Goal: Task Accomplishment & Management: Manage account settings

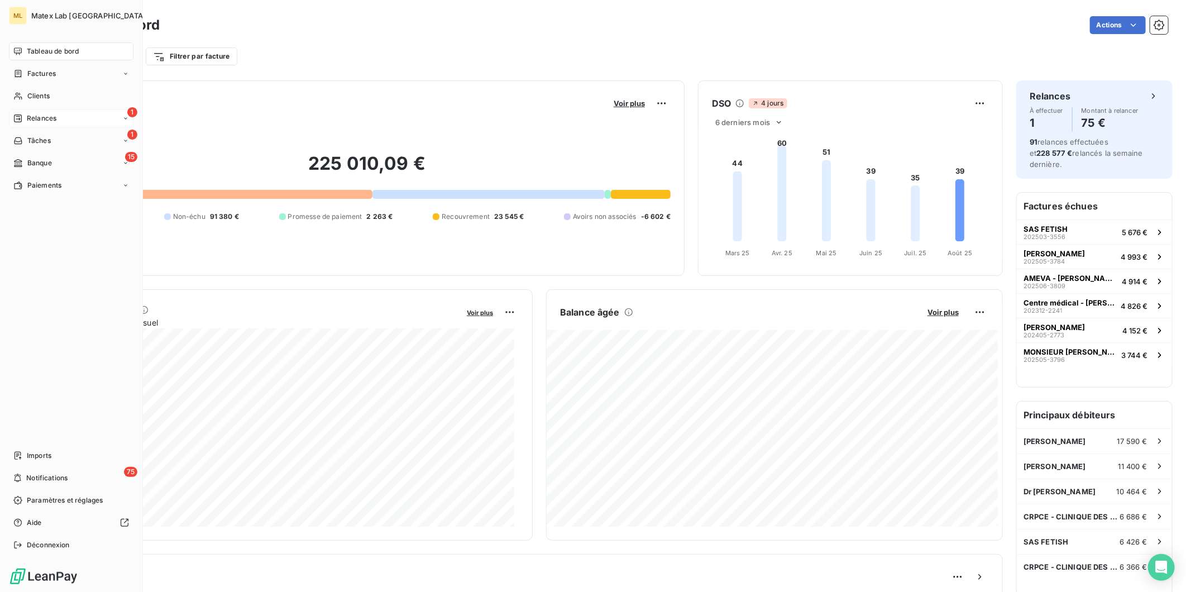
click at [50, 116] on span "Relances" at bounding box center [42, 118] width 30 height 10
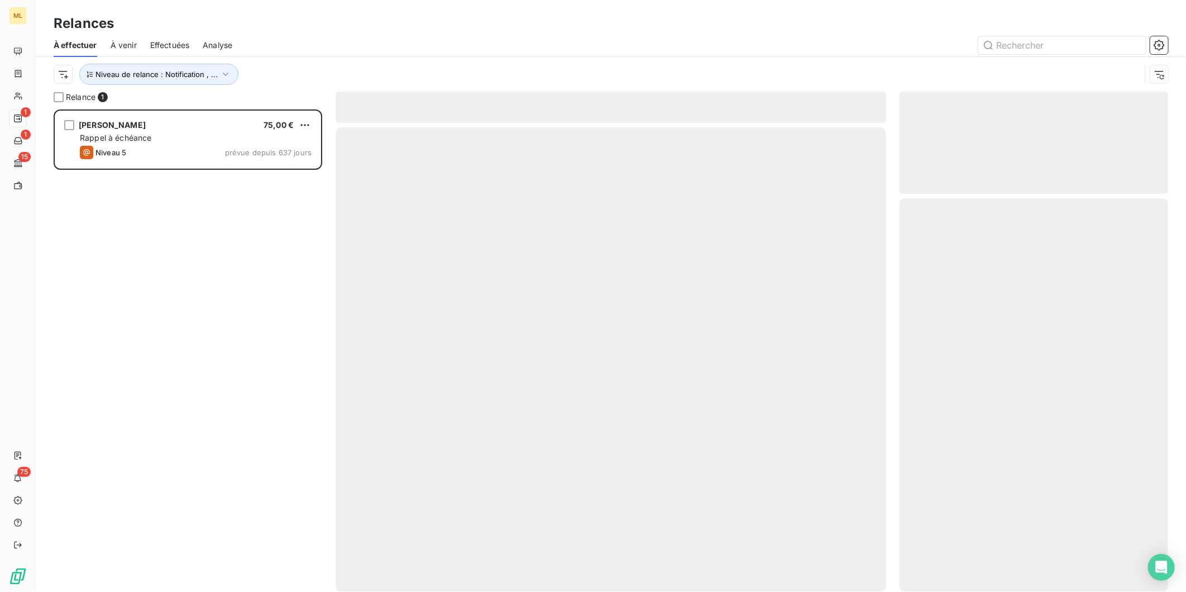
scroll to position [473, 259]
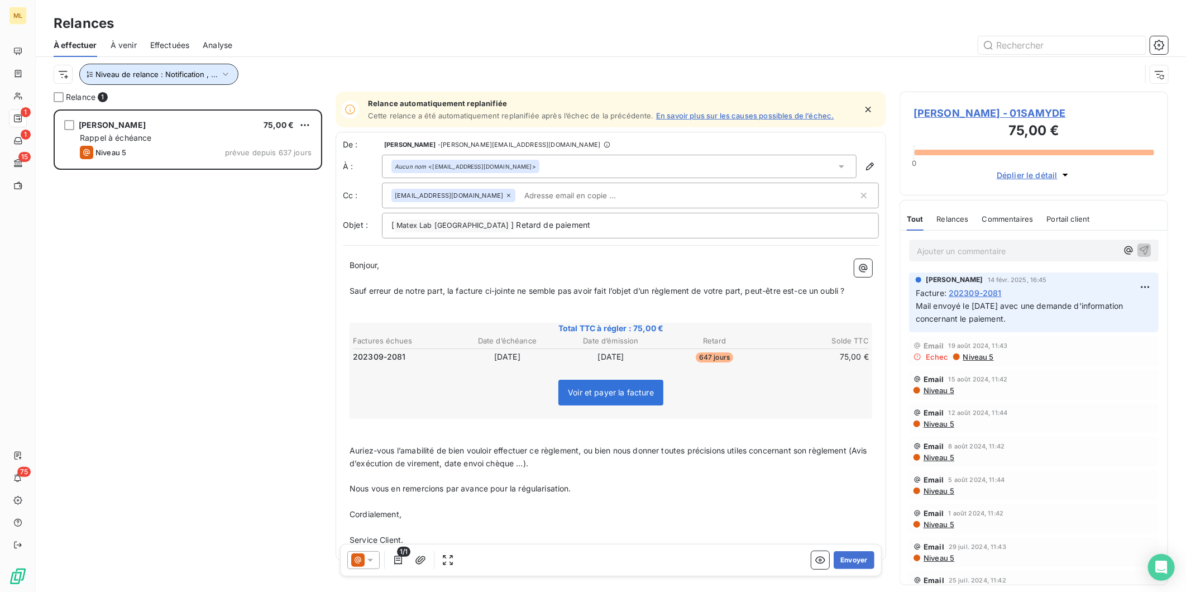
click at [228, 66] on button "Niveau de relance : Notification , ..." at bounding box center [158, 74] width 159 height 21
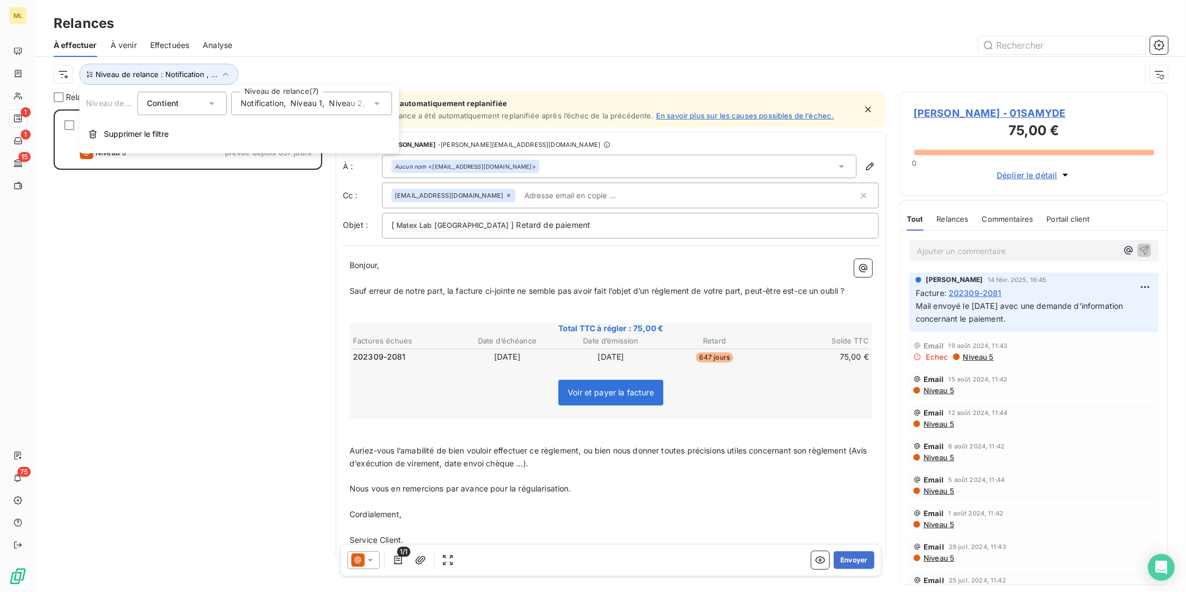
click at [369, 101] on div "Notification , Niveau 1 , Niveau 2 , Niveau 3 , Niveau 4 , Niveau 5 , Niveau 6 …" at bounding box center [306, 103] width 131 height 11
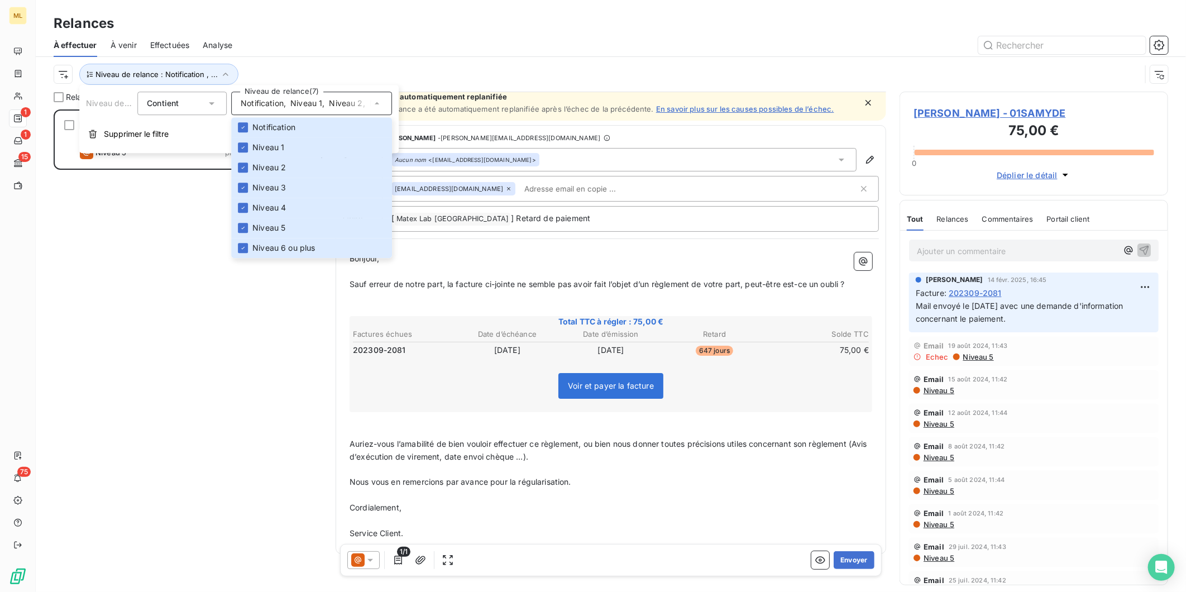
scroll to position [0, 0]
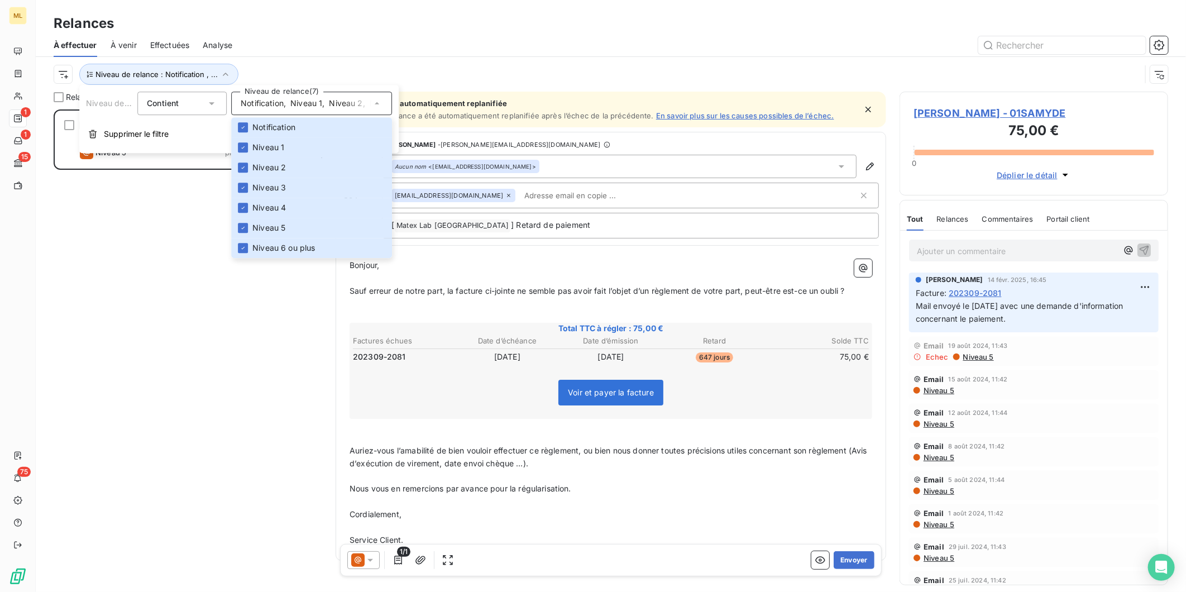
click at [421, 65] on div "Niveau de relance : Notification , ..." at bounding box center [597, 74] width 1087 height 21
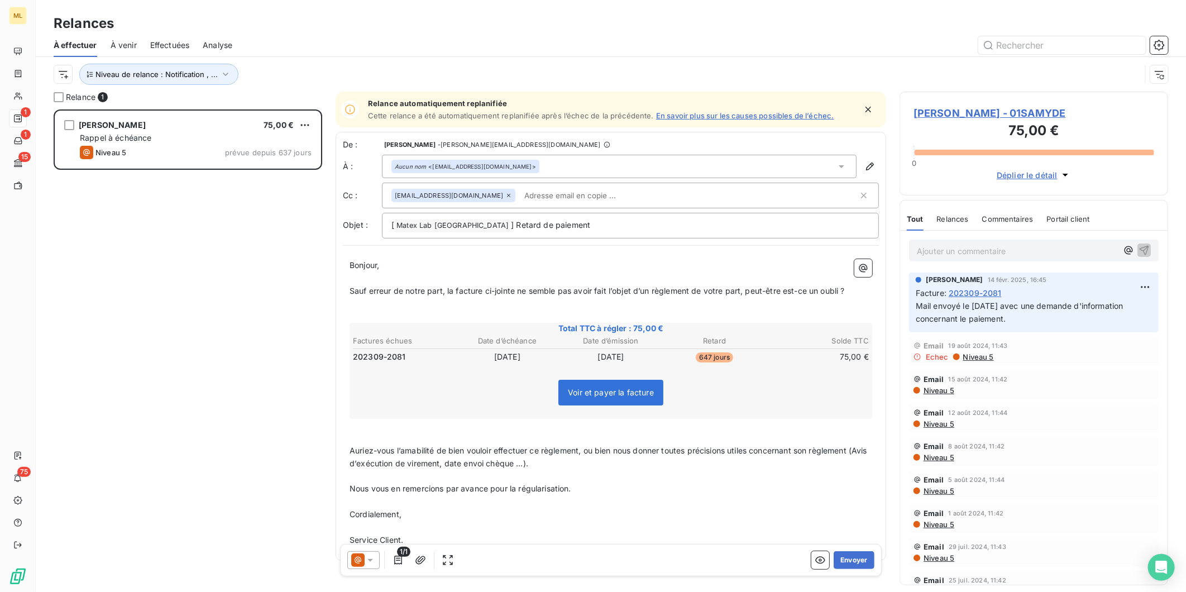
click at [113, 41] on span "À venir" at bounding box center [124, 45] width 26 height 11
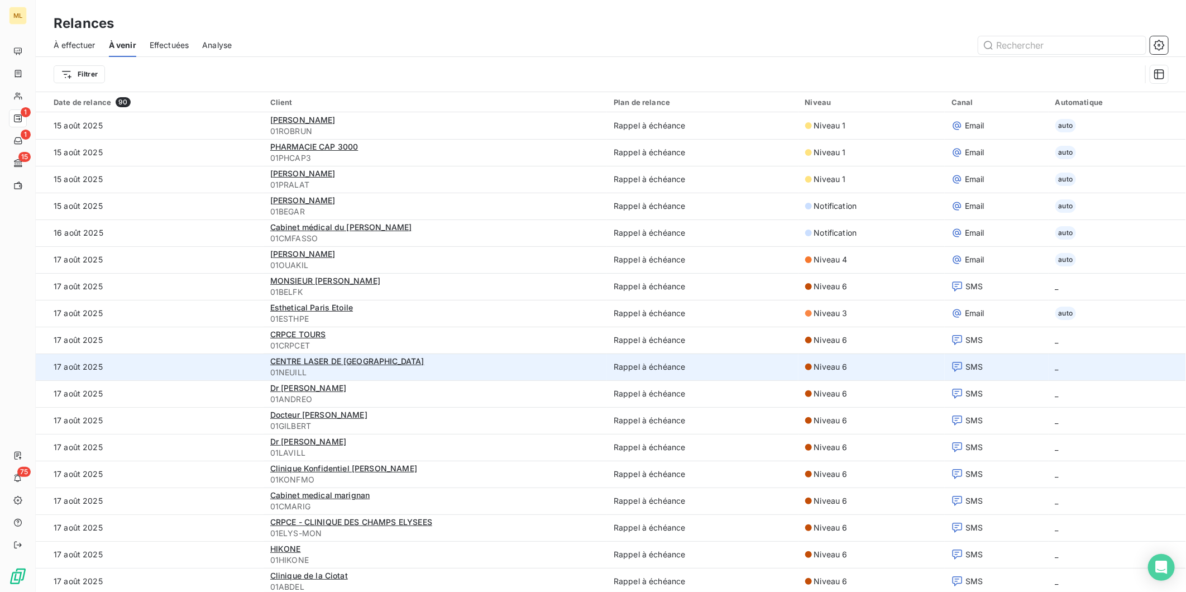
click at [144, 366] on td "17 août 2025" at bounding box center [150, 367] width 228 height 27
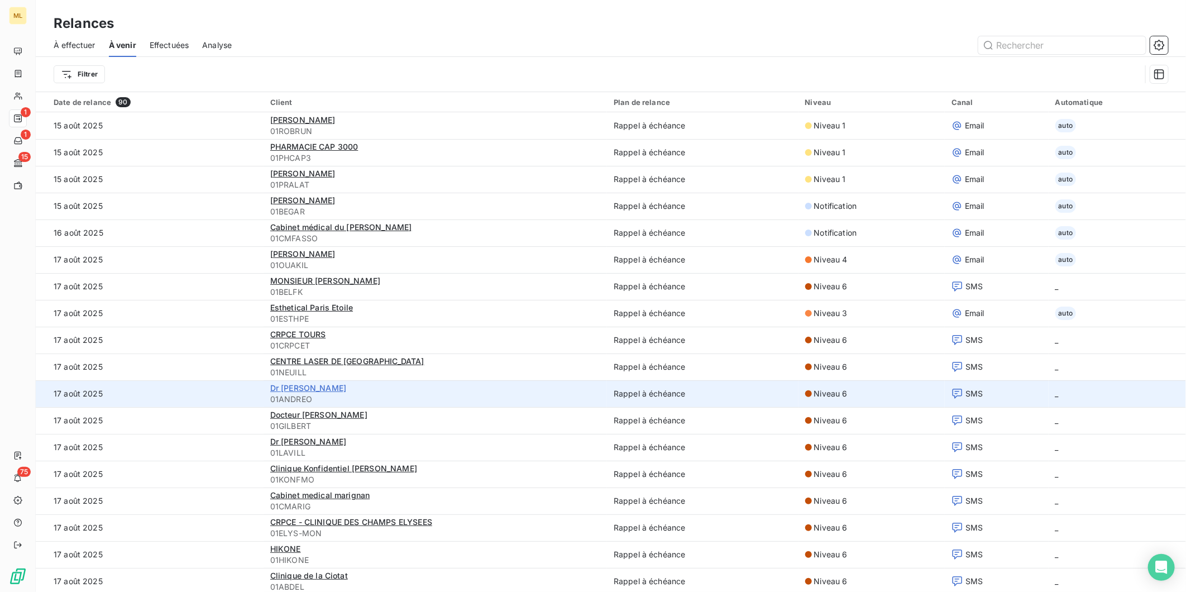
click at [346, 388] on span "Dr [PERSON_NAME]" at bounding box center [308, 387] width 76 height 9
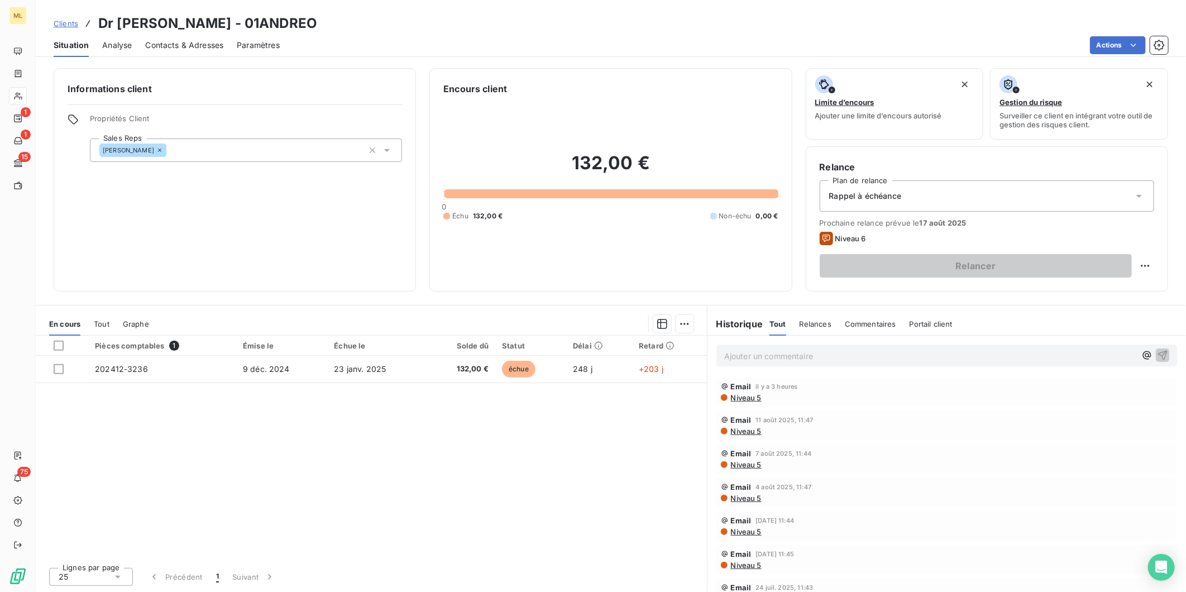
click at [1140, 192] on icon at bounding box center [1139, 195] width 11 height 11
click at [1145, 269] on html "ML 1 1 15 75 Clients Dr Jean-Baptiste ANDREOLLETI - 01ANDREO Situation Analyse …" at bounding box center [593, 296] width 1186 height 592
click at [179, 42] on html "ML 1 1 15 75 Clients Dr Jean-Baptiste ANDREOLLETI - 01ANDREO Situation Analyse …" at bounding box center [593, 296] width 1186 height 592
click at [179, 42] on span "Contacts & Adresses" at bounding box center [184, 45] width 78 height 11
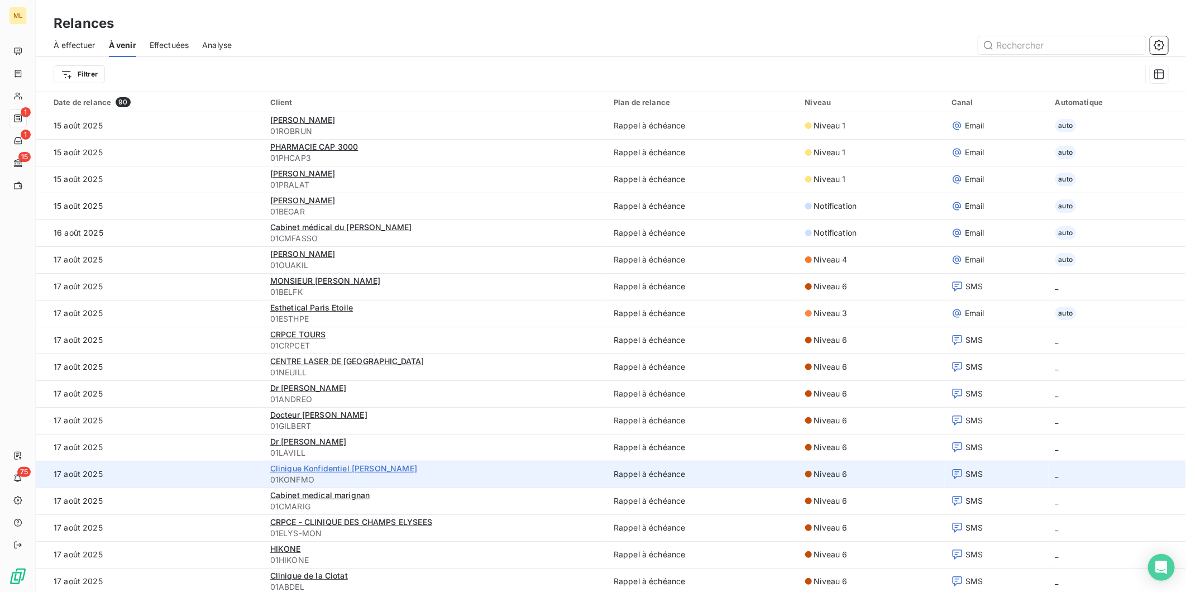
click at [370, 468] on span "Clinique Konfidentiel [PERSON_NAME]" at bounding box center [343, 468] width 147 height 9
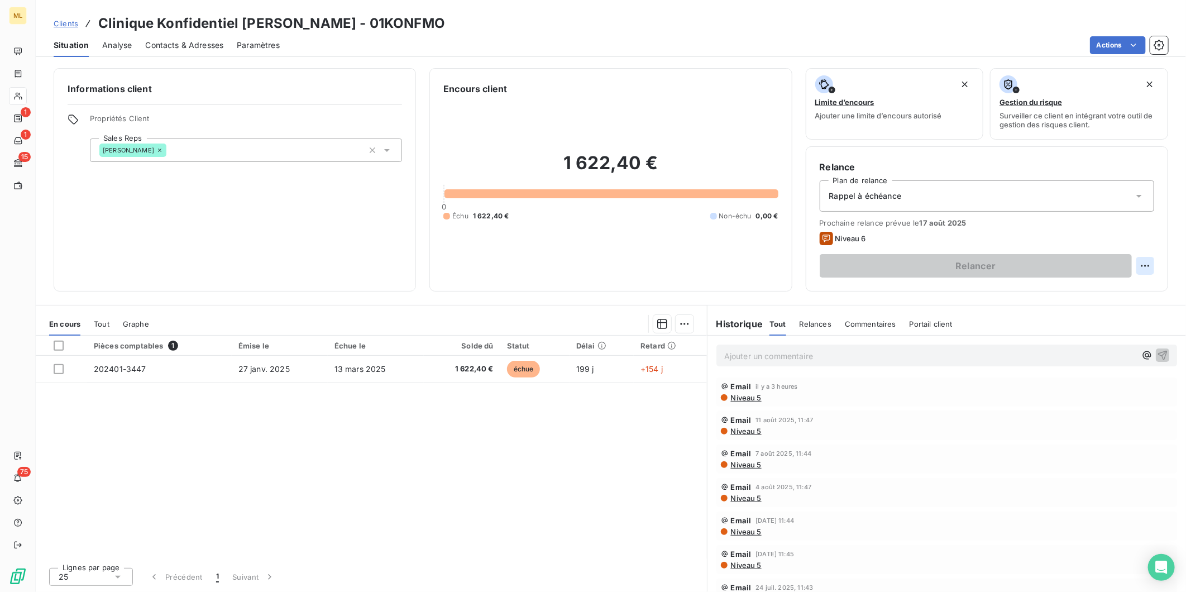
click at [1149, 264] on html "ML 1 1 15 75 Clients Clinique Konfidentiel Montaigne - 01KONFMO Situation Analy…" at bounding box center [593, 296] width 1186 height 592
click at [1131, 293] on div "Replanifier cette action" at bounding box center [1099, 290] width 100 height 18
select select "7"
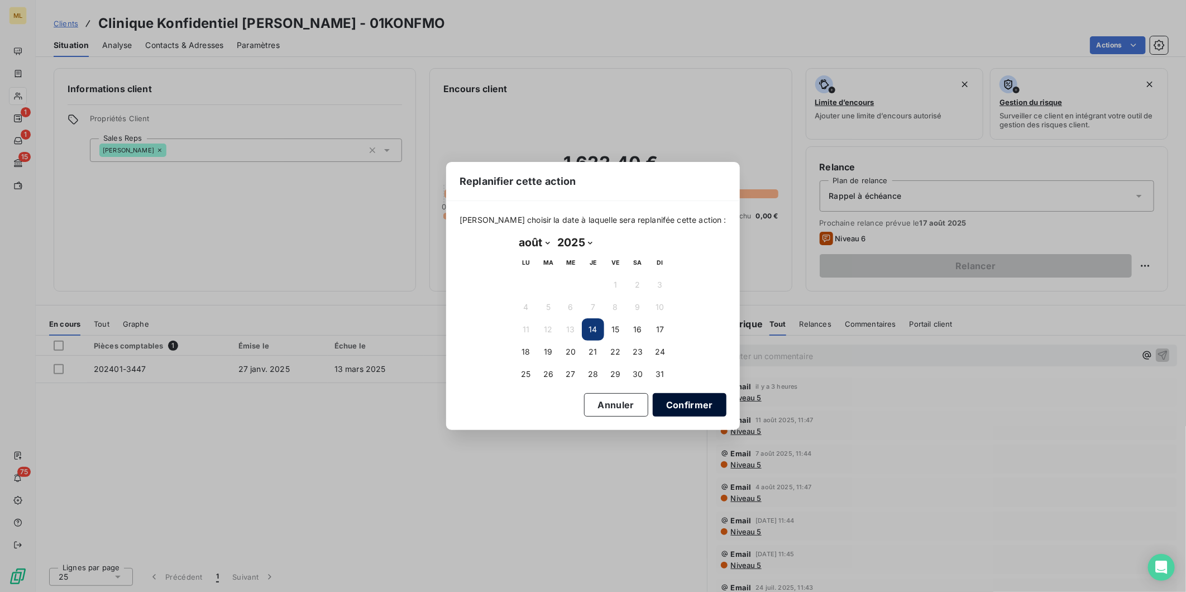
click at [685, 405] on button "Confirmer" at bounding box center [690, 404] width 74 height 23
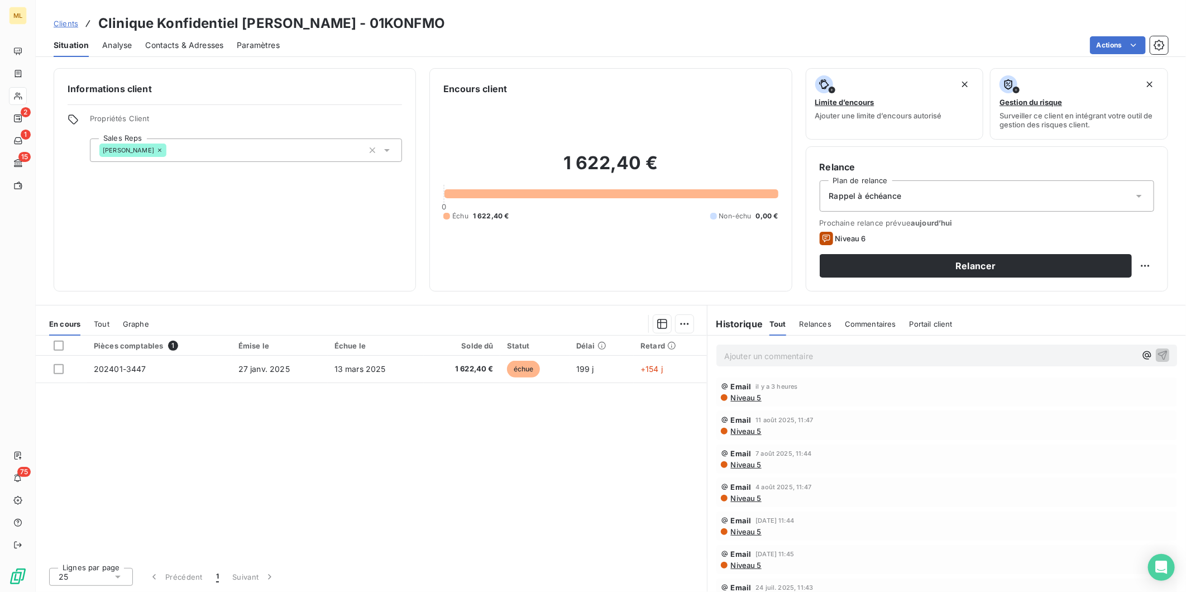
click at [179, 43] on span "Contacts & Adresses" at bounding box center [184, 45] width 78 height 11
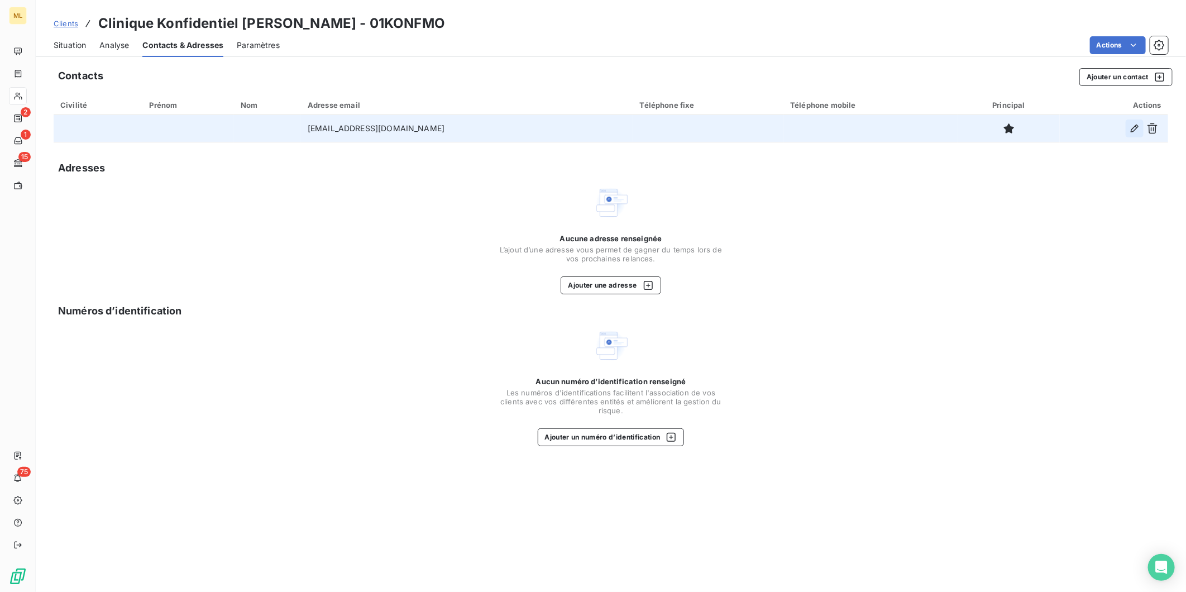
click at [1131, 130] on icon "button" at bounding box center [1135, 129] width 8 height 8
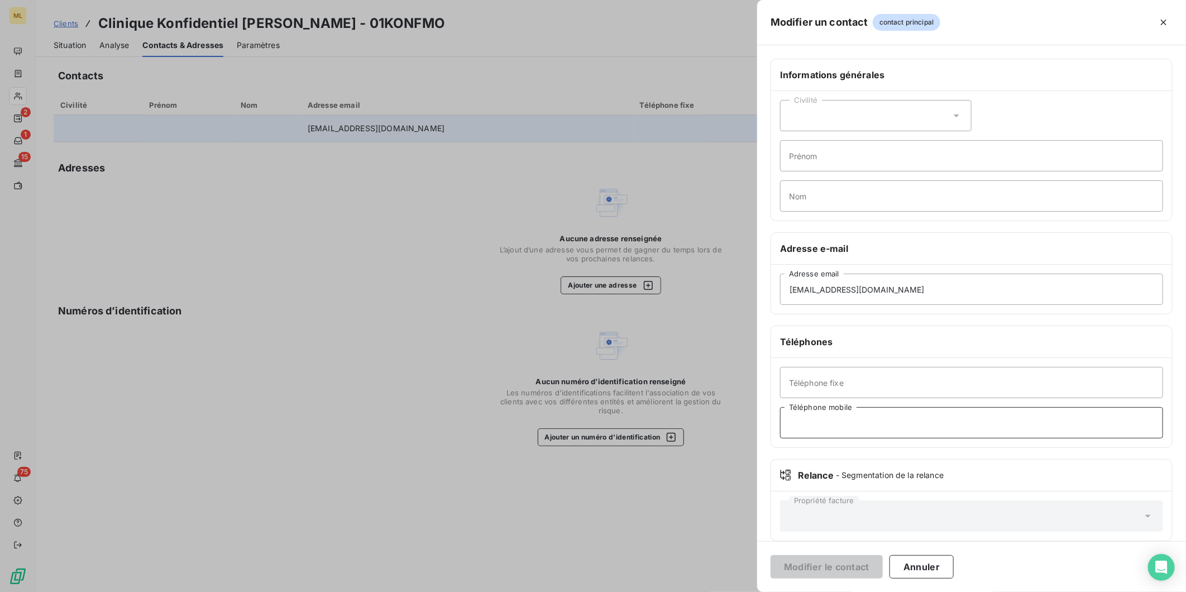
click at [848, 419] on input "Téléphone mobile" at bounding box center [971, 422] width 383 height 31
type input "0620836280"
click at [820, 556] on button "Modifier le contact" at bounding box center [827, 566] width 112 height 23
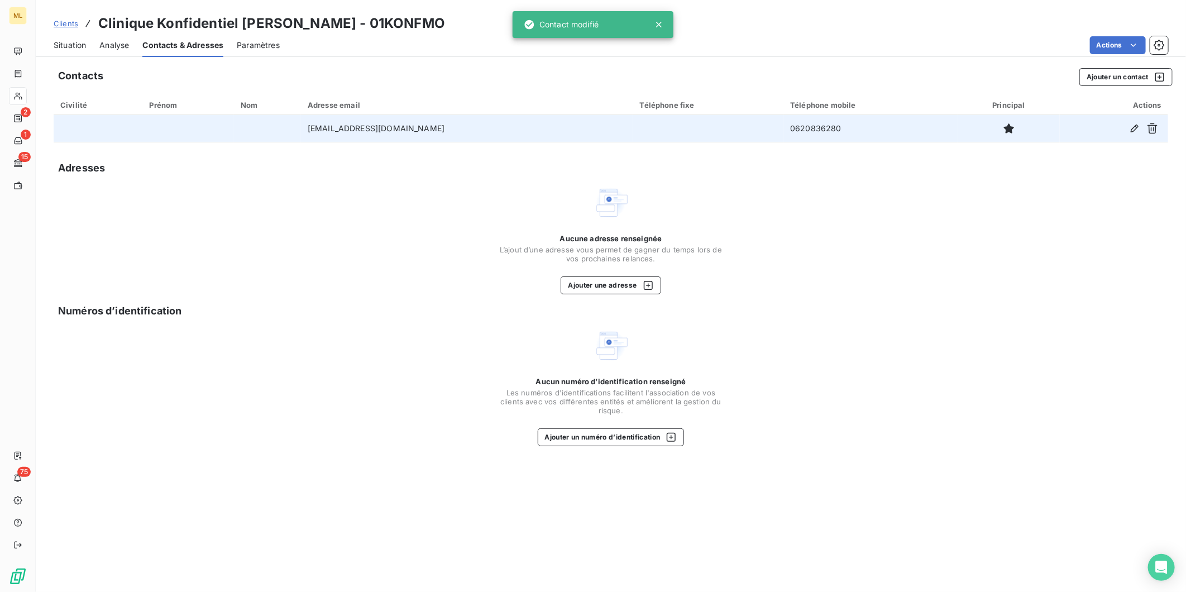
click at [75, 45] on span "Situation" at bounding box center [70, 45] width 32 height 11
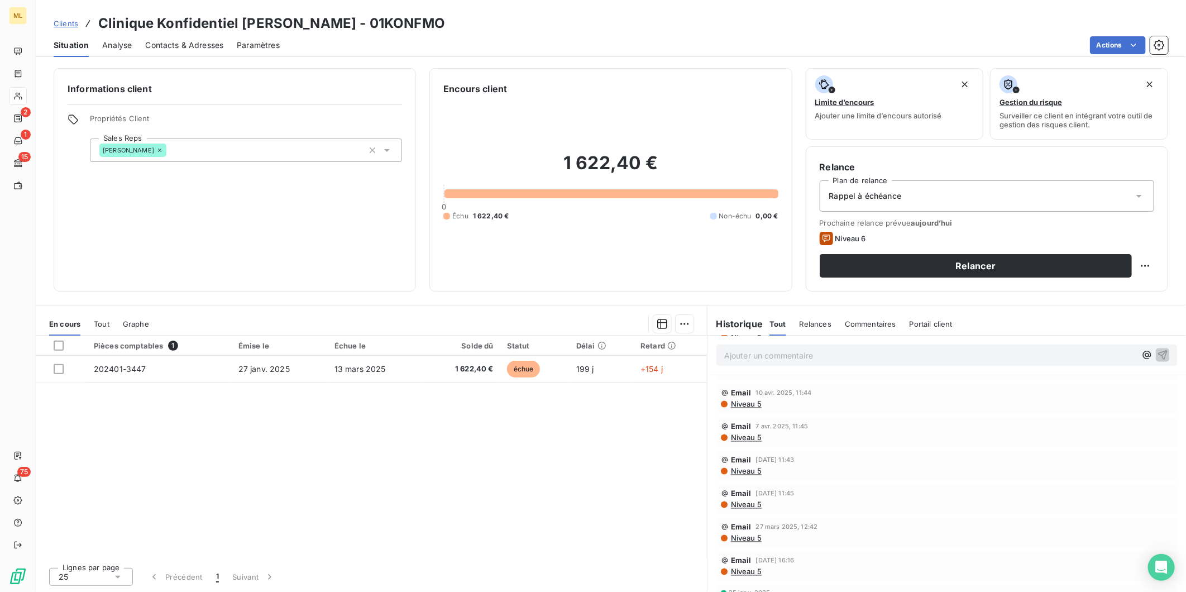
scroll to position [1347, 0]
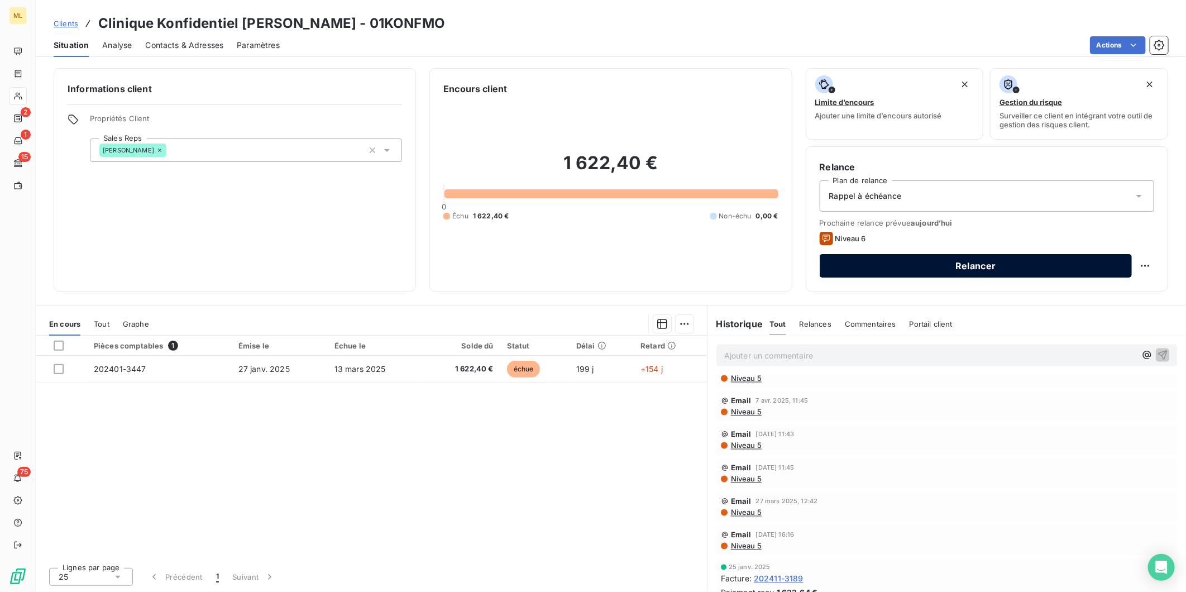
click at [1001, 266] on button "Relancer" at bounding box center [976, 265] width 312 height 23
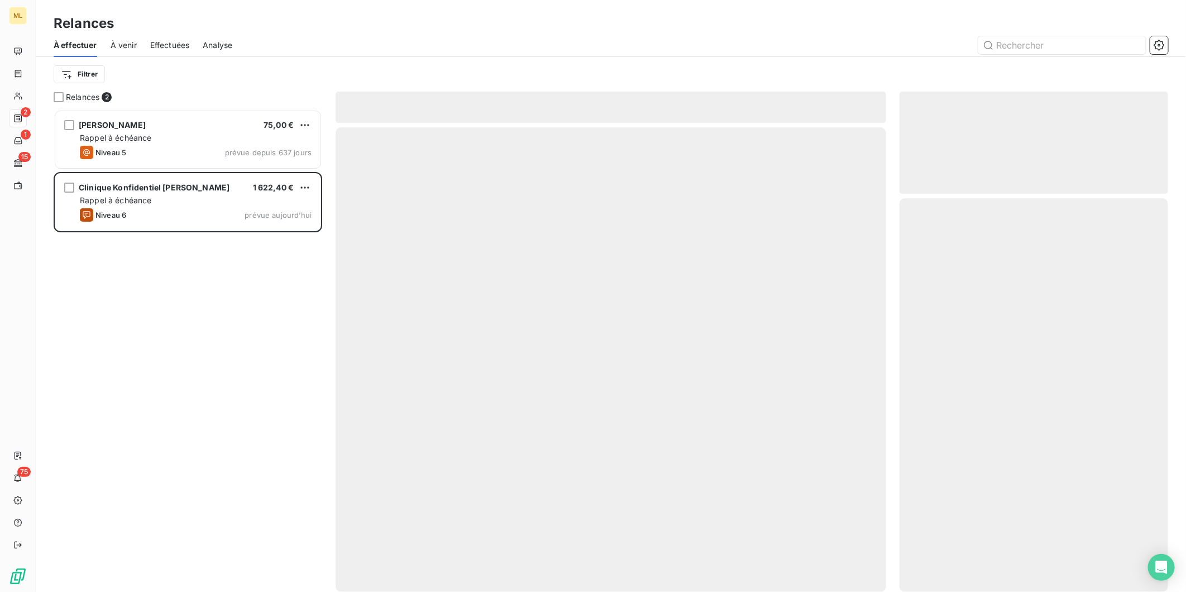
scroll to position [472, 259]
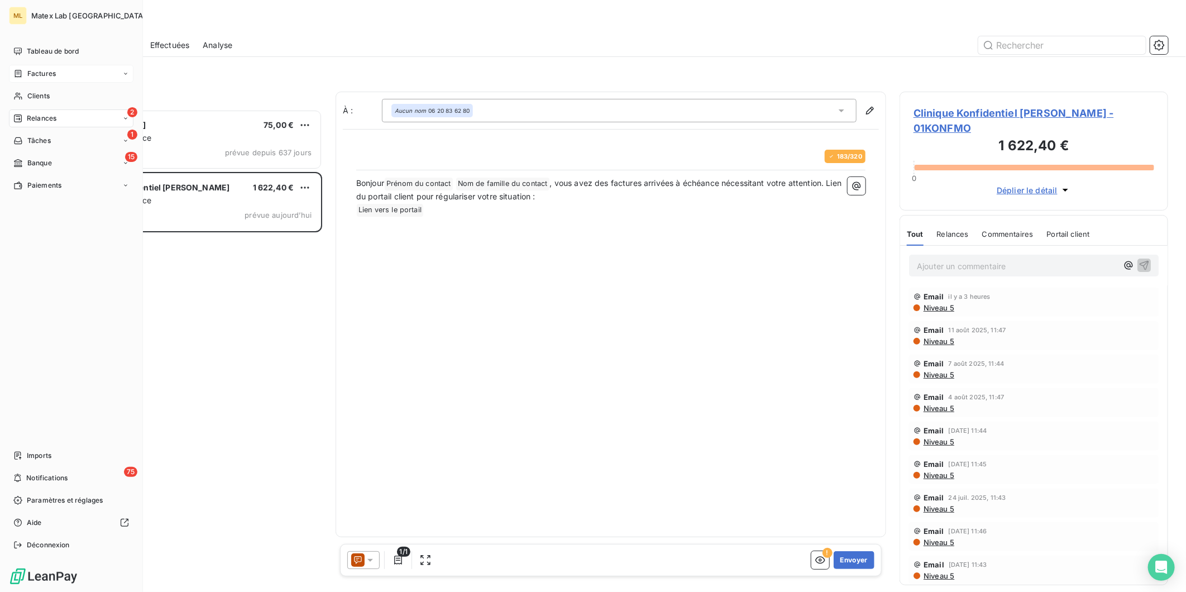
click at [35, 71] on span "Factures" at bounding box center [41, 74] width 28 height 10
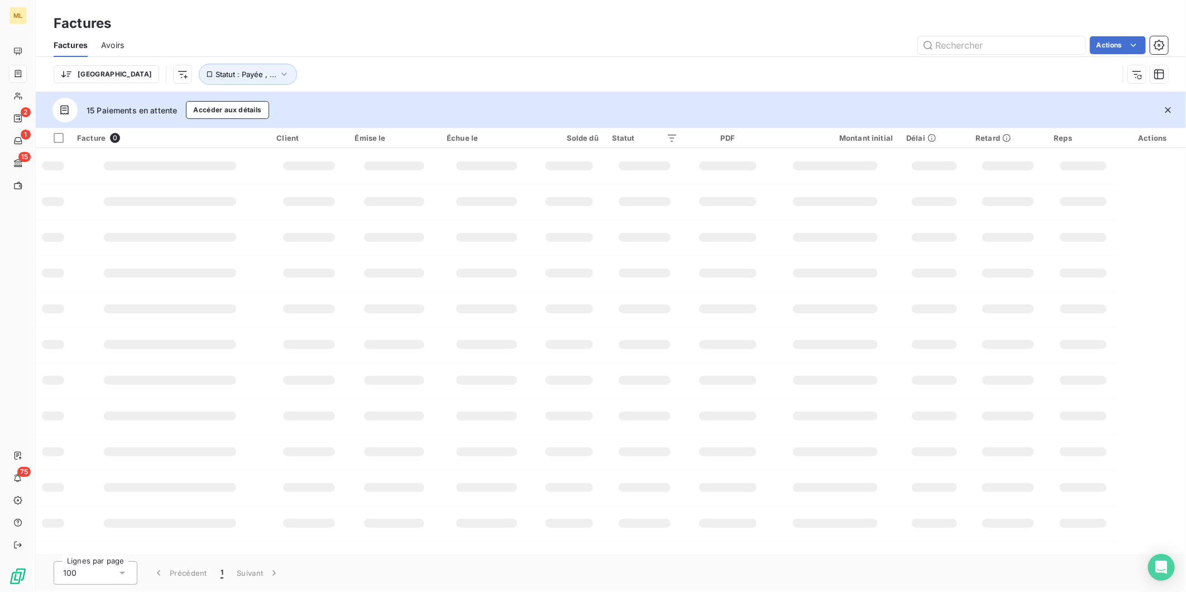
click at [908, 52] on div "Actions" at bounding box center [652, 45] width 1031 height 18
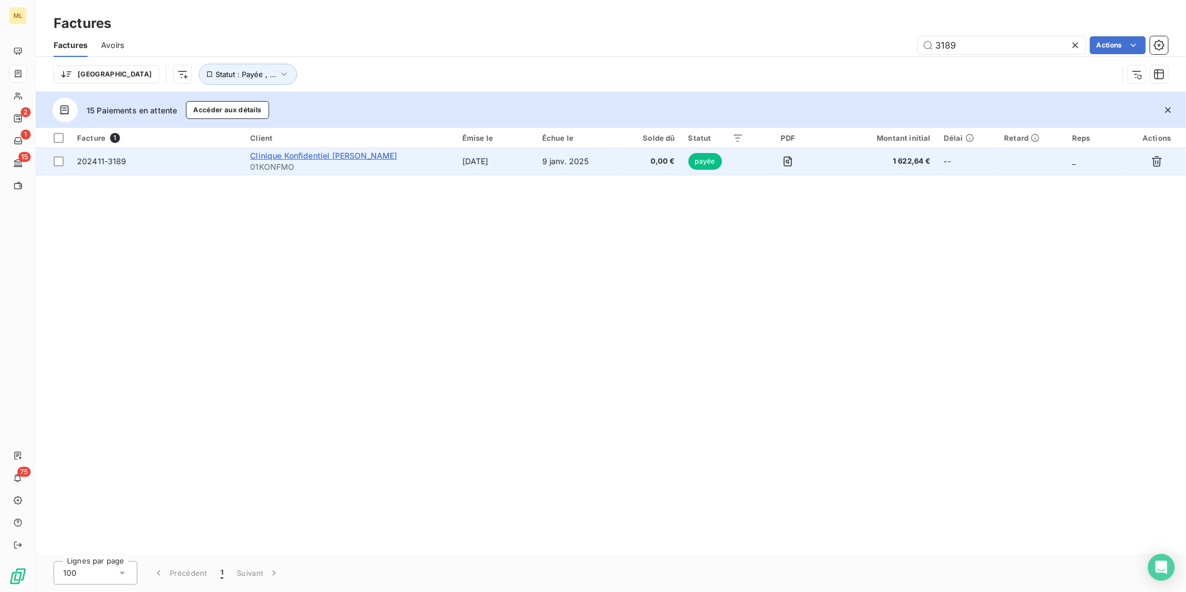
type input "3189"
click at [343, 155] on span "Clinique Konfidentiel [PERSON_NAME]" at bounding box center [323, 155] width 147 height 9
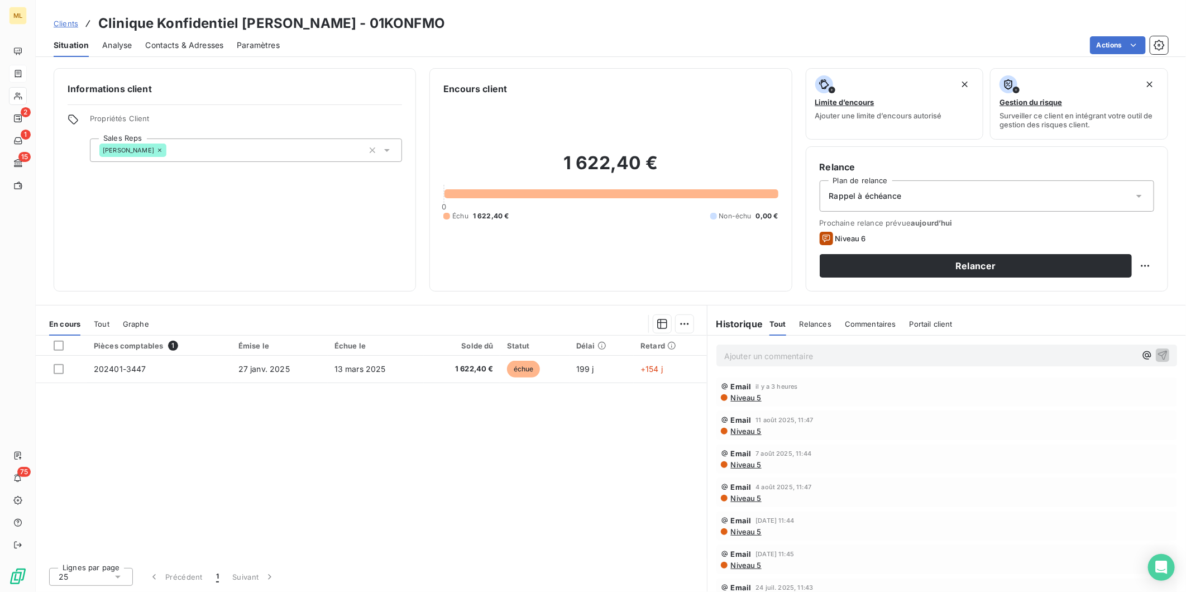
click at [94, 321] on span "Tout" at bounding box center [102, 323] width 16 height 9
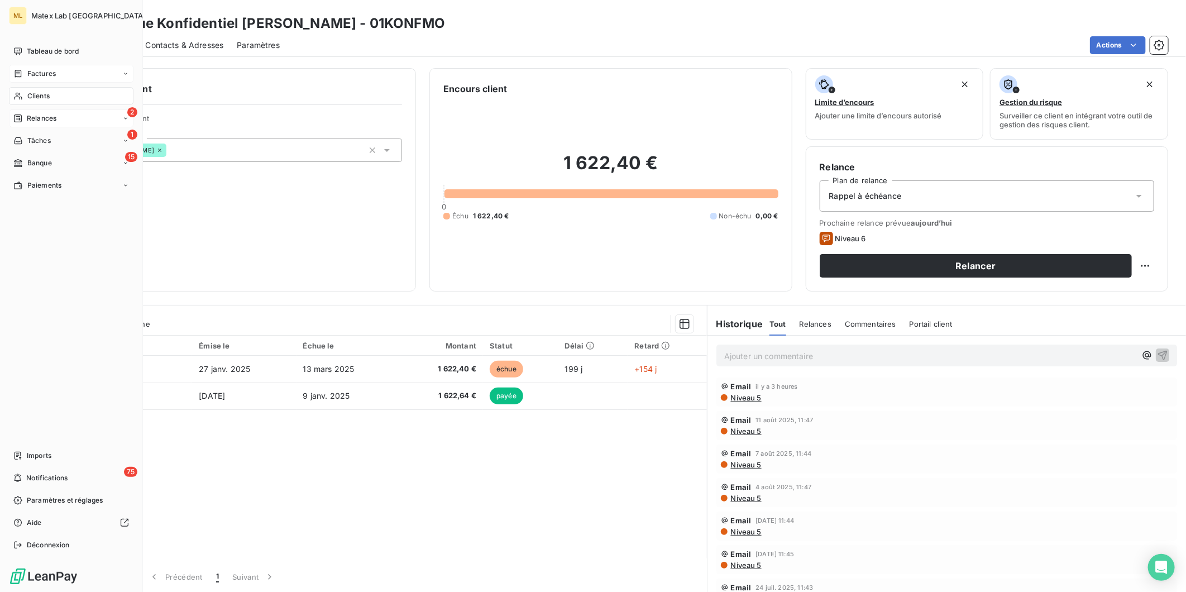
click at [56, 121] on span "Relances" at bounding box center [42, 118] width 30 height 10
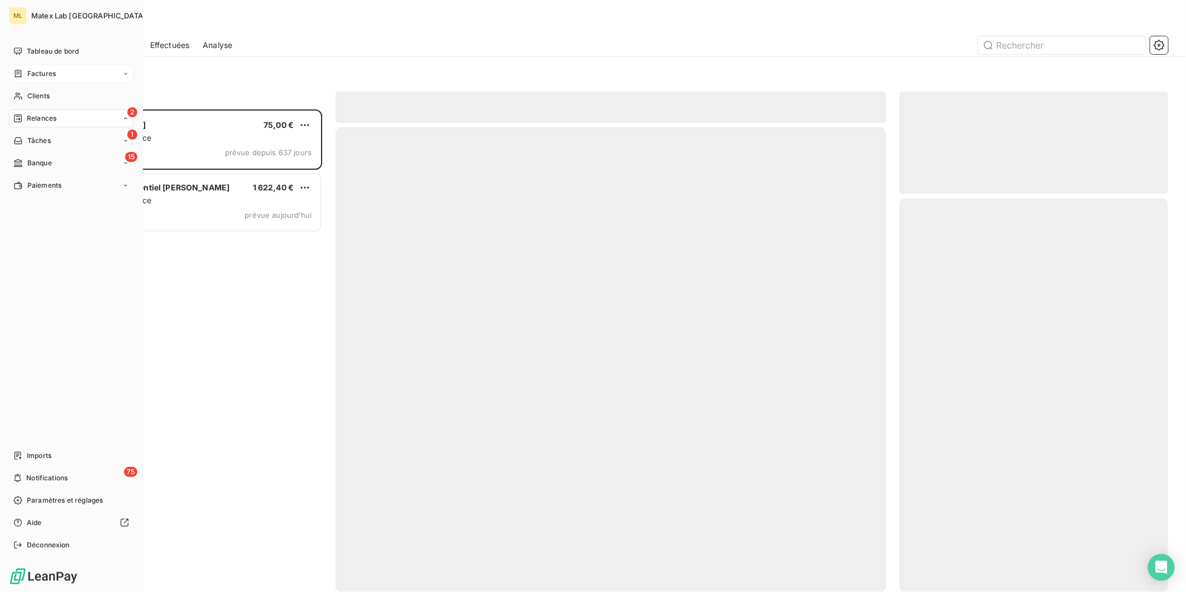
scroll to position [472, 259]
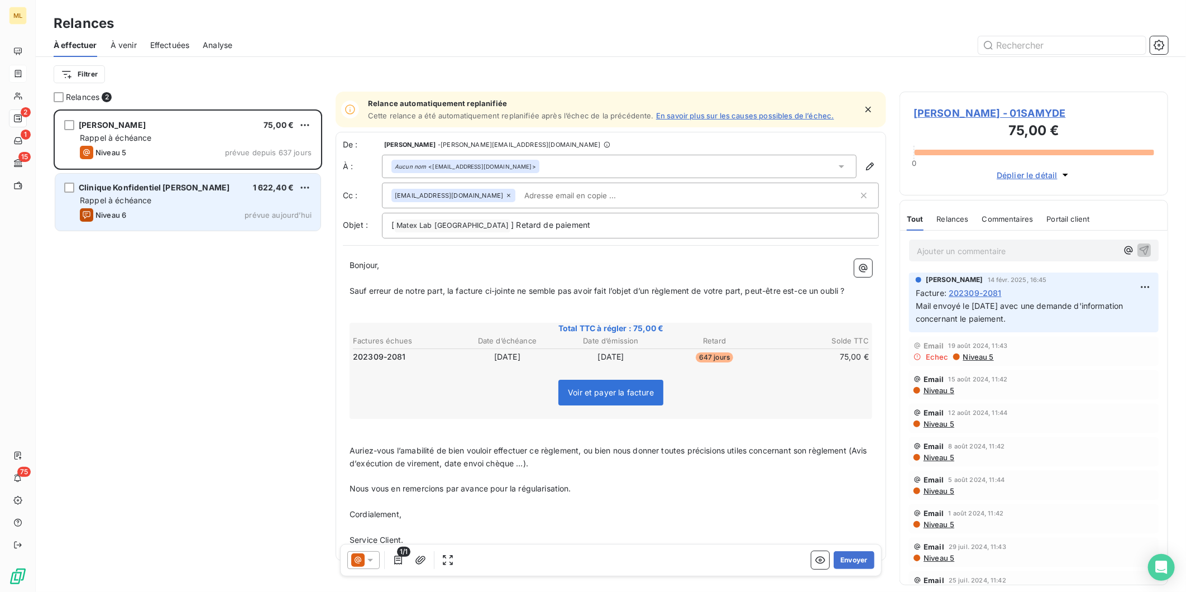
click at [149, 202] on span "Rappel à échéance" at bounding box center [116, 199] width 72 height 9
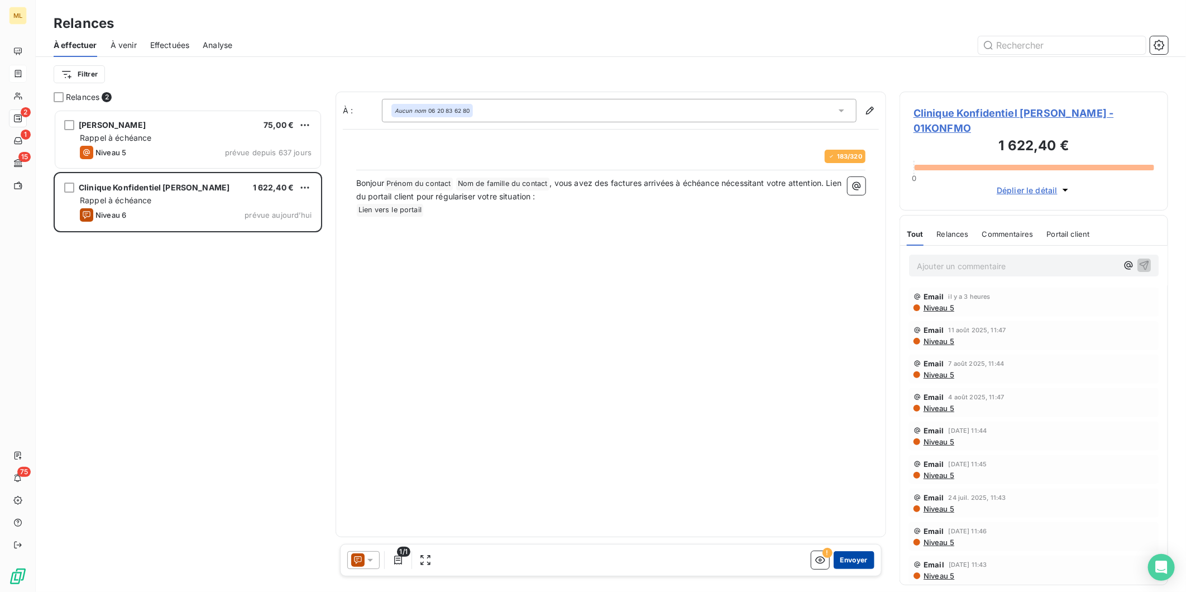
click at [855, 558] on button "Envoyer" at bounding box center [854, 560] width 41 height 18
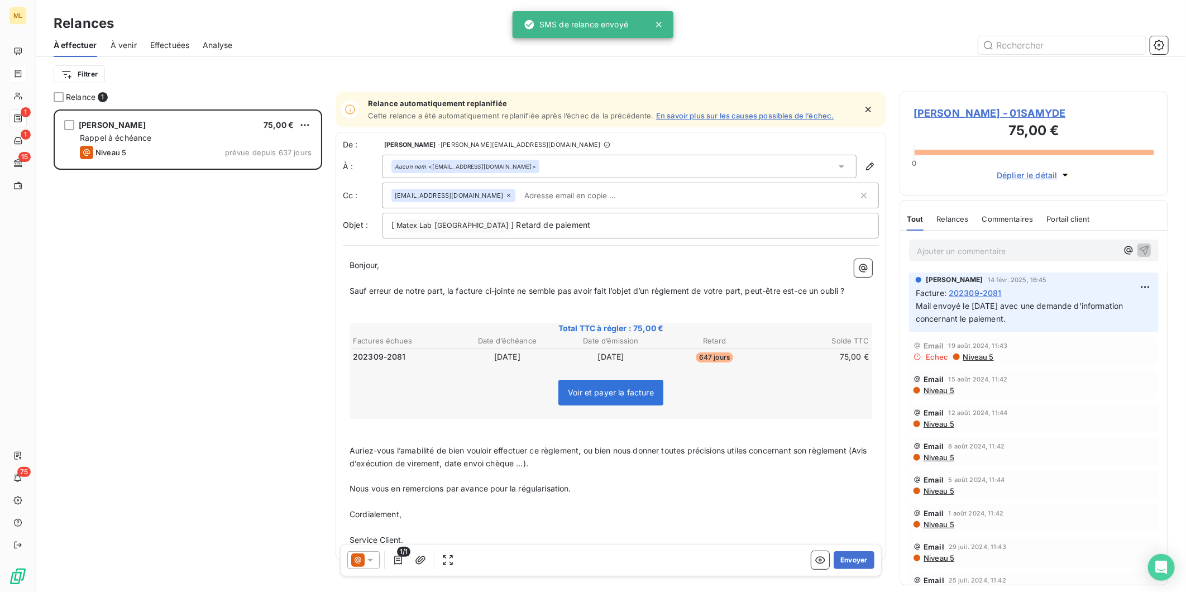
click at [118, 42] on span "À venir" at bounding box center [124, 45] width 26 height 11
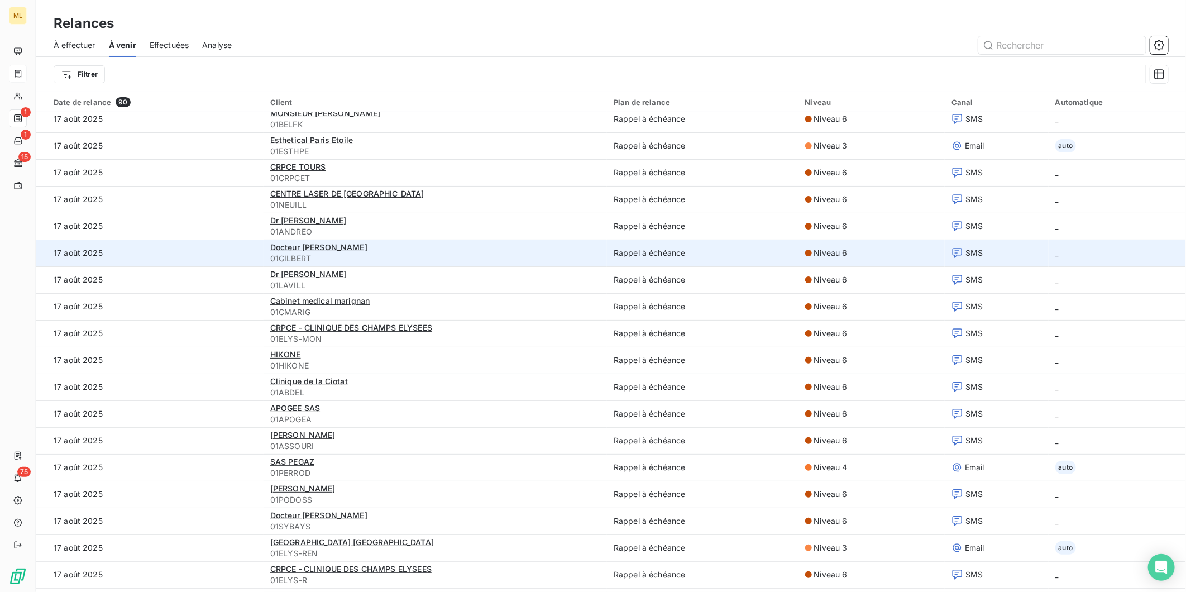
scroll to position [186, 0]
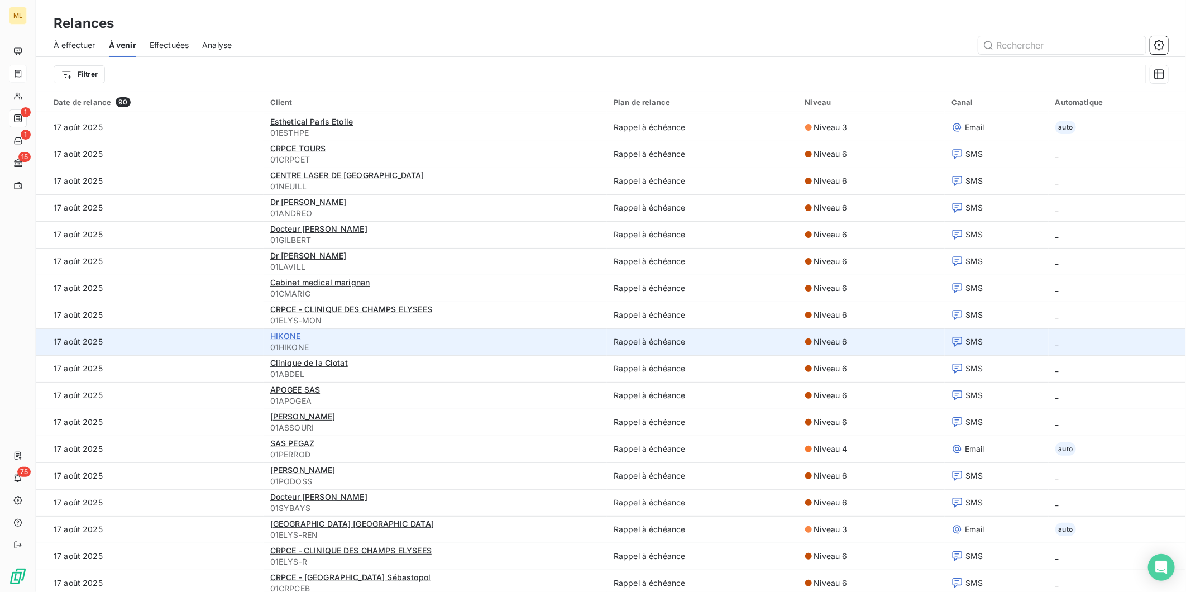
click at [285, 337] on span "HIKONE" at bounding box center [285, 335] width 31 height 9
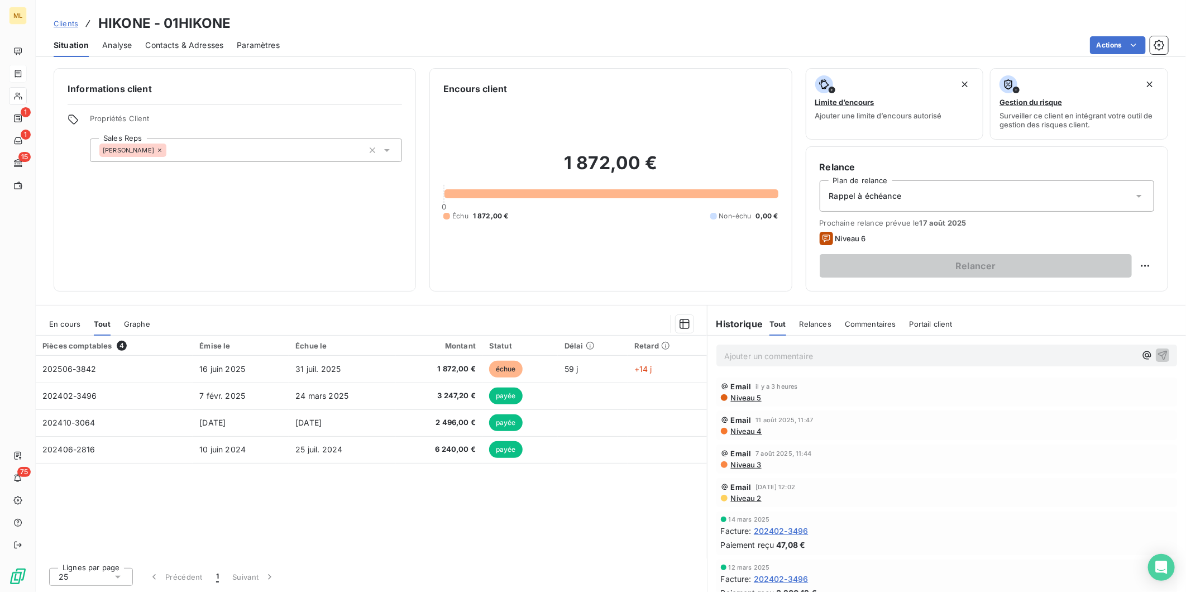
click at [199, 49] on span "Contacts & Adresses" at bounding box center [184, 45] width 78 height 11
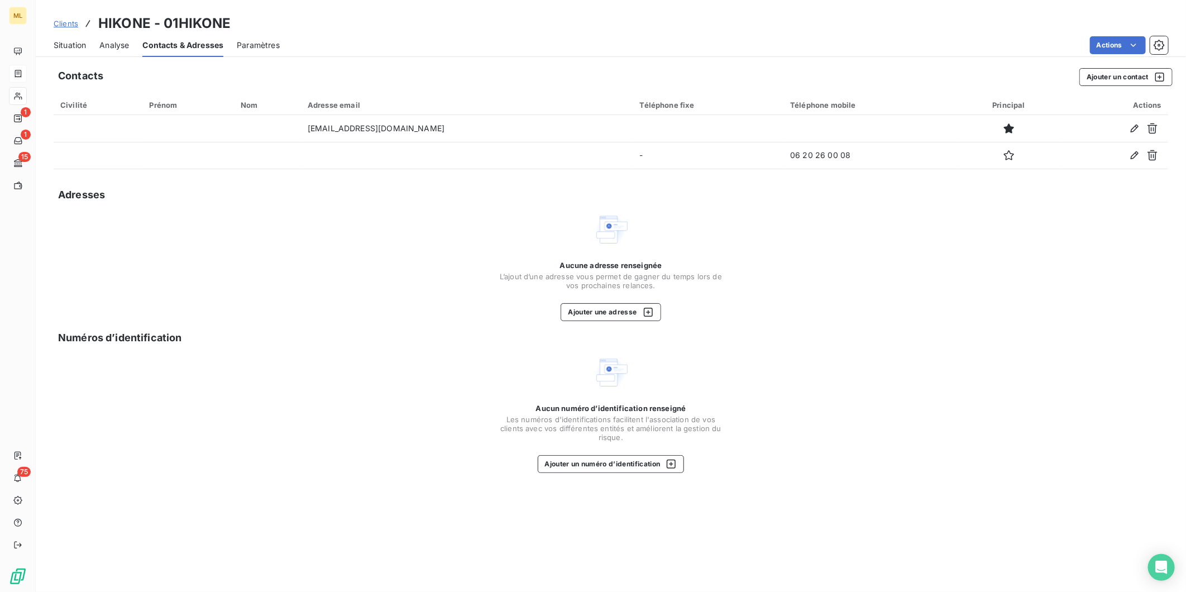
click at [60, 47] on span "Situation" at bounding box center [70, 45] width 32 height 11
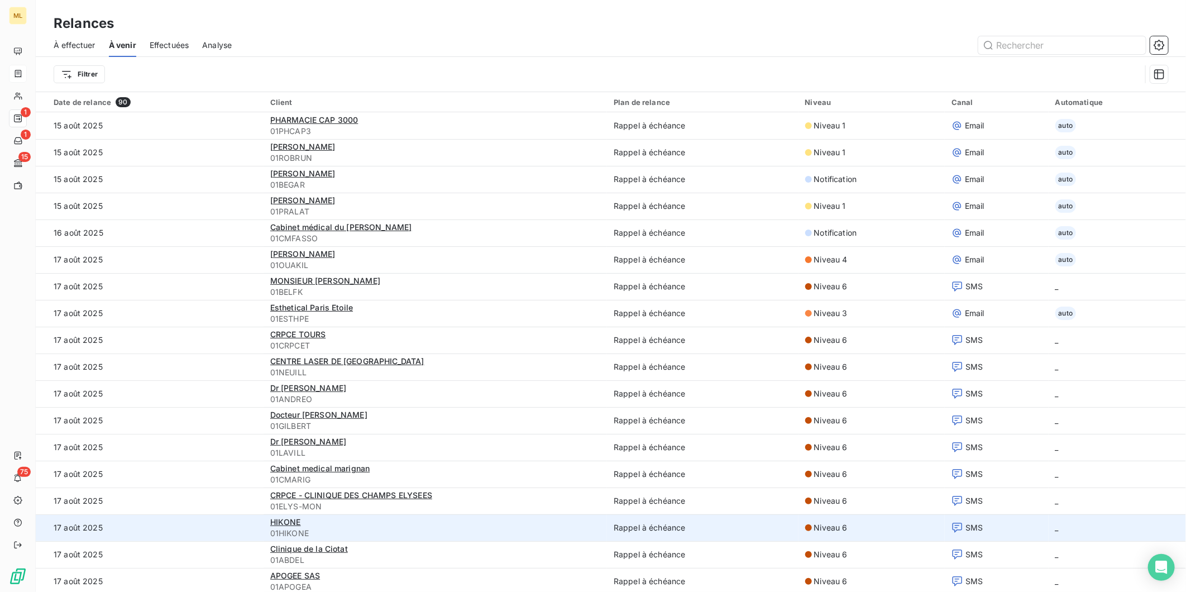
click at [344, 529] on span "01HIKONE" at bounding box center [435, 533] width 330 height 11
click at [240, 526] on td "17 août 2025" at bounding box center [150, 527] width 228 height 27
click at [278, 523] on span "HIKONE" at bounding box center [285, 521] width 31 height 9
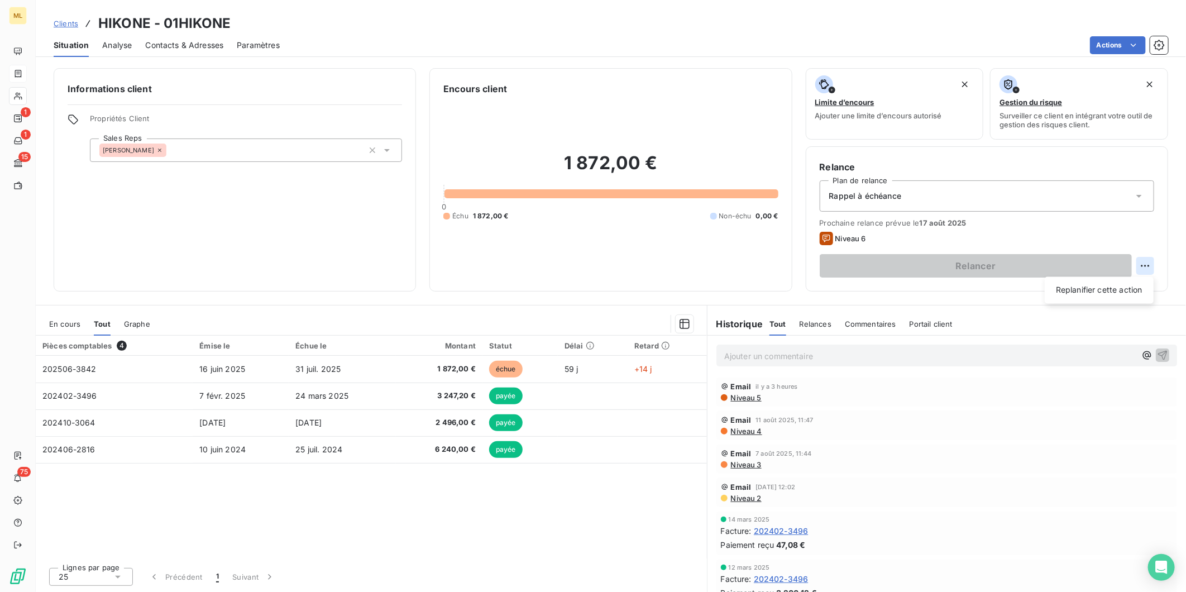
click at [1143, 267] on html "ML 1 1 15 75 Clients HIKONE - 01HIKONE Situation Analyse Contacts & Adresses Pa…" at bounding box center [593, 296] width 1186 height 592
click at [1101, 291] on div "Replanifier cette action" at bounding box center [1099, 290] width 100 height 18
select select "7"
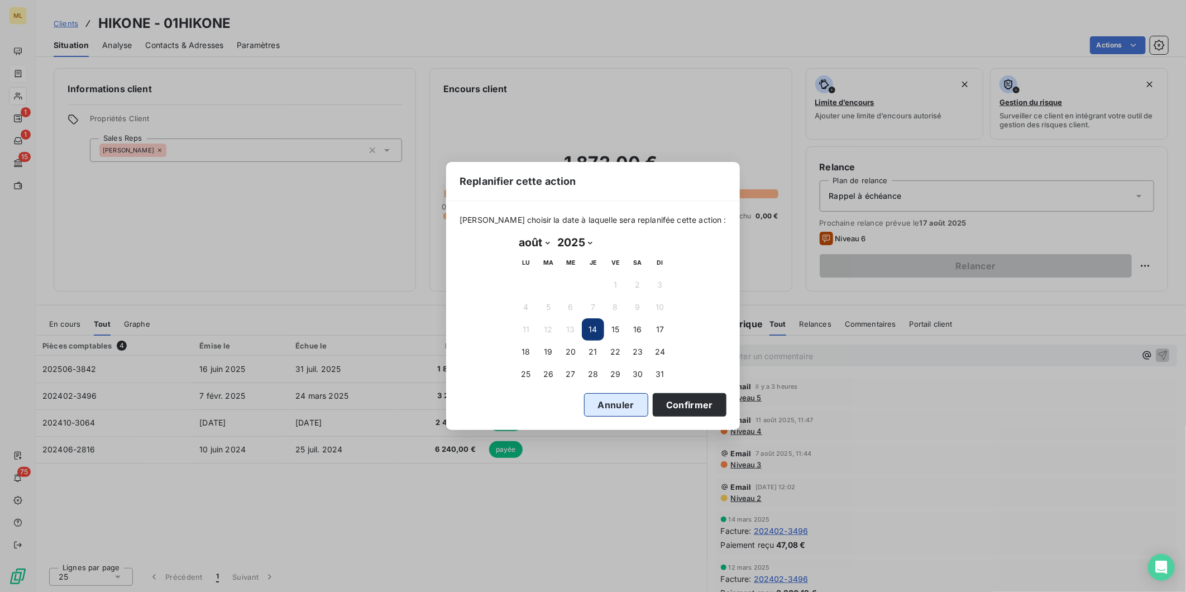
click at [603, 406] on button "Annuler" at bounding box center [616, 404] width 64 height 23
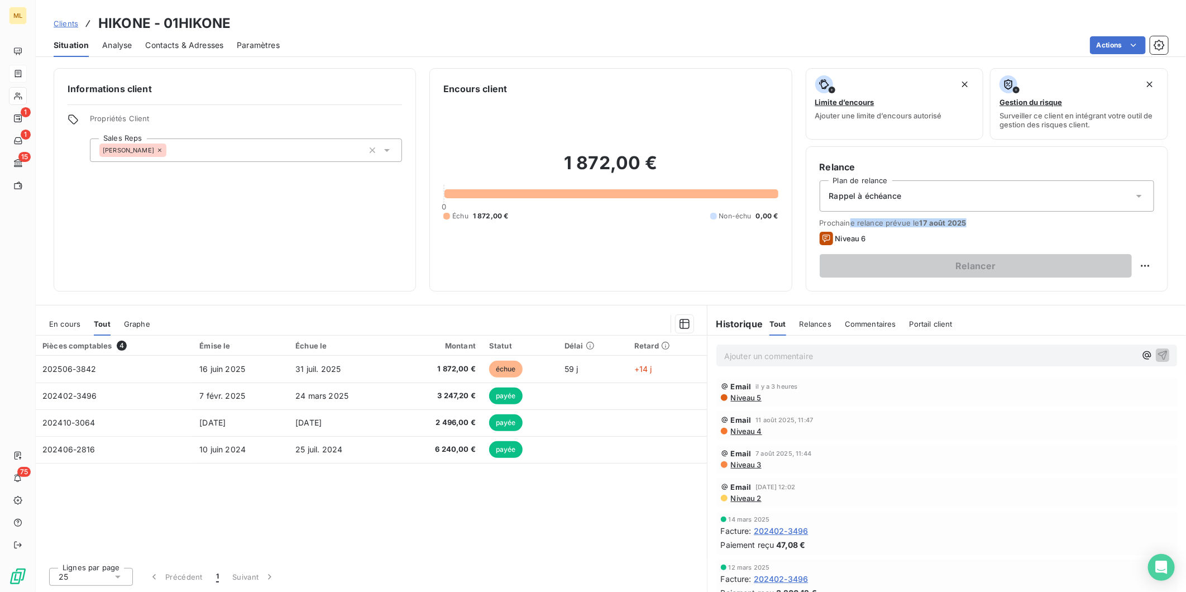
drag, startPoint x: 852, startPoint y: 225, endPoint x: 965, endPoint y: 224, distance: 112.8
click at [965, 224] on span "Prochaine relance prévue le 17 août 2025" at bounding box center [987, 222] width 335 height 9
drag, startPoint x: 965, startPoint y: 224, endPoint x: 1031, endPoint y: 238, distance: 68.0
click at [1031, 238] on div "Niveau 6" at bounding box center [987, 238] width 335 height 13
click at [1146, 262] on html "ML 1 1 15 75 Clients HIKONE - 01HIKONE Situation Analyse Contacts & Adresses Pa…" at bounding box center [593, 296] width 1186 height 592
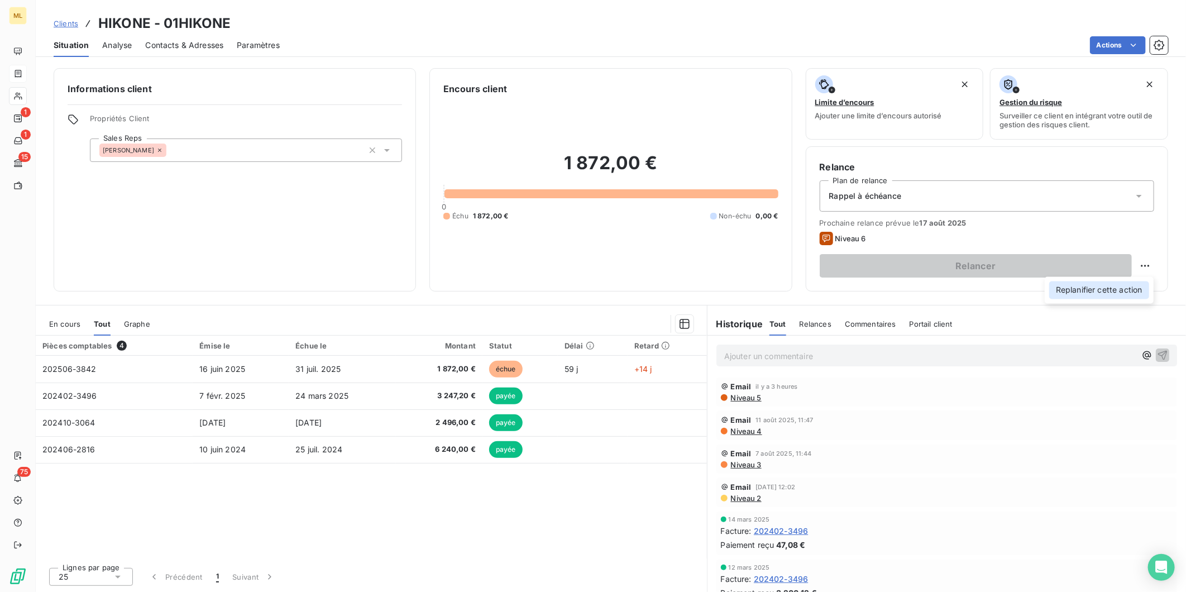
click at [1107, 287] on div "Replanifier cette action" at bounding box center [1099, 290] width 100 height 18
select select "7"
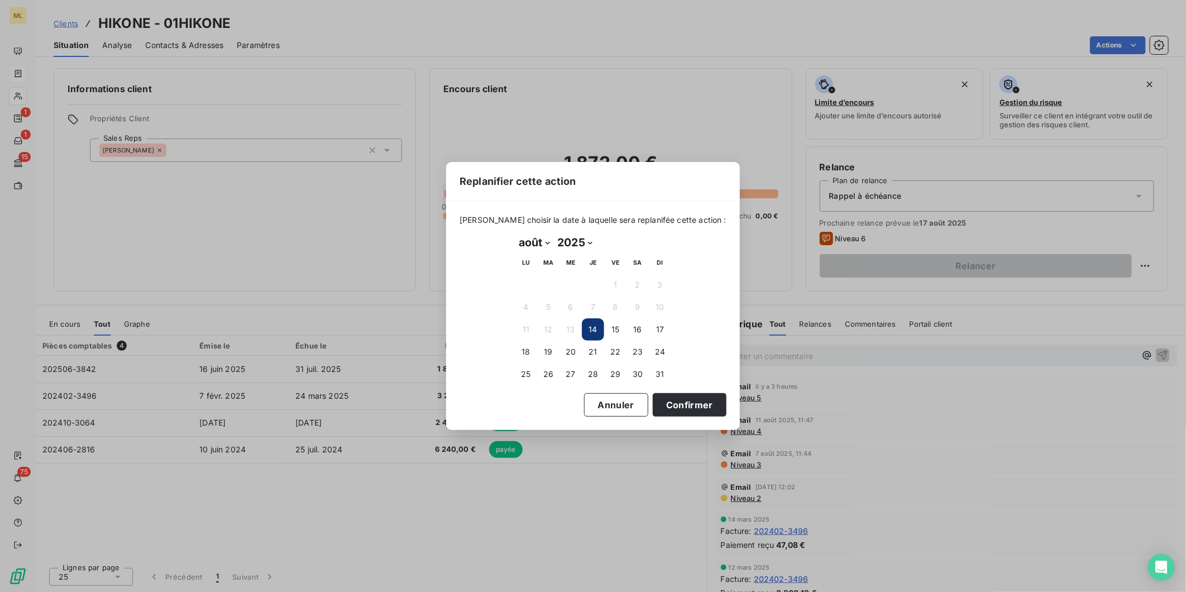
click at [592, 328] on button "14" at bounding box center [593, 329] width 22 height 22
click at [668, 399] on button "Confirmer" at bounding box center [690, 404] width 74 height 23
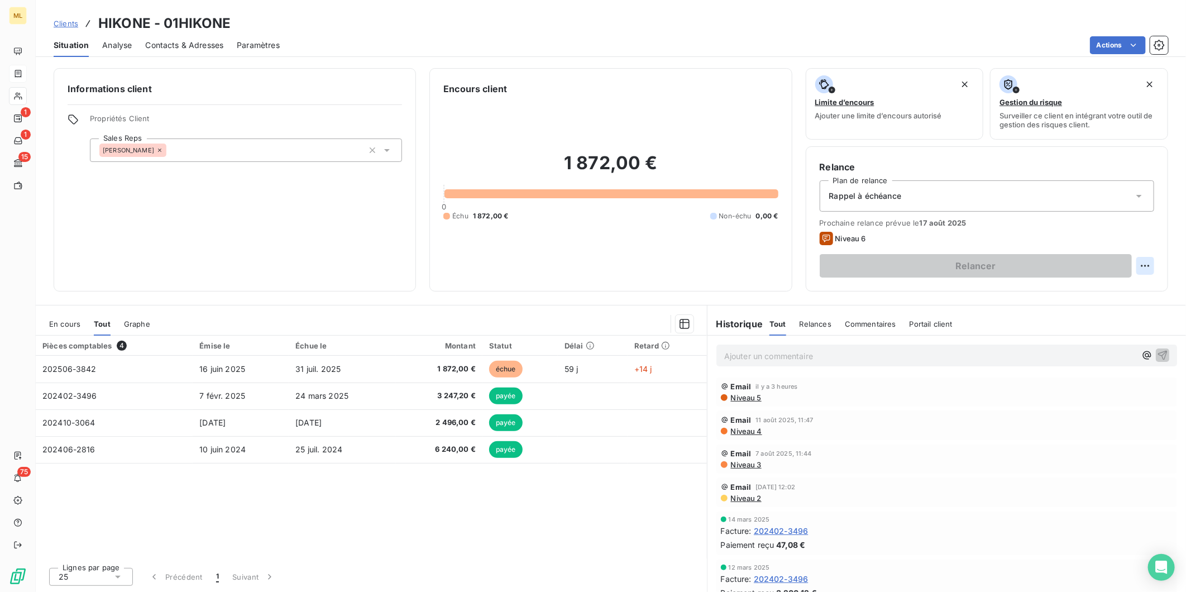
click at [1146, 262] on html "ML 1 1 15 75 Clients HIKONE - 01HIKONE Situation Analyse Contacts & Adresses Pa…" at bounding box center [593, 296] width 1186 height 592
click at [1068, 285] on div "Replanifier cette action" at bounding box center [1099, 290] width 100 height 18
select select "7"
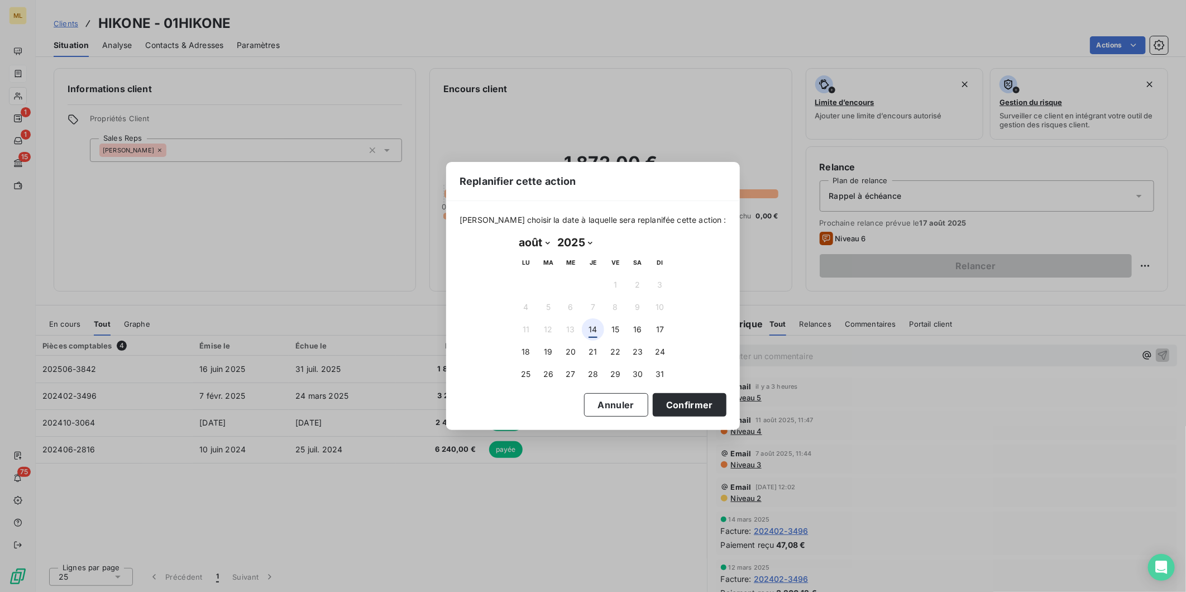
click at [596, 332] on button "14" at bounding box center [593, 329] width 22 height 22
click at [671, 398] on button "Confirmer" at bounding box center [690, 404] width 74 height 23
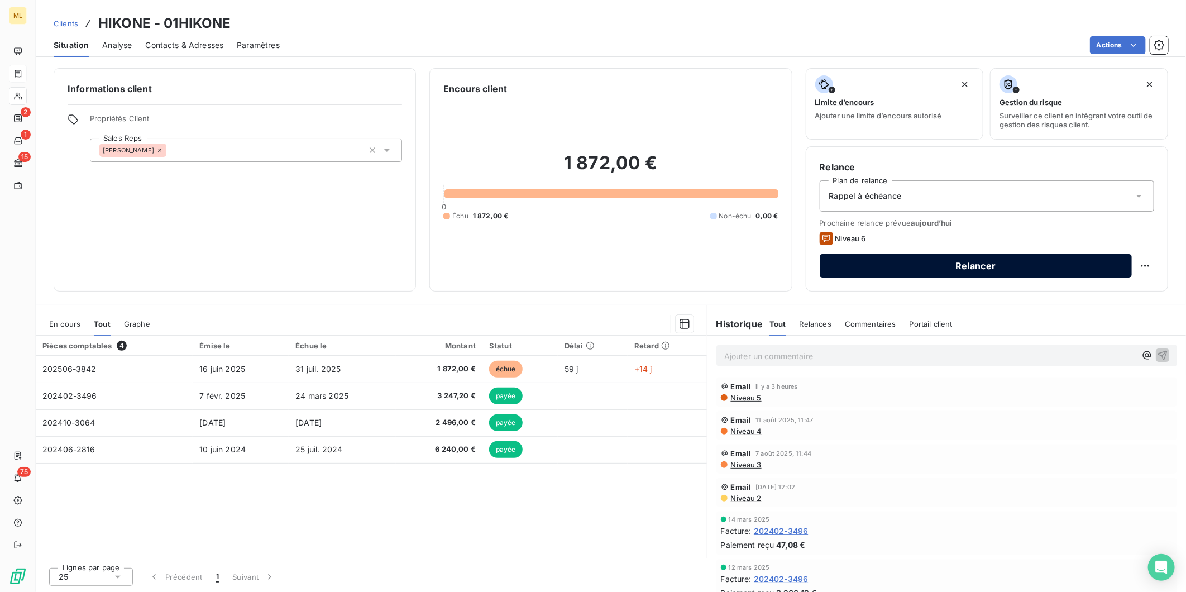
click at [975, 268] on button "Relancer" at bounding box center [976, 265] width 312 height 23
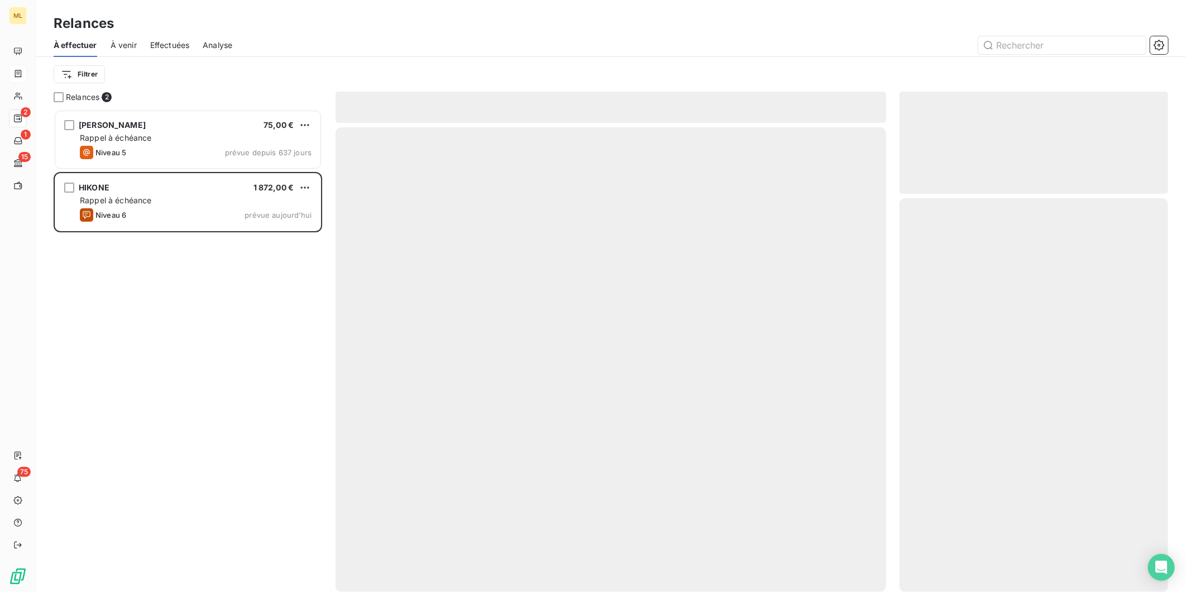
scroll to position [472, 259]
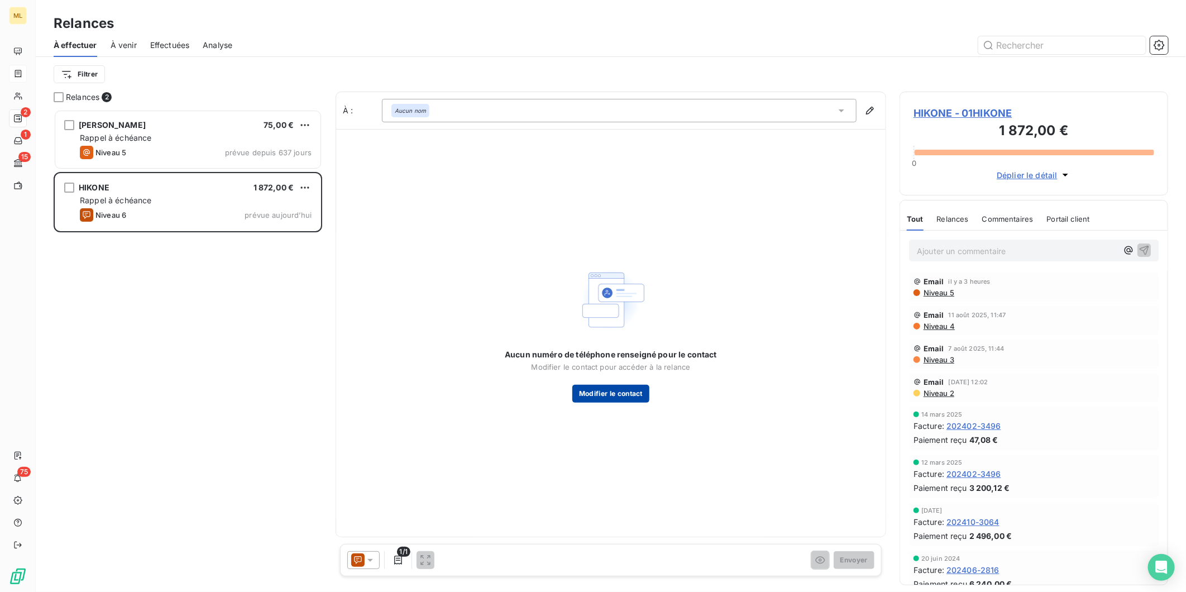
click at [613, 394] on button "Modifier le contact" at bounding box center [610, 394] width 77 height 18
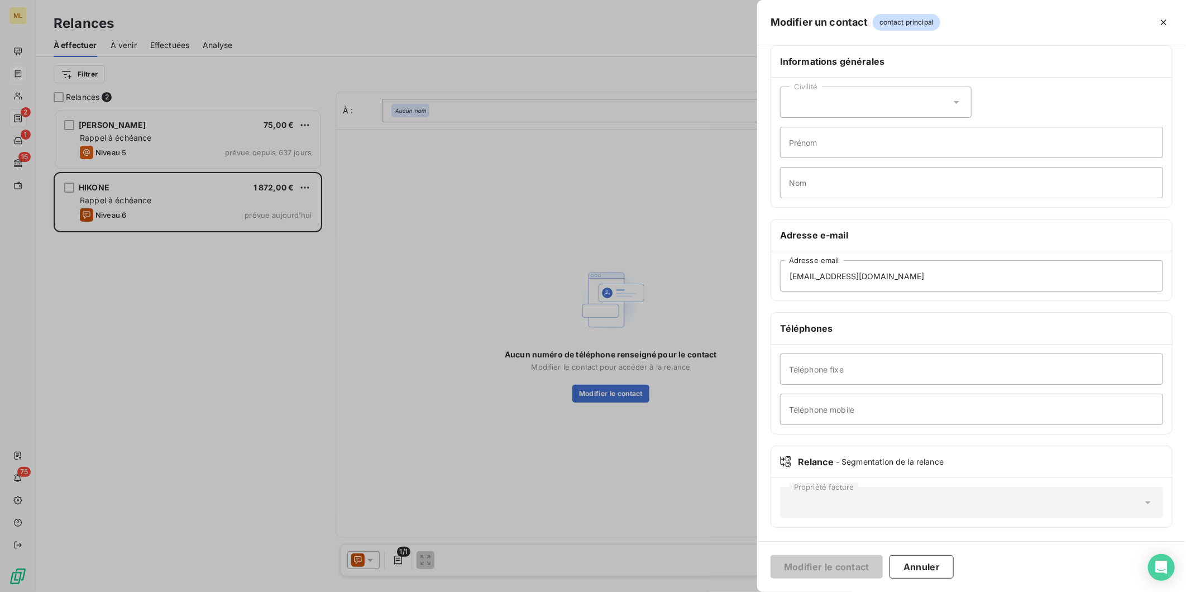
scroll to position [0, 0]
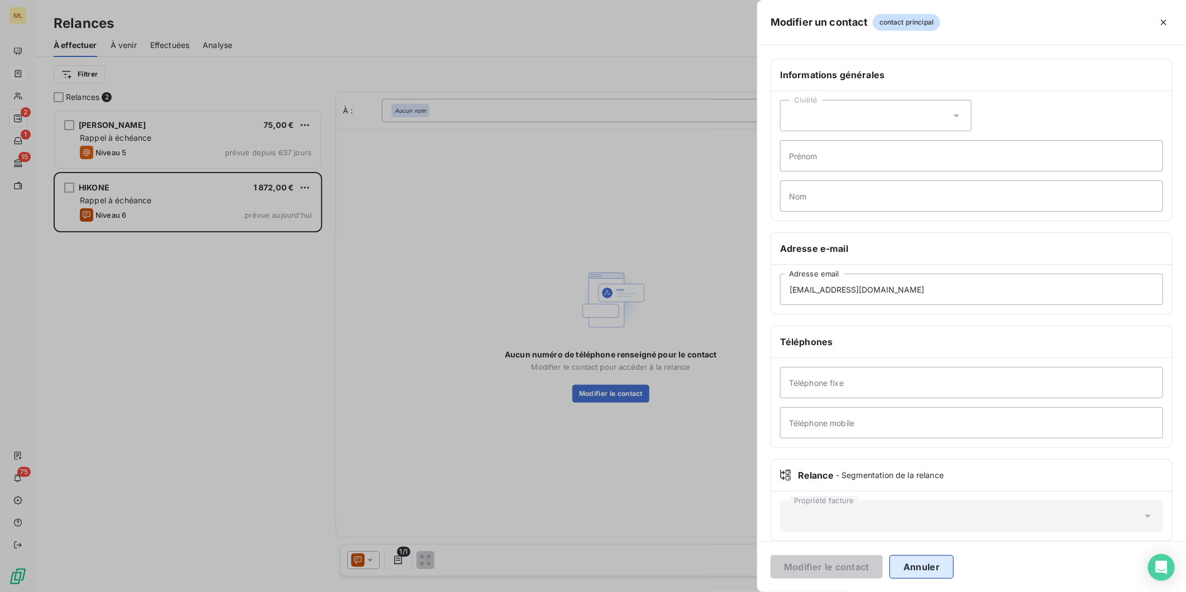
click at [927, 566] on button "Annuler" at bounding box center [922, 566] width 64 height 23
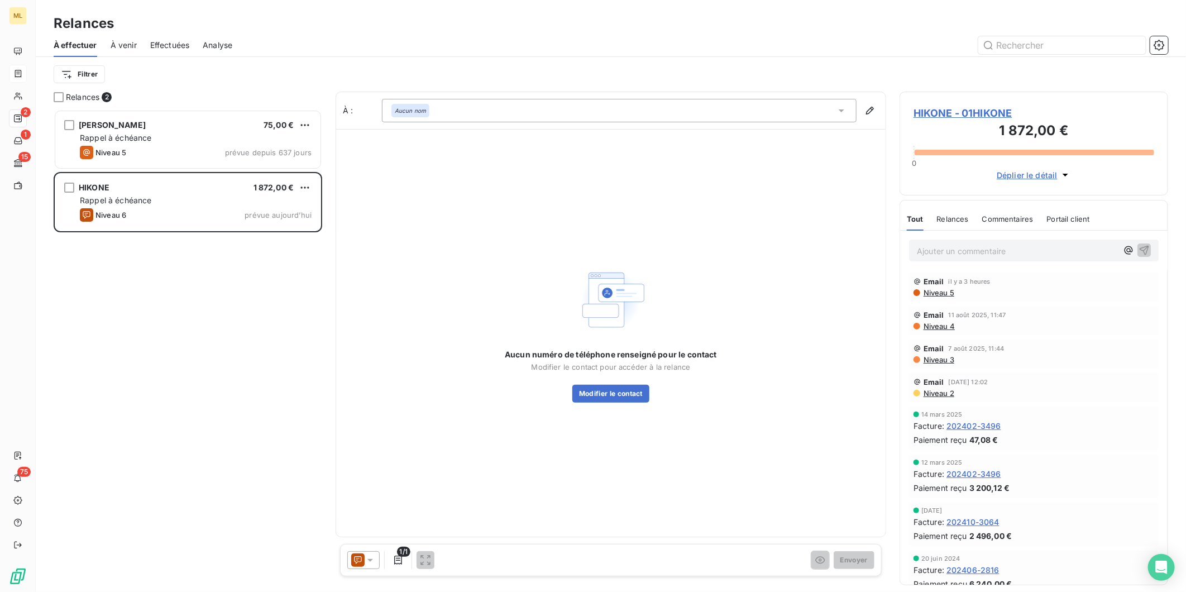
click at [972, 106] on span "HIKONE - 01HIKONE" at bounding box center [1034, 113] width 241 height 15
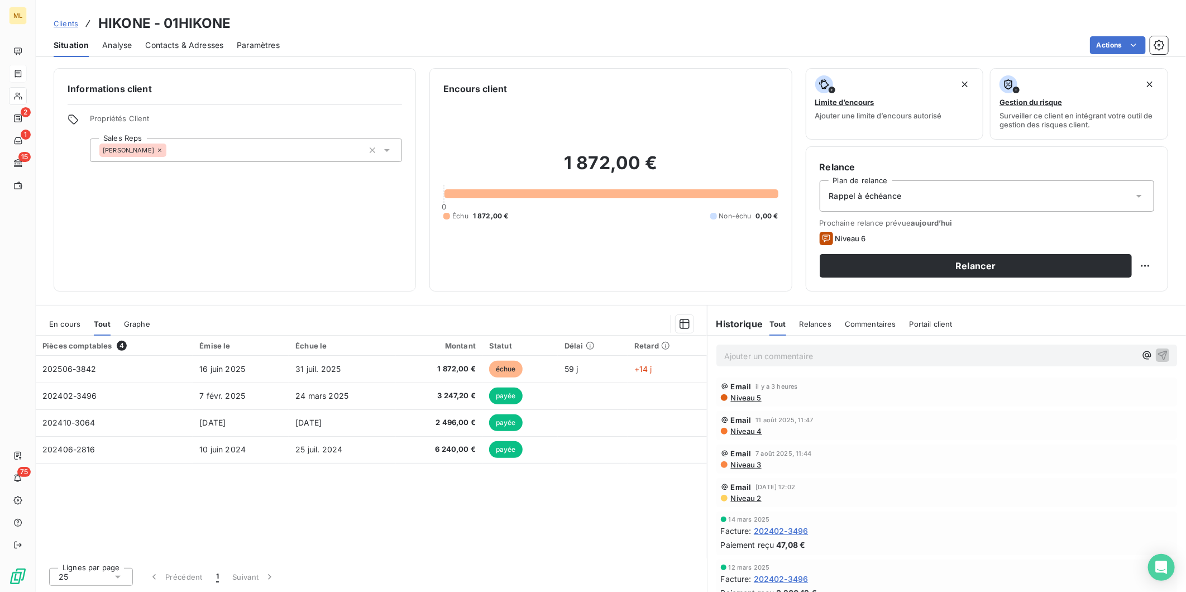
click at [160, 42] on span "Contacts & Adresses" at bounding box center [184, 45] width 78 height 11
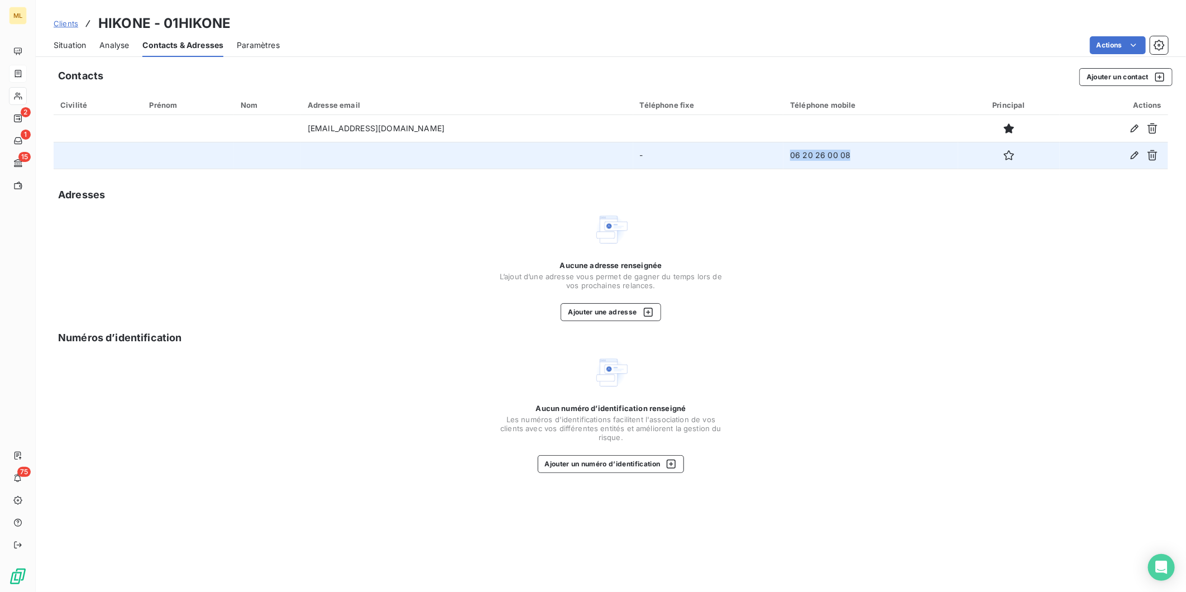
drag, startPoint x: 813, startPoint y: 152, endPoint x: 742, endPoint y: 155, distance: 71.5
click at [784, 155] on td "06 20 26 00 08" at bounding box center [871, 155] width 174 height 27
copy td "06 20 26 00 08"
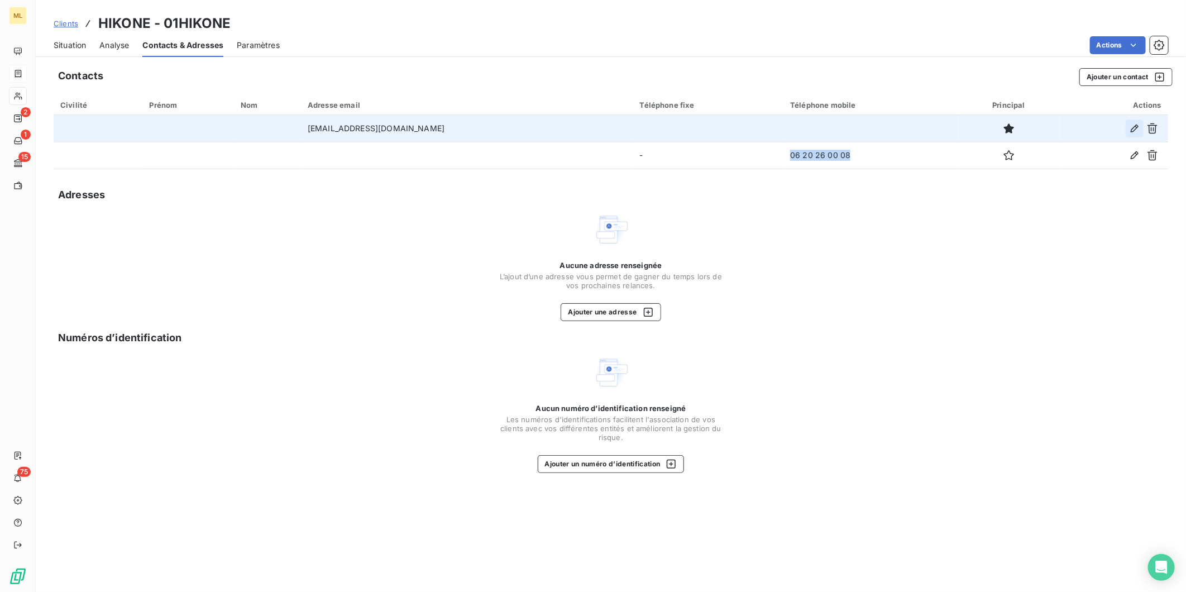
click at [1135, 129] on icon "button" at bounding box center [1135, 129] width 8 height 8
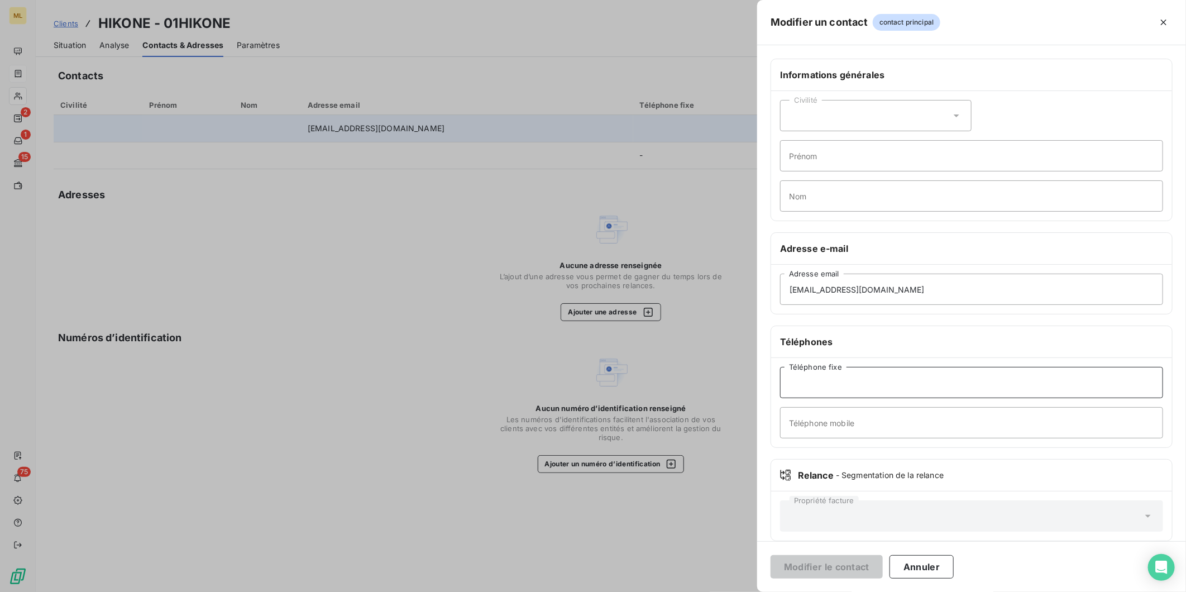
click at [846, 387] on input "Téléphone fixe" at bounding box center [971, 382] width 383 height 31
click at [795, 427] on input "Téléphone mobile" at bounding box center [971, 422] width 383 height 31
paste input "06 20 26 00 08"
type input "06 20 26 00 08"
click at [839, 568] on button "Modifier le contact" at bounding box center [827, 566] width 112 height 23
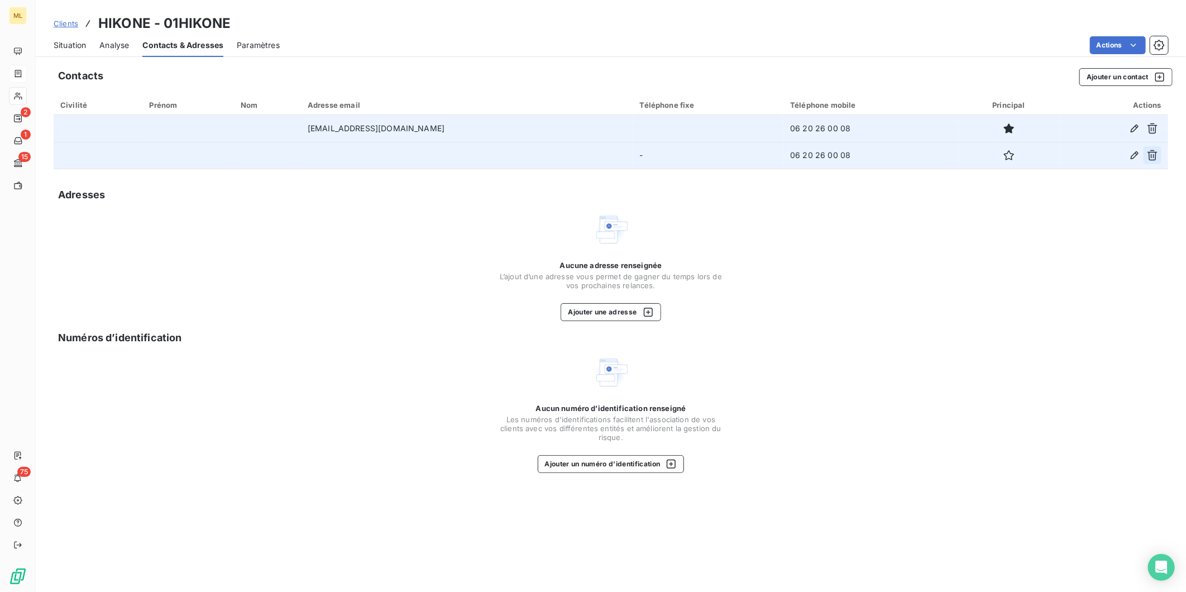
click at [1149, 157] on icon "button" at bounding box center [1153, 155] width 10 height 11
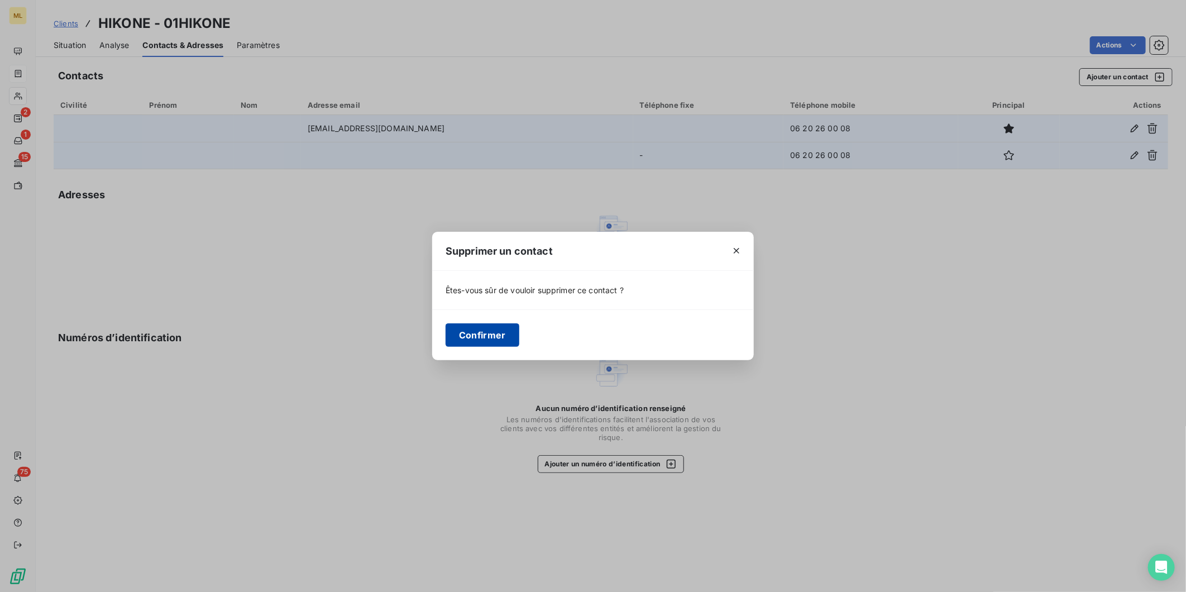
click at [488, 338] on button "Confirmer" at bounding box center [483, 334] width 74 height 23
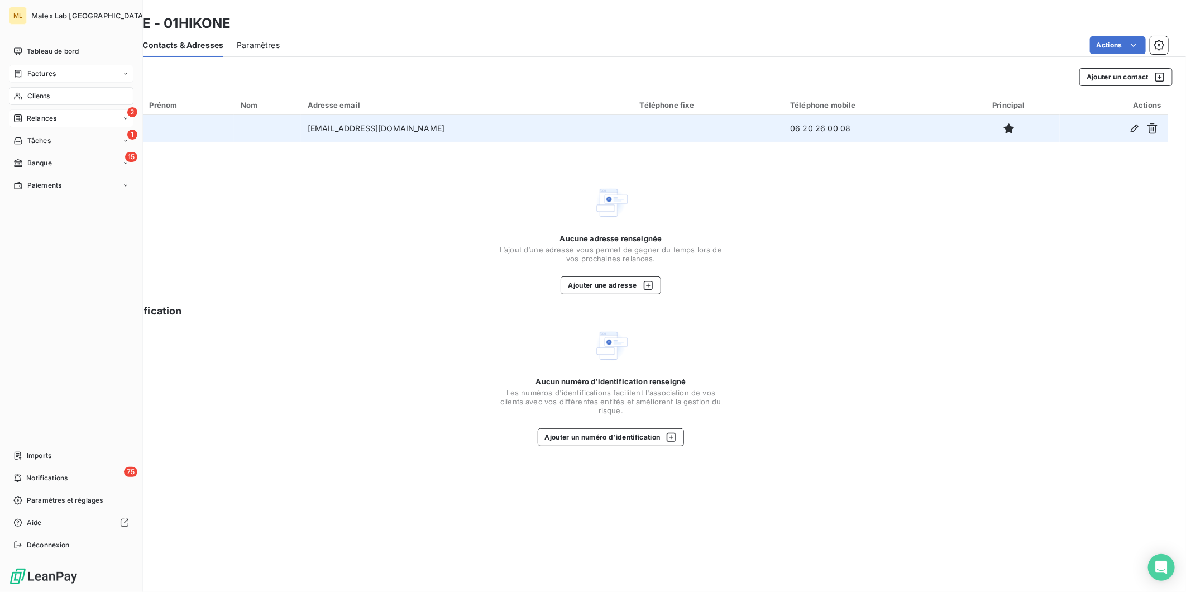
click at [52, 125] on div "2 Relances" at bounding box center [71, 118] width 125 height 18
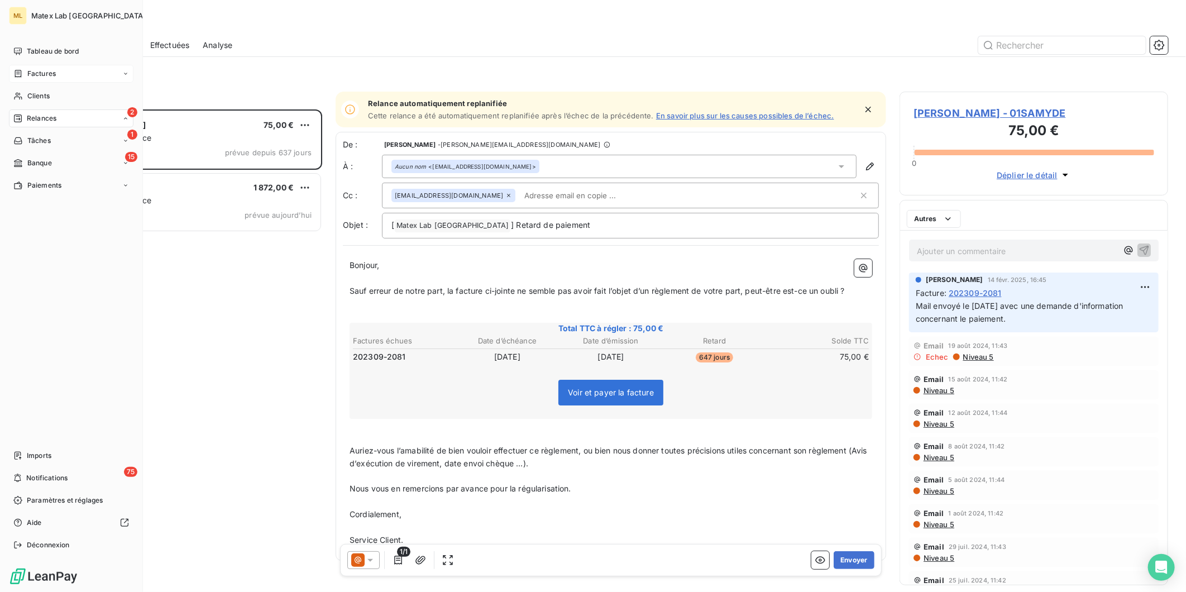
scroll to position [472, 259]
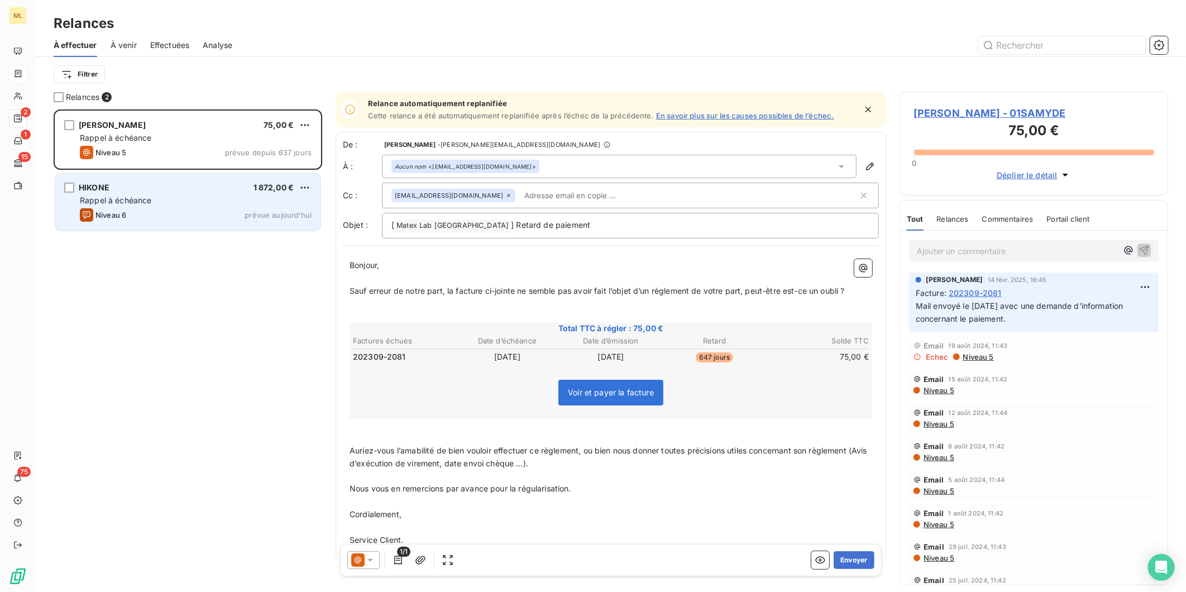
click at [203, 199] on div "Rappel à échéance" at bounding box center [196, 200] width 232 height 11
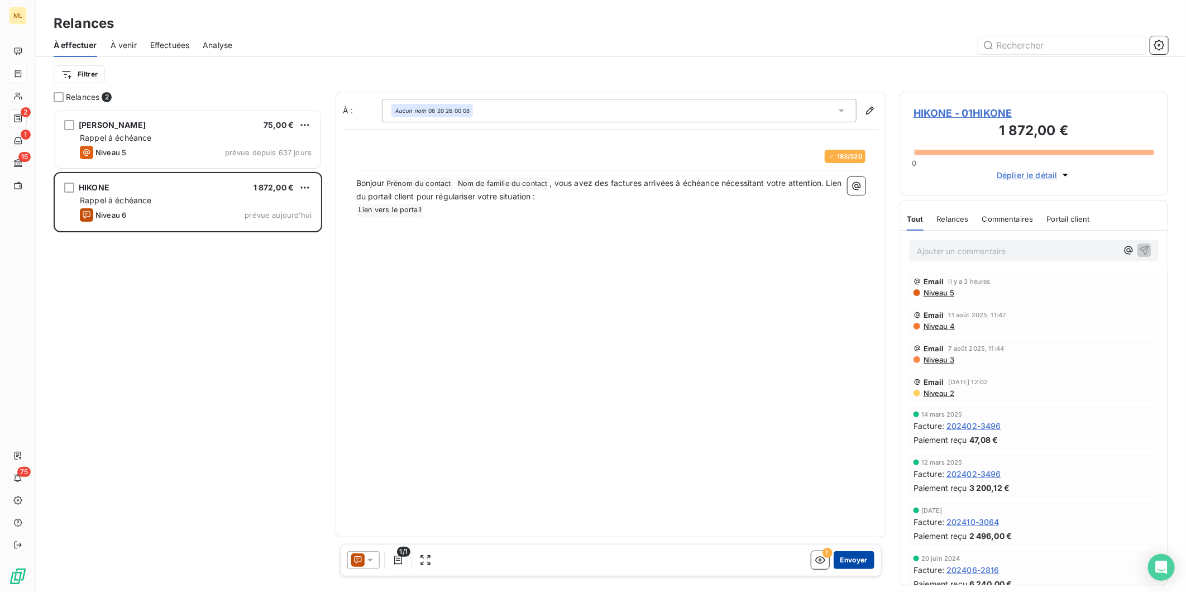
click at [848, 559] on button "Envoyer" at bounding box center [854, 560] width 41 height 18
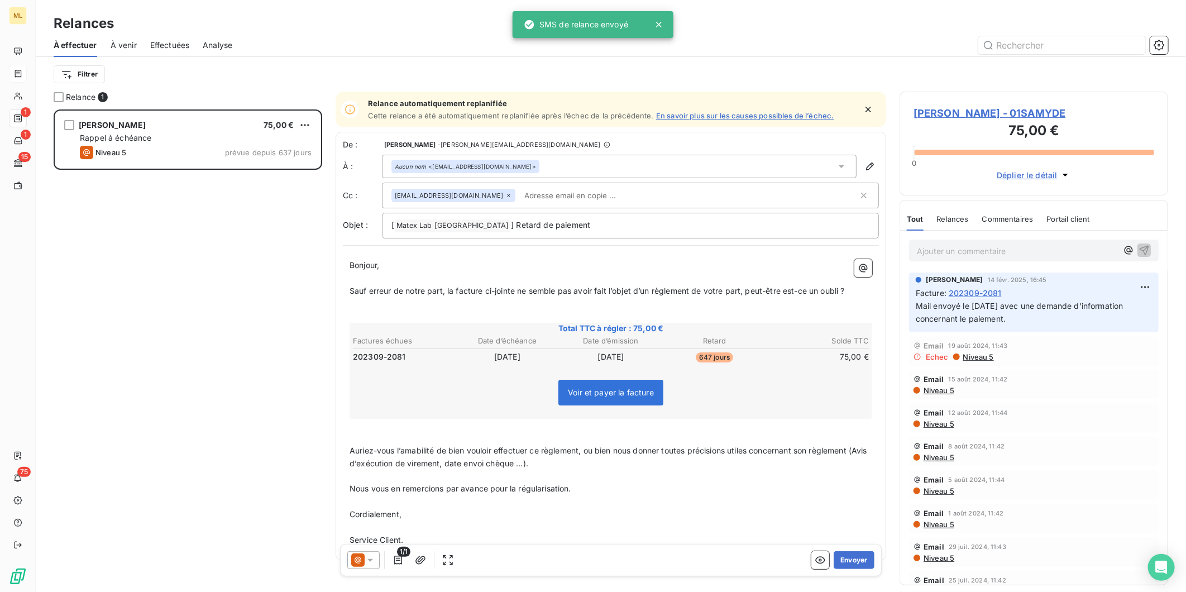
click at [132, 46] on span "À venir" at bounding box center [124, 45] width 26 height 11
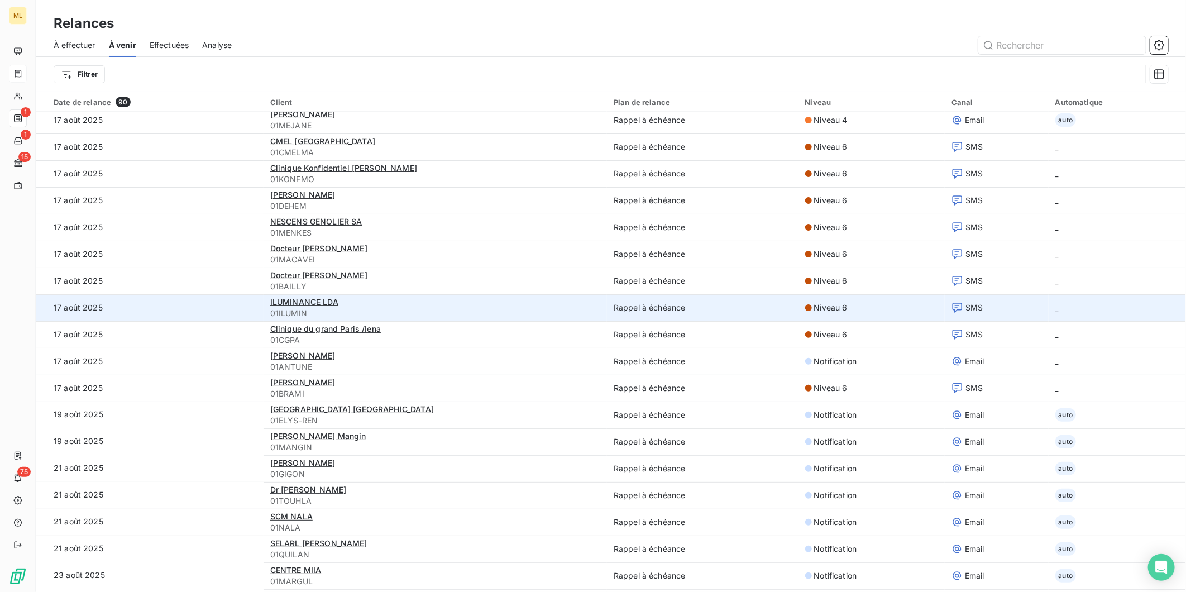
scroll to position [1054, 0]
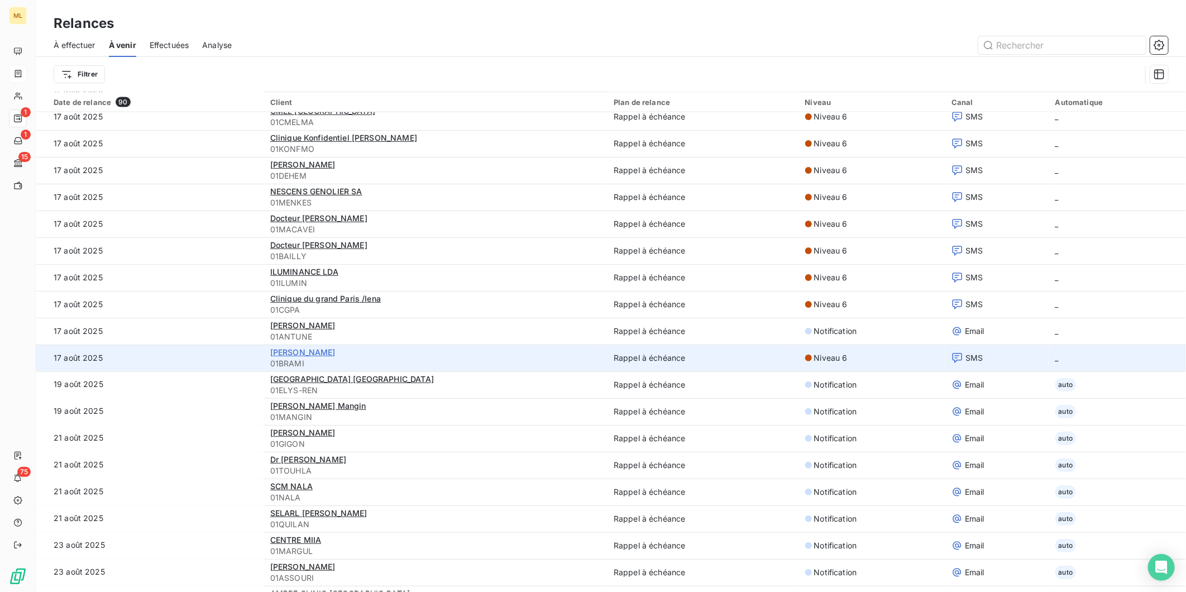
click at [286, 353] on span "[PERSON_NAME]" at bounding box center [302, 351] width 65 height 9
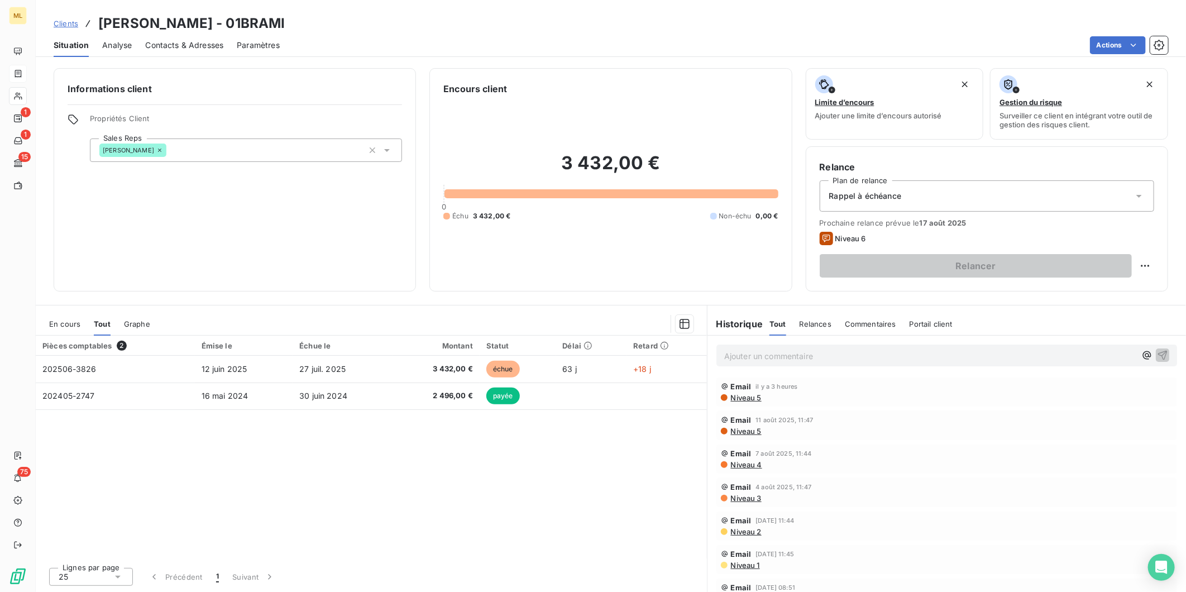
click at [182, 38] on div "Contacts & Adresses" at bounding box center [184, 45] width 78 height 23
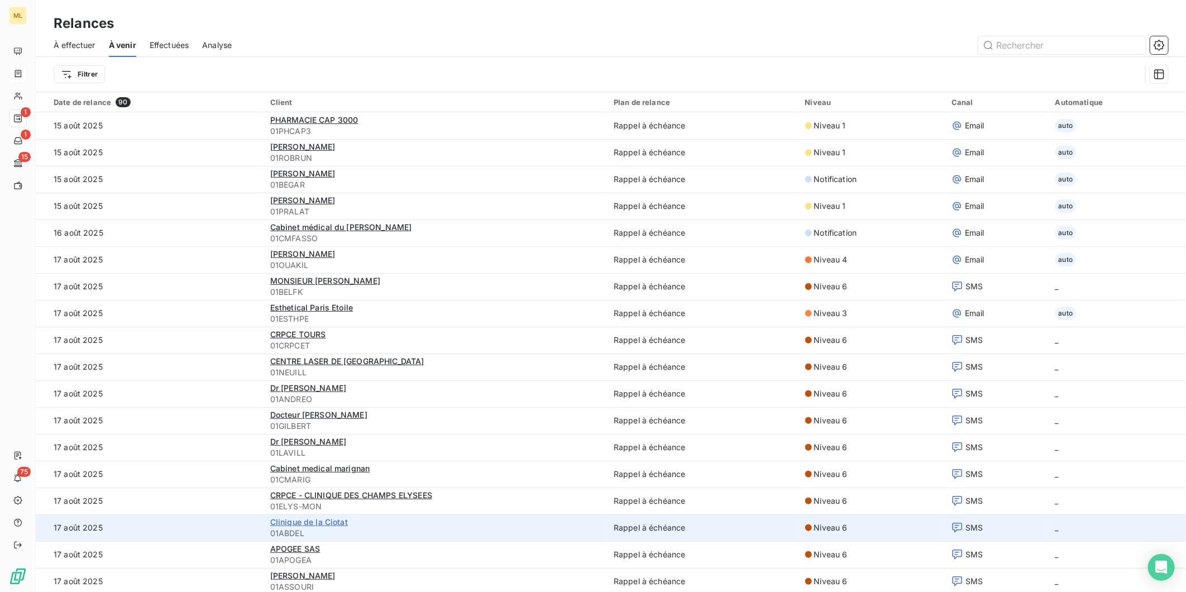
click at [308, 521] on span "Clinique de la Ciotat" at bounding box center [309, 521] width 78 height 9
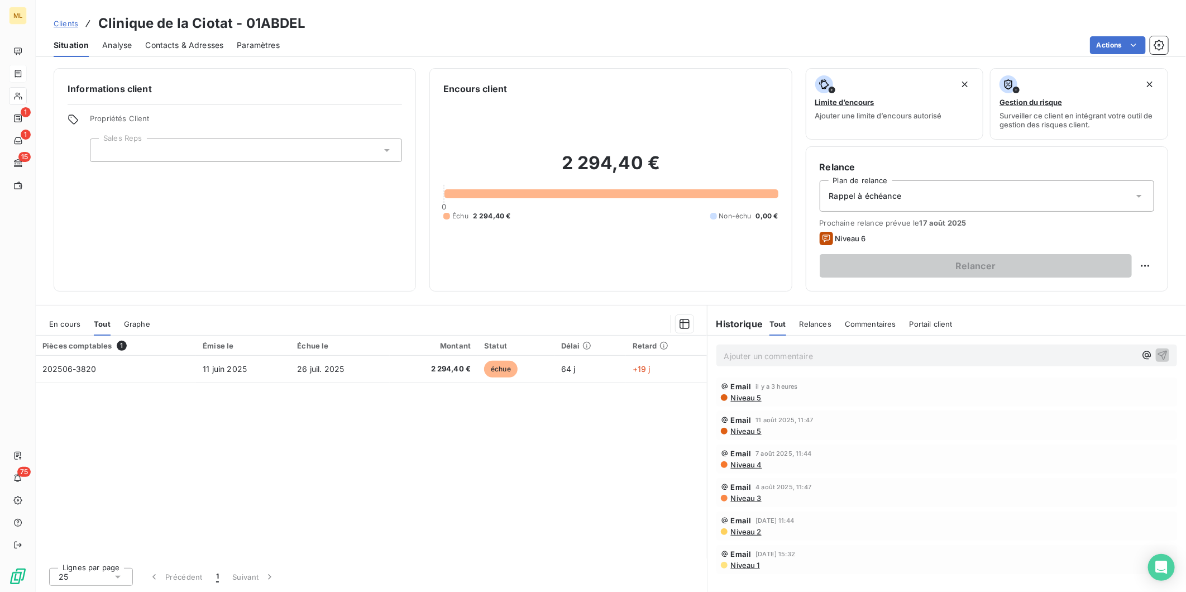
click at [183, 40] on span "Contacts & Adresses" at bounding box center [184, 45] width 78 height 11
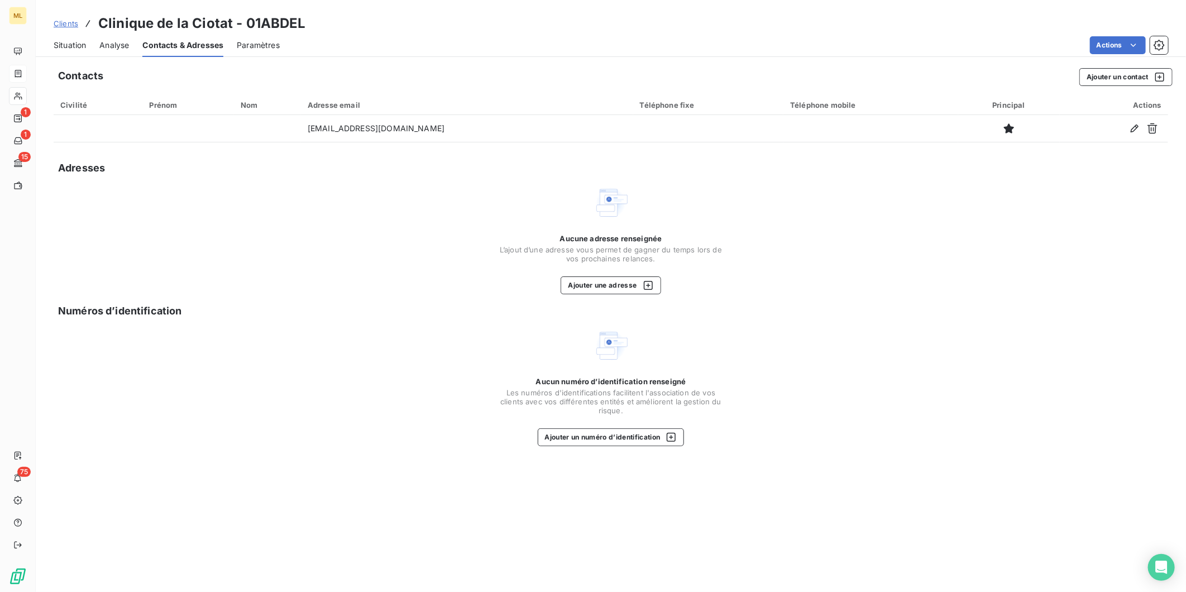
click at [80, 43] on span "Situation" at bounding box center [70, 45] width 32 height 11
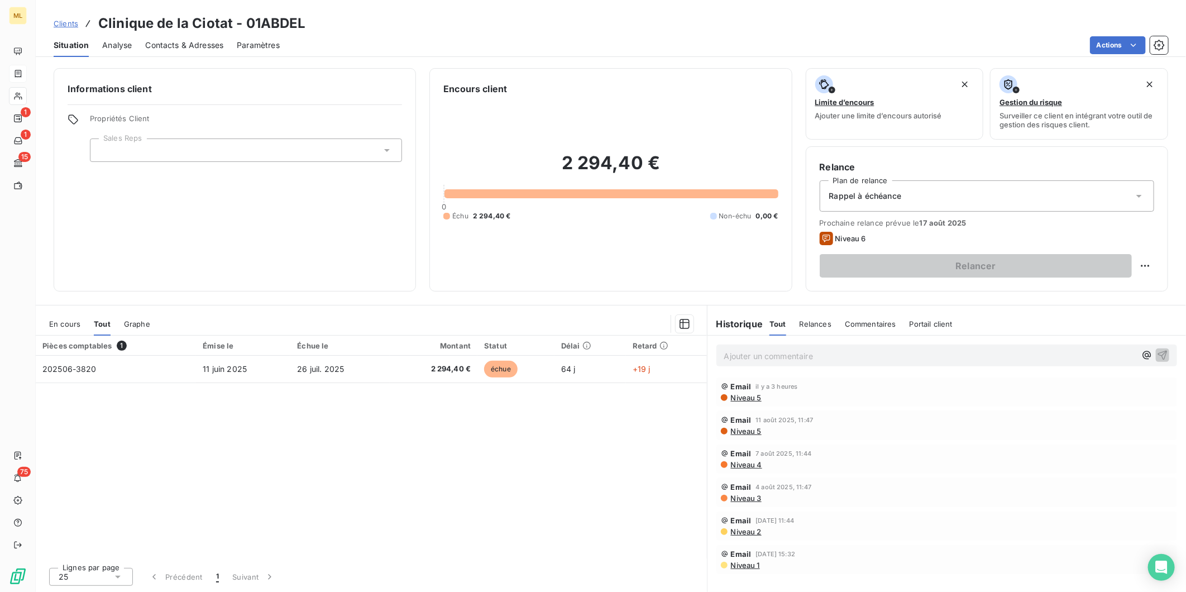
click at [182, 47] on span "Contacts & Adresses" at bounding box center [184, 45] width 78 height 11
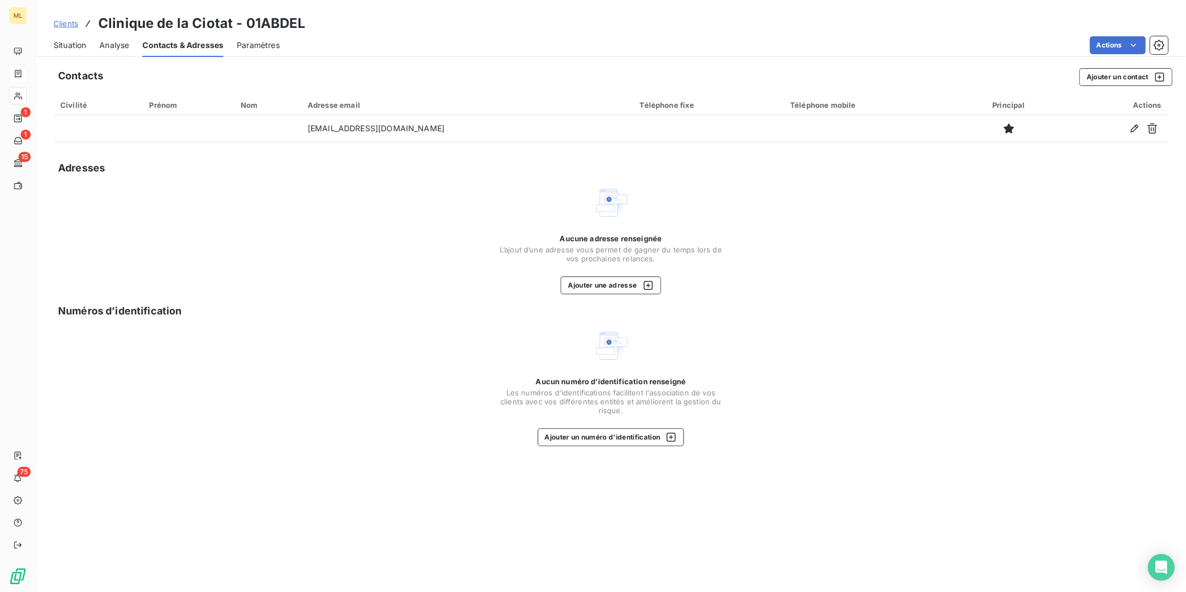
click at [75, 42] on span "Situation" at bounding box center [70, 45] width 32 height 11
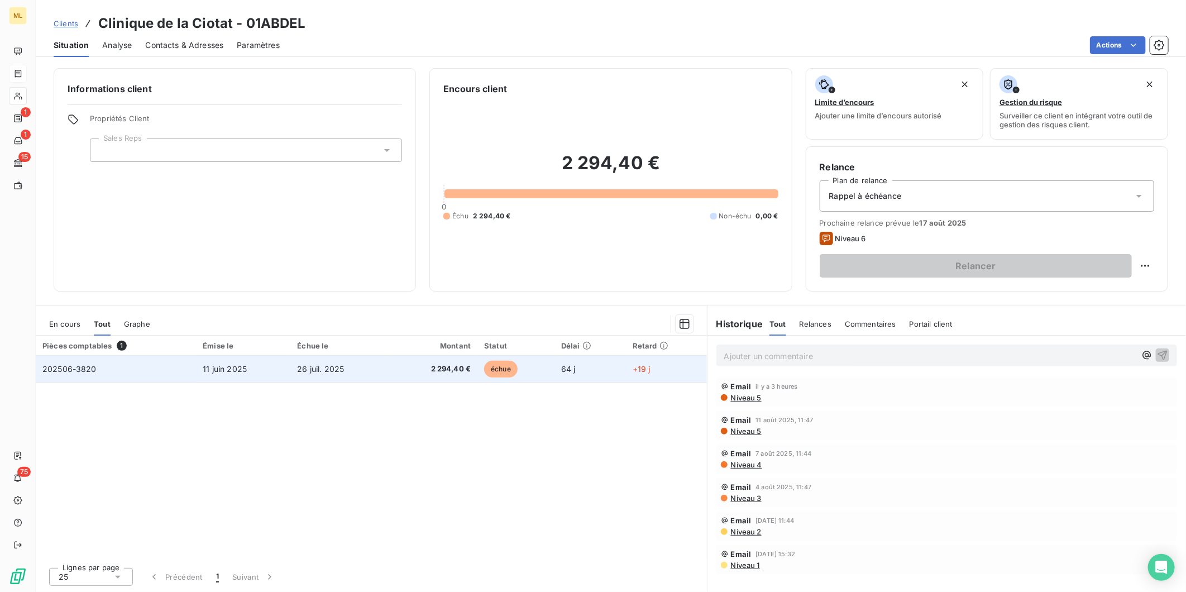
click at [423, 365] on span "2 294,40 €" at bounding box center [434, 369] width 74 height 11
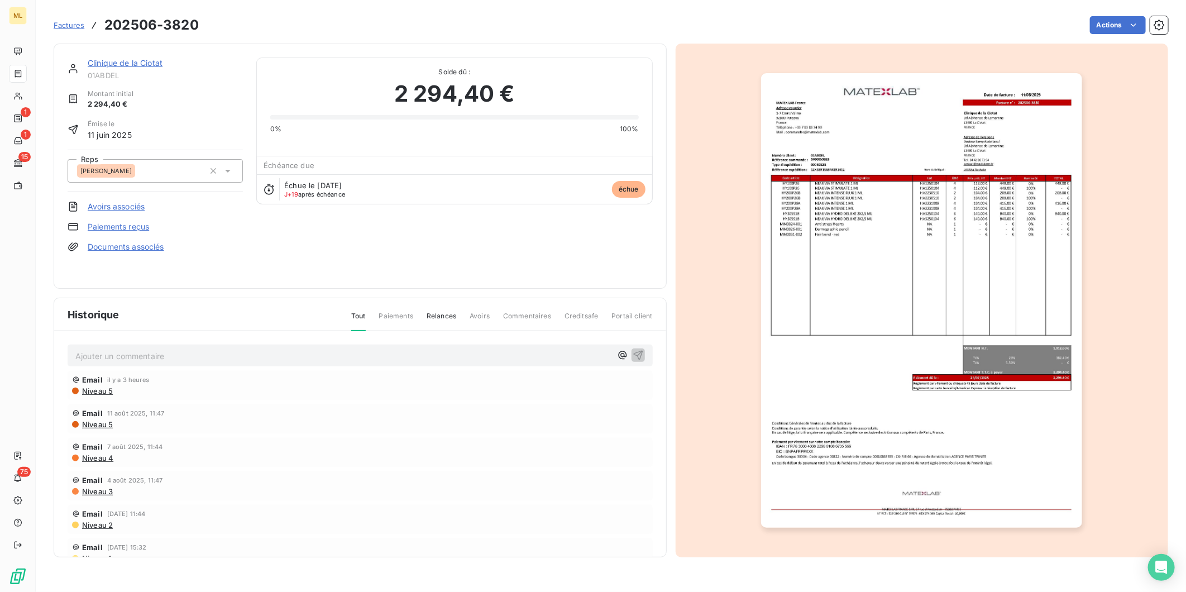
click at [910, 245] on img "button" at bounding box center [921, 300] width 321 height 455
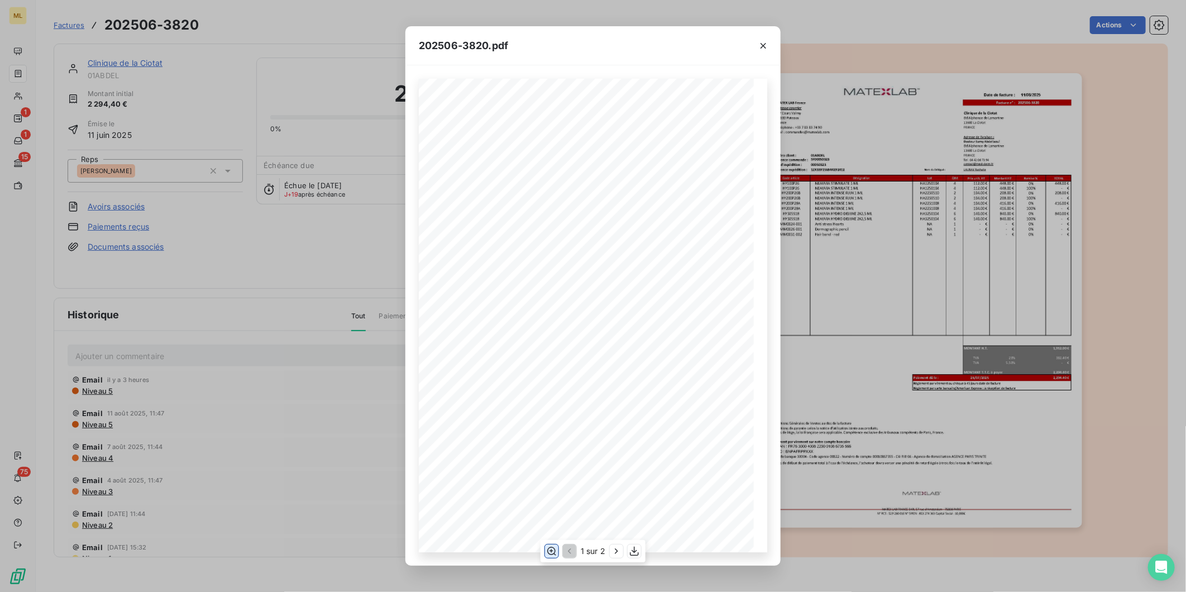
click at [546, 548] on icon "button" at bounding box center [551, 551] width 11 height 11
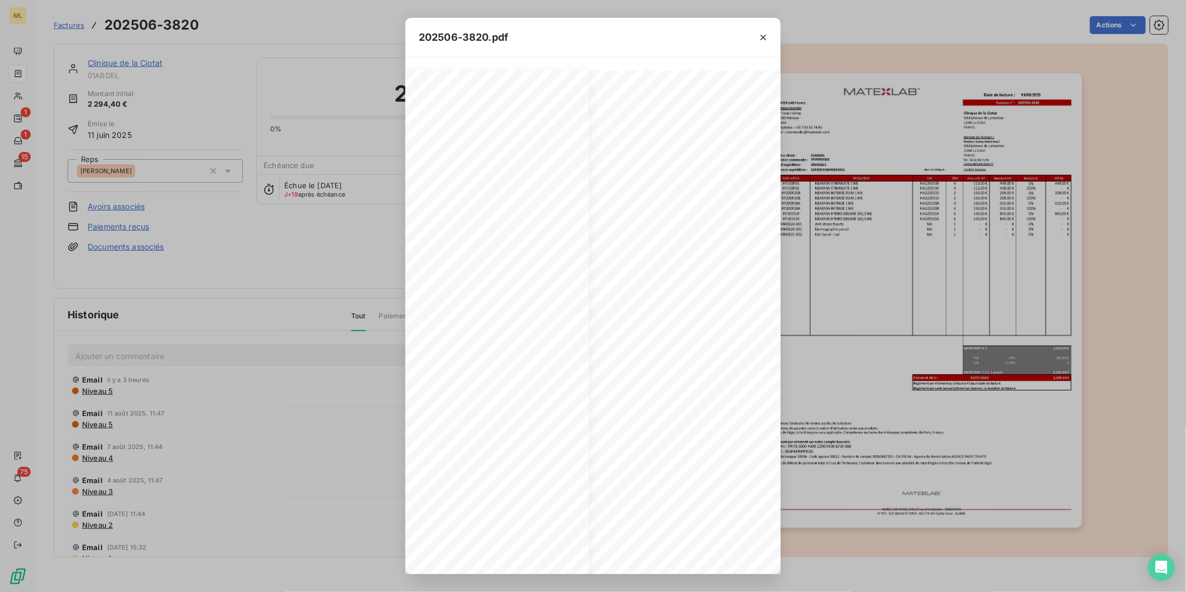
scroll to position [0, 206]
click at [763, 40] on icon "button" at bounding box center [763, 37] width 11 height 11
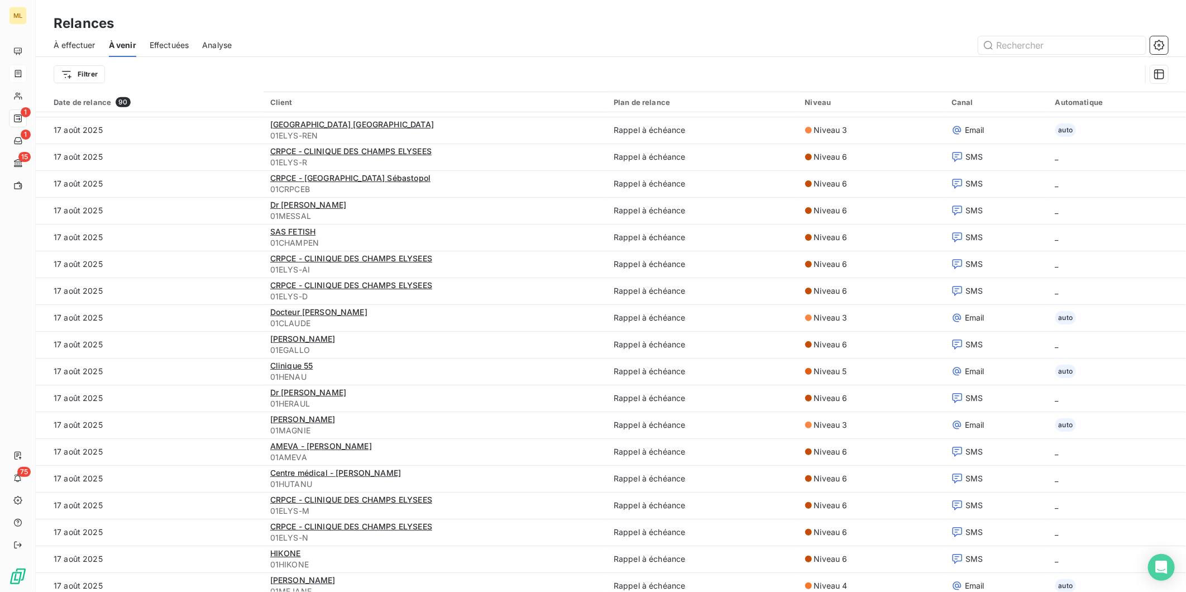
scroll to position [620, 0]
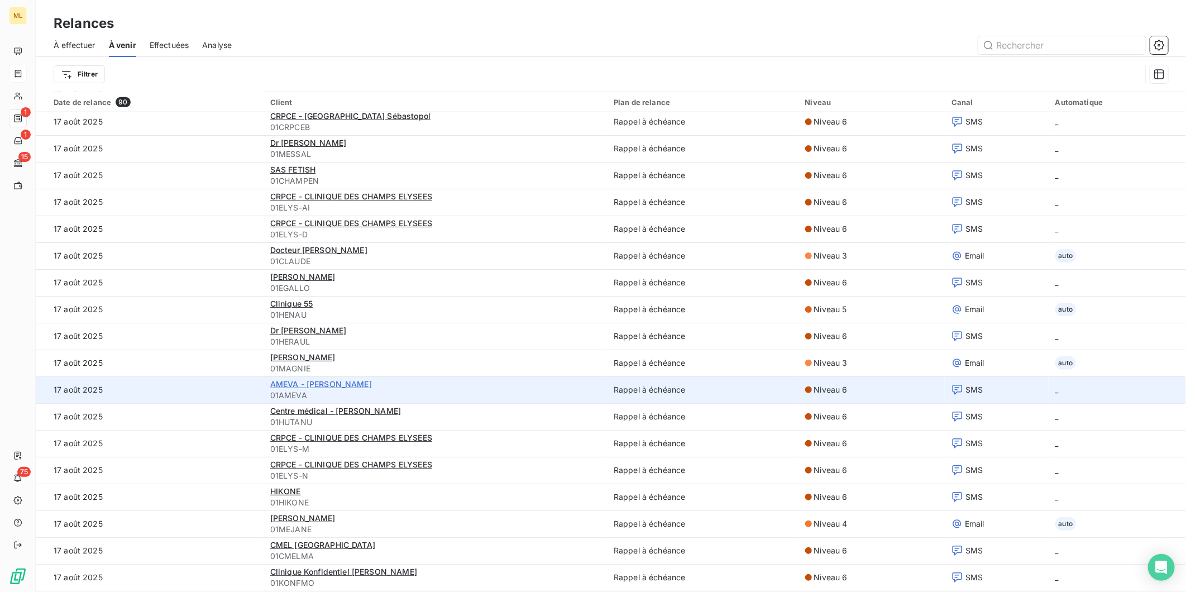
click at [322, 383] on span "AMEVA - [PERSON_NAME]" at bounding box center [321, 383] width 102 height 9
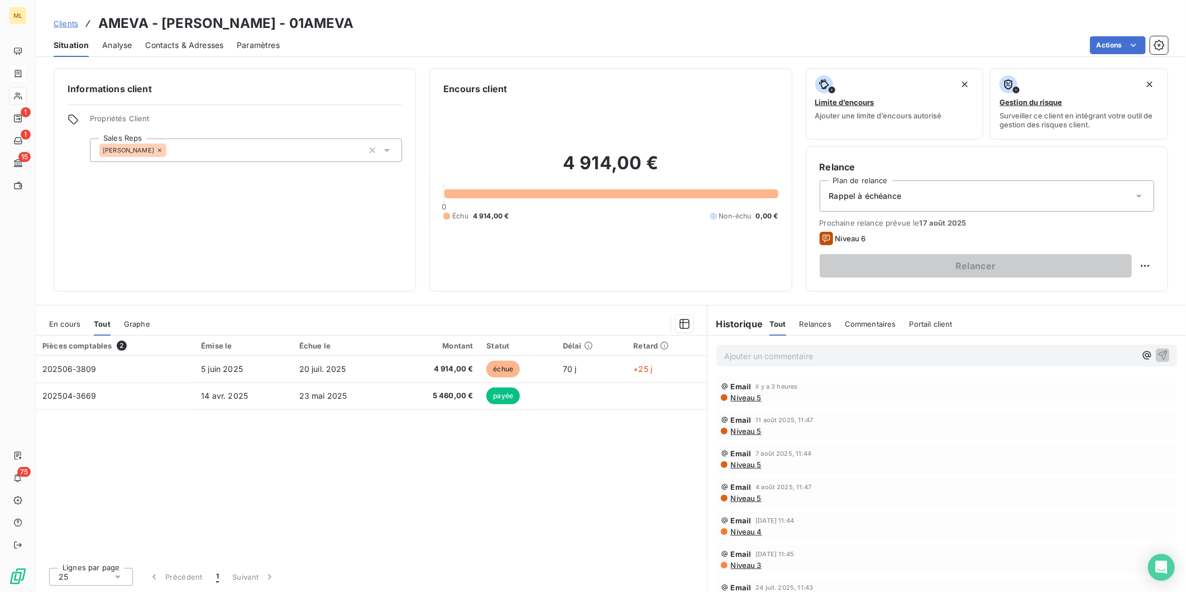
click at [170, 49] on span "Contacts & Adresses" at bounding box center [184, 45] width 78 height 11
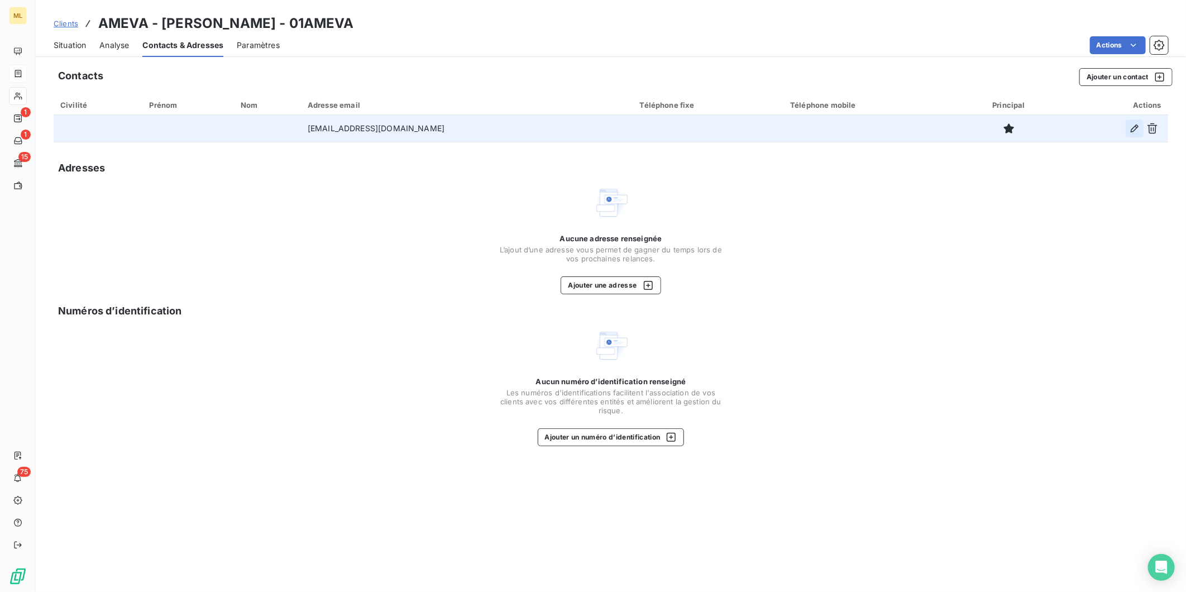
click at [1137, 126] on icon "button" at bounding box center [1134, 128] width 11 height 11
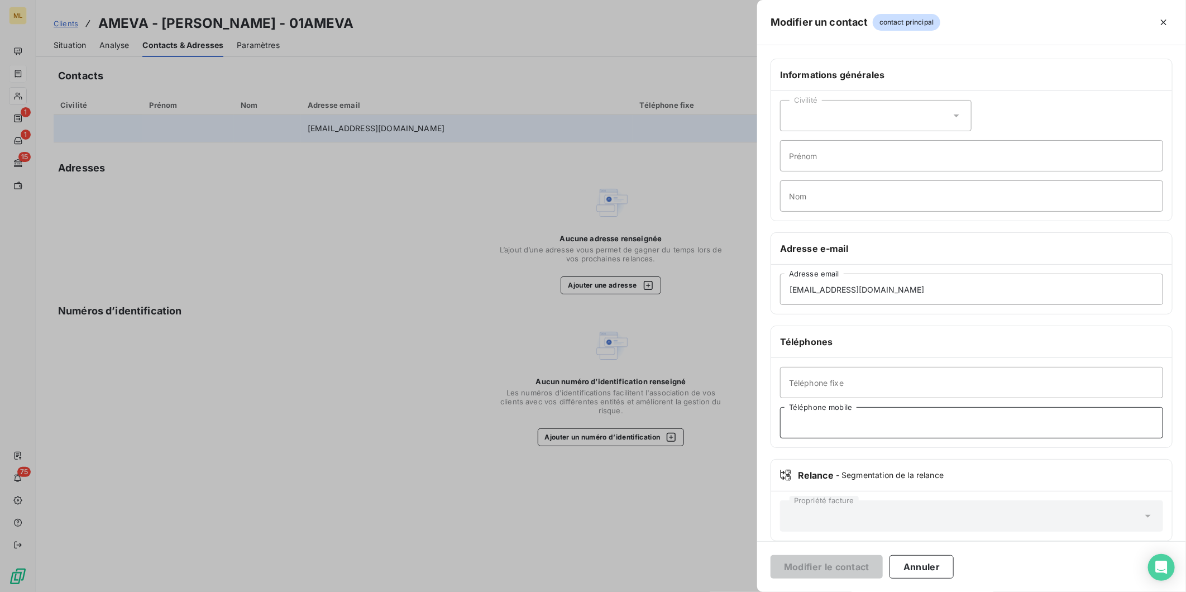
click at [845, 428] on input "Téléphone mobile" at bounding box center [971, 422] width 383 height 31
paste input "+41 79 919 76 74"
type input "+41 79 919 76 74"
click at [839, 562] on button "Modifier le contact" at bounding box center [827, 566] width 112 height 23
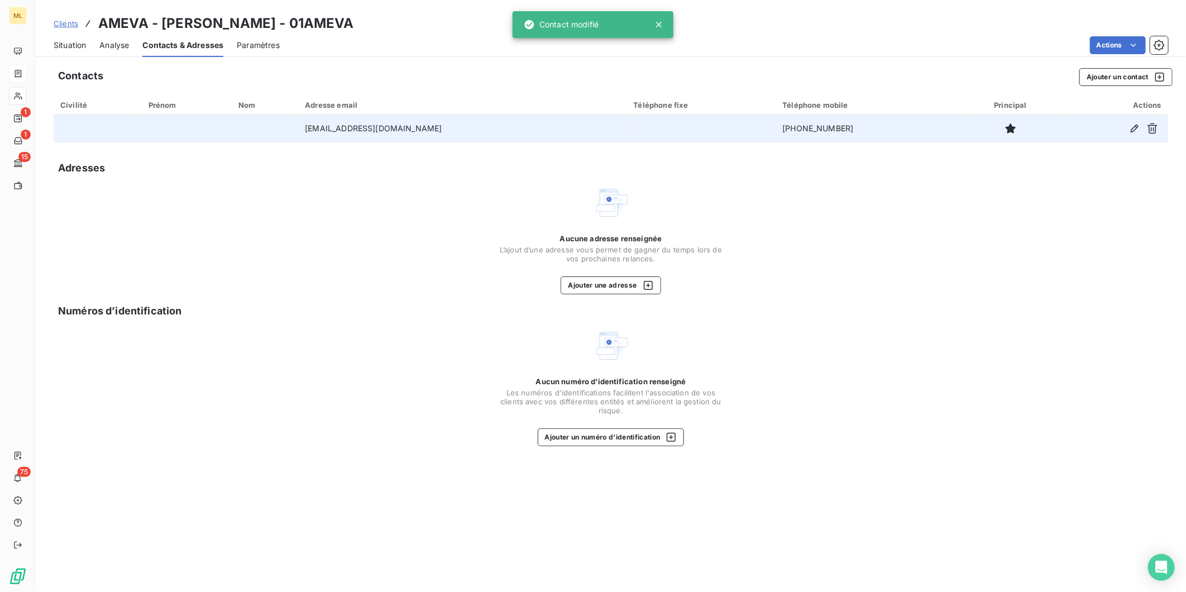
click at [65, 40] on span "Situation" at bounding box center [70, 45] width 32 height 11
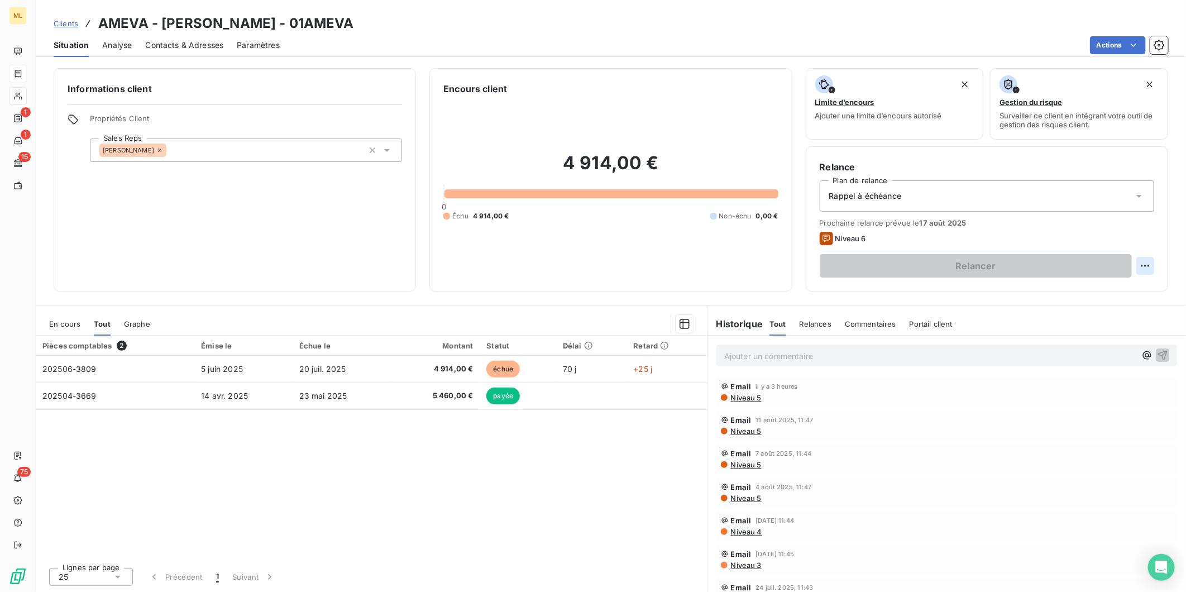
click at [1152, 262] on html "ML 1 1 15 75 Clients AMEVA - Dr JORDY VIDAL - 01AMEVA Situation Analyse Contact…" at bounding box center [593, 296] width 1186 height 592
click at [1125, 294] on div "Replanifier cette action" at bounding box center [1099, 290] width 100 height 18
select select "7"
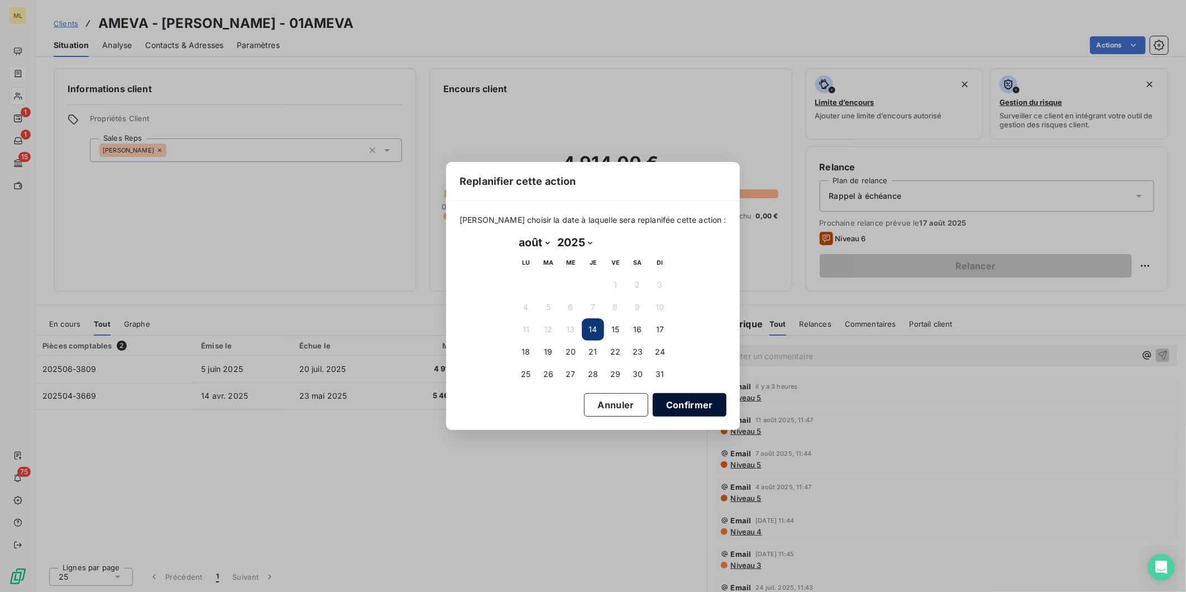
click at [671, 409] on button "Confirmer" at bounding box center [690, 404] width 74 height 23
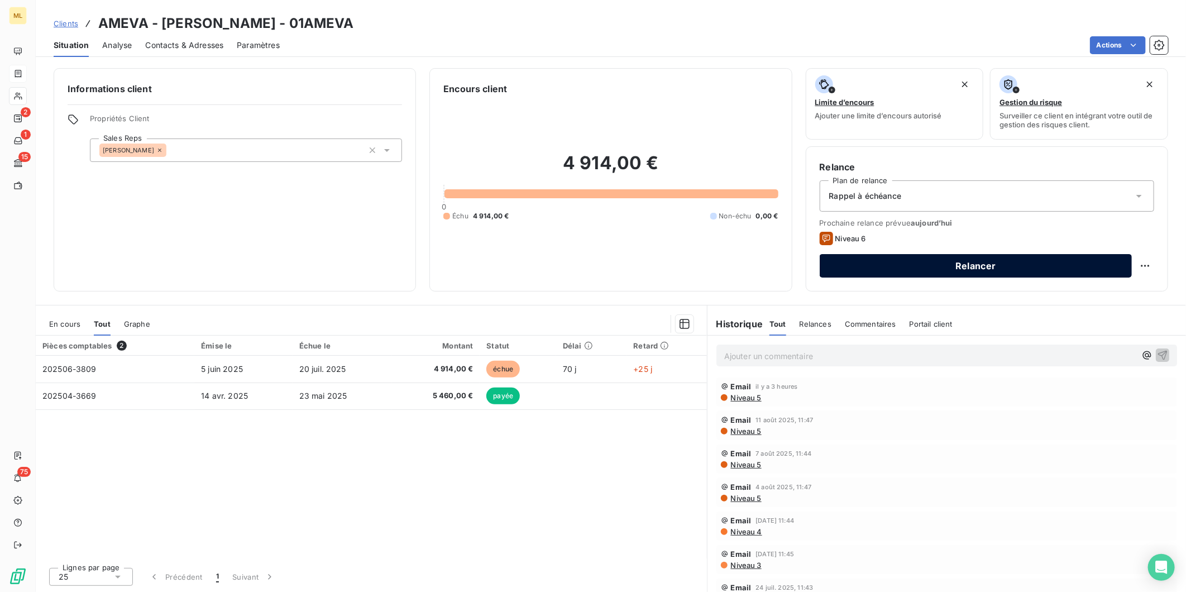
click at [970, 270] on button "Relancer" at bounding box center [976, 265] width 312 height 23
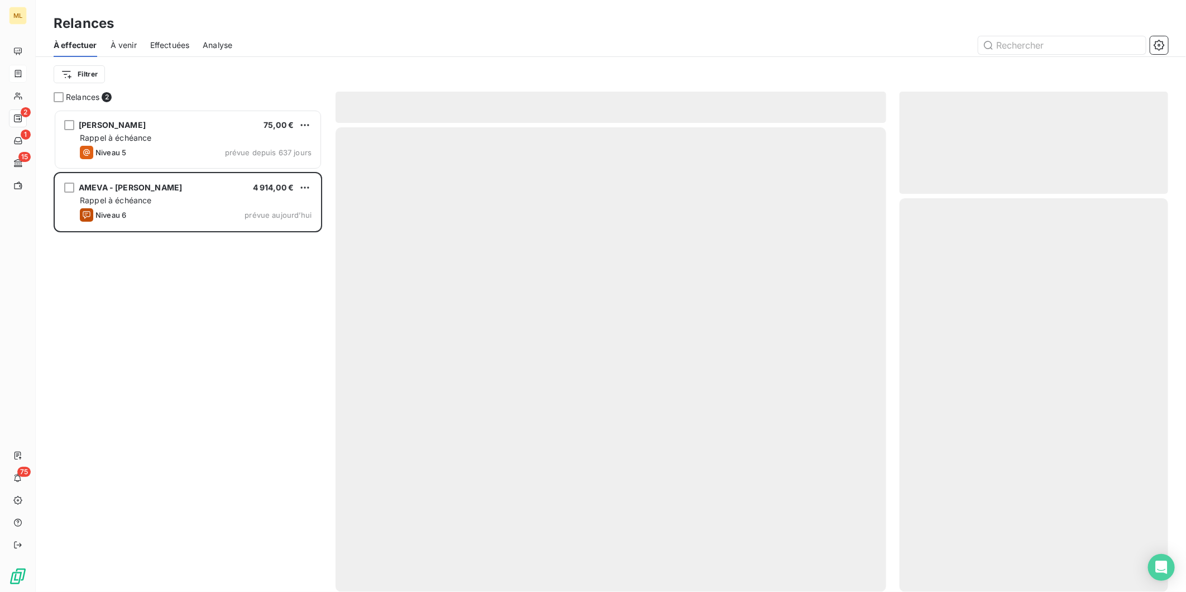
scroll to position [472, 259]
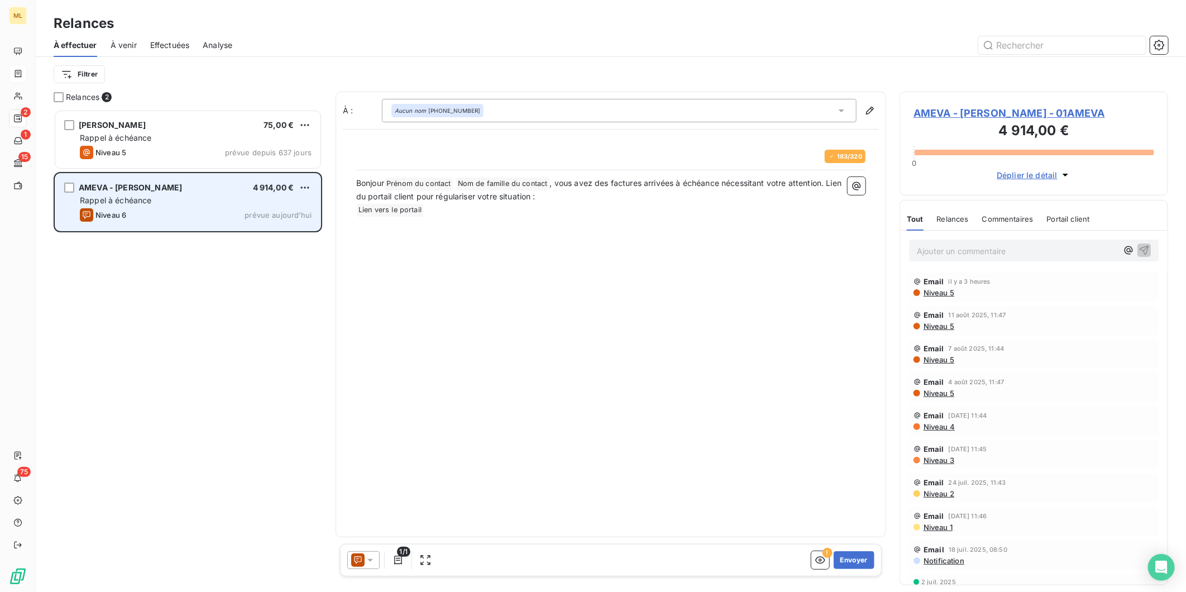
click at [219, 193] on div "AMEVA - Dr JORDY VIDAL 4 914,00 € Rappel à échéance Niveau 6 prévue aujourd’hui" at bounding box center [187, 202] width 265 height 57
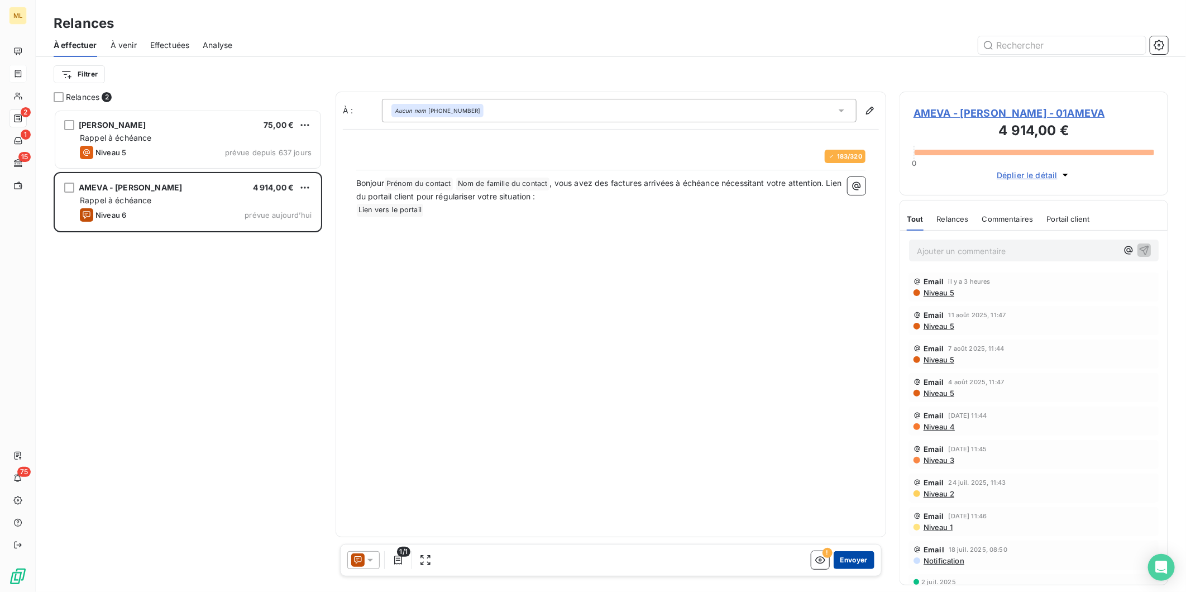
click at [852, 560] on button "Envoyer" at bounding box center [854, 560] width 41 height 18
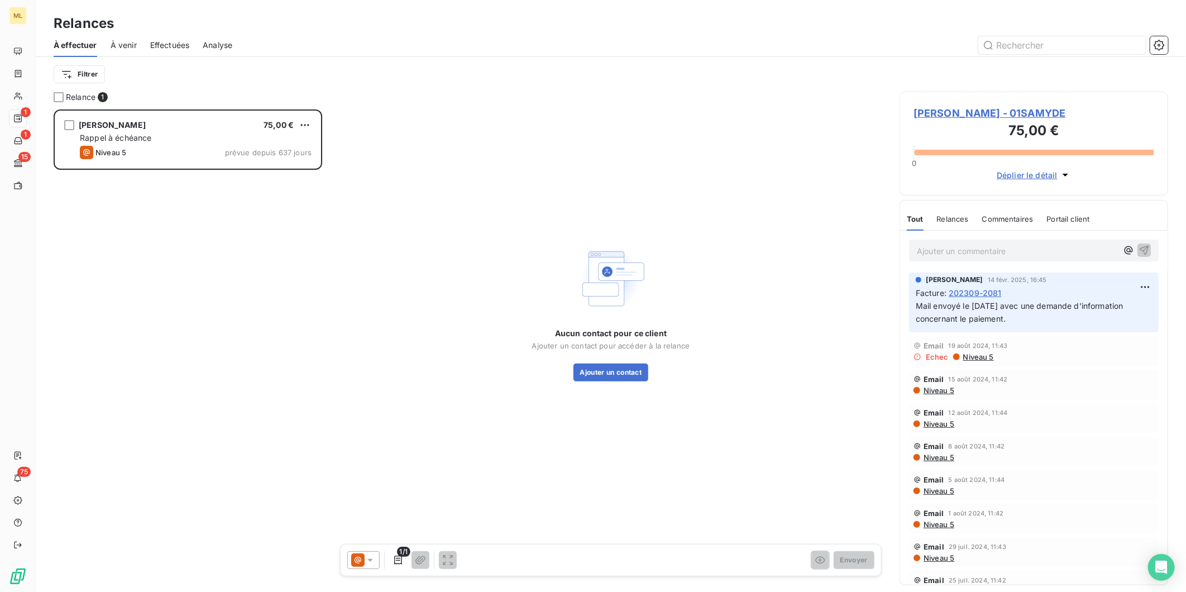
scroll to position [472, 259]
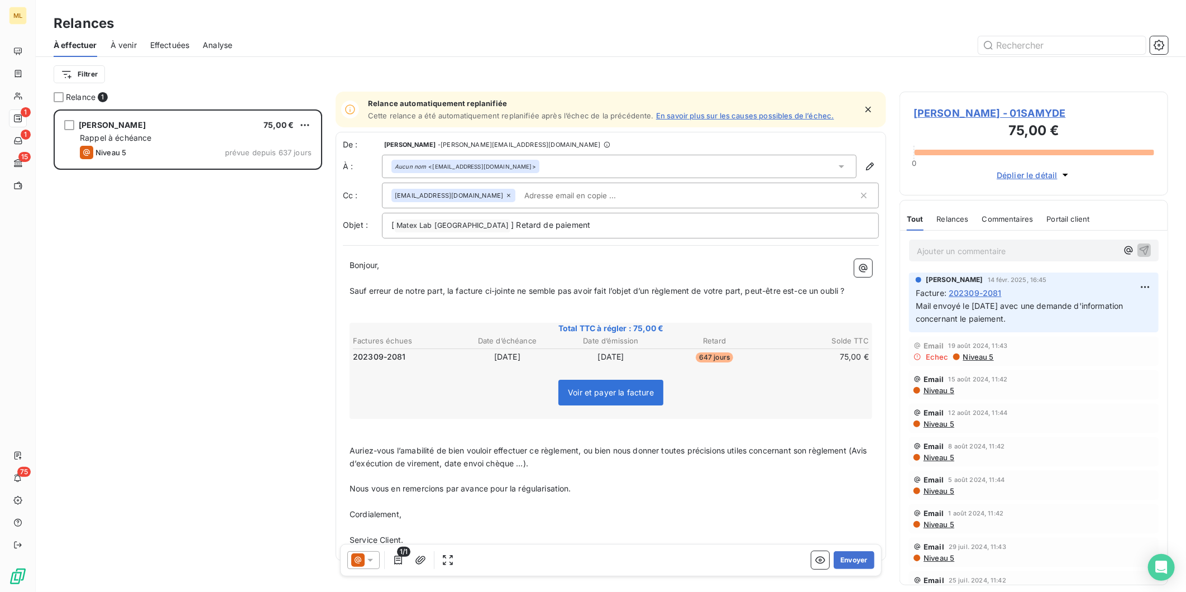
click at [127, 44] on span "À venir" at bounding box center [124, 45] width 26 height 11
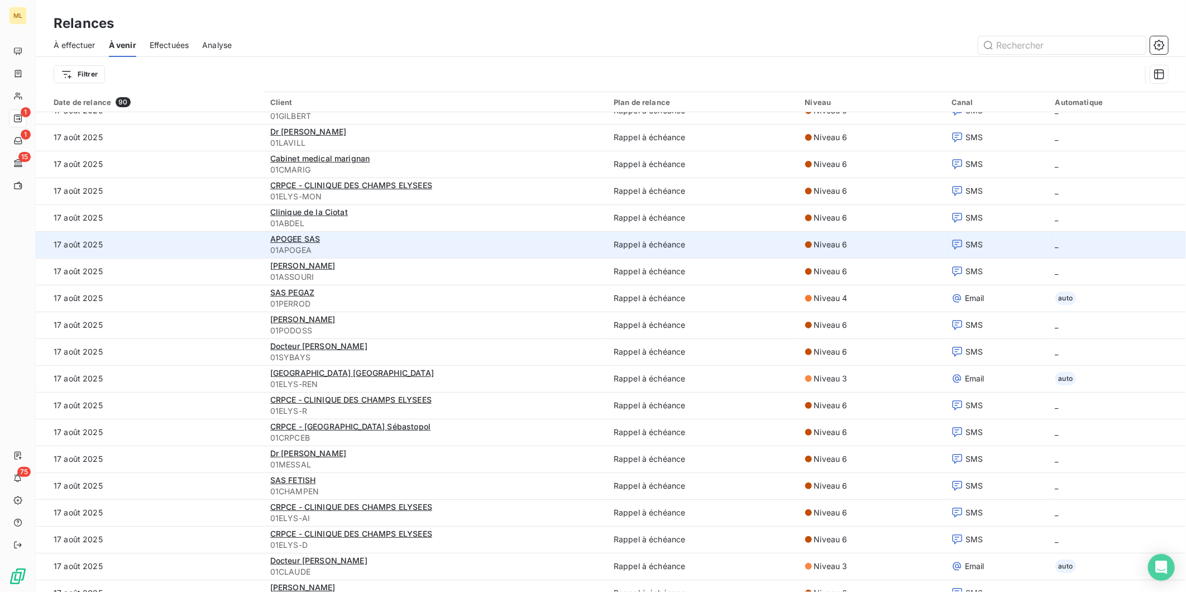
scroll to position [372, 0]
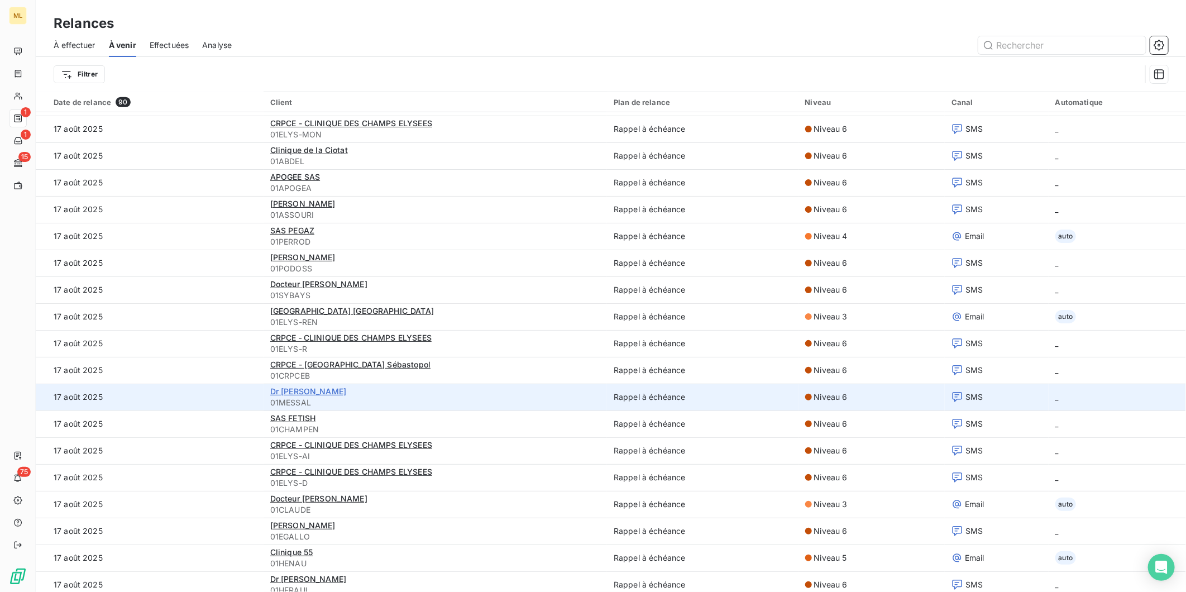
click at [281, 390] on span "Dr [PERSON_NAME]" at bounding box center [308, 390] width 76 height 9
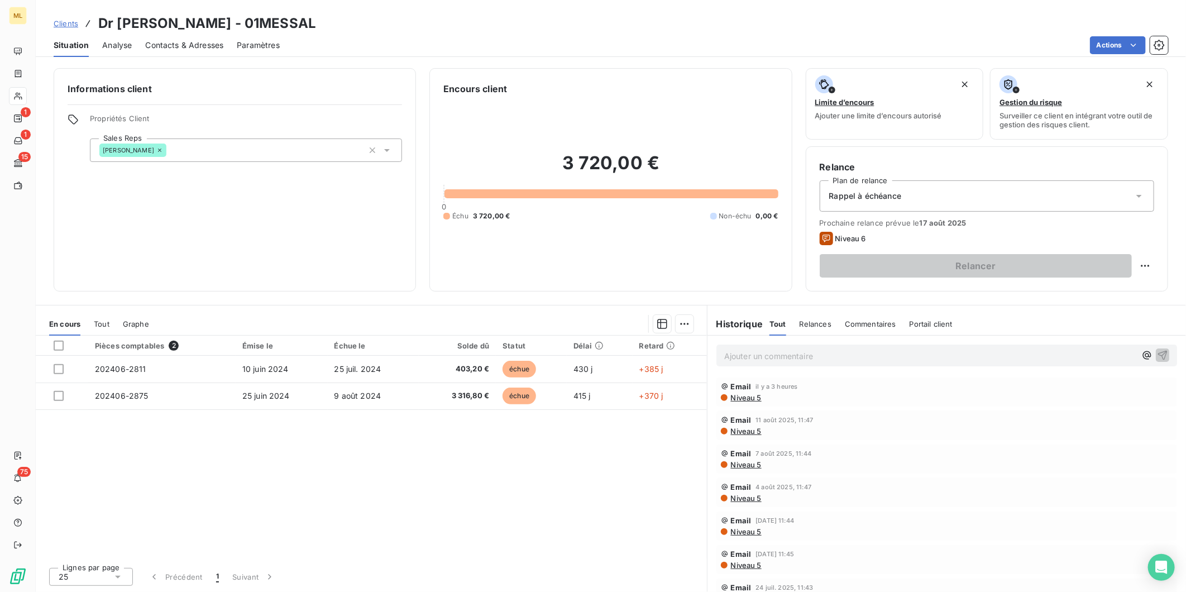
click at [206, 47] on span "Contacts & Adresses" at bounding box center [184, 45] width 78 height 11
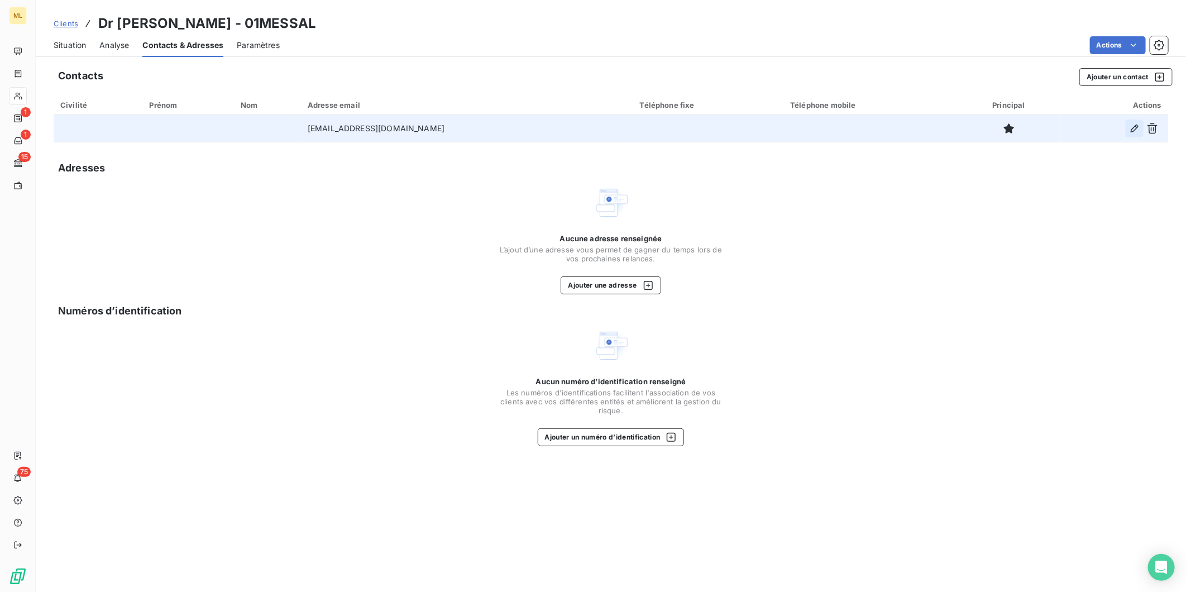
click at [1134, 130] on icon "button" at bounding box center [1134, 128] width 11 height 11
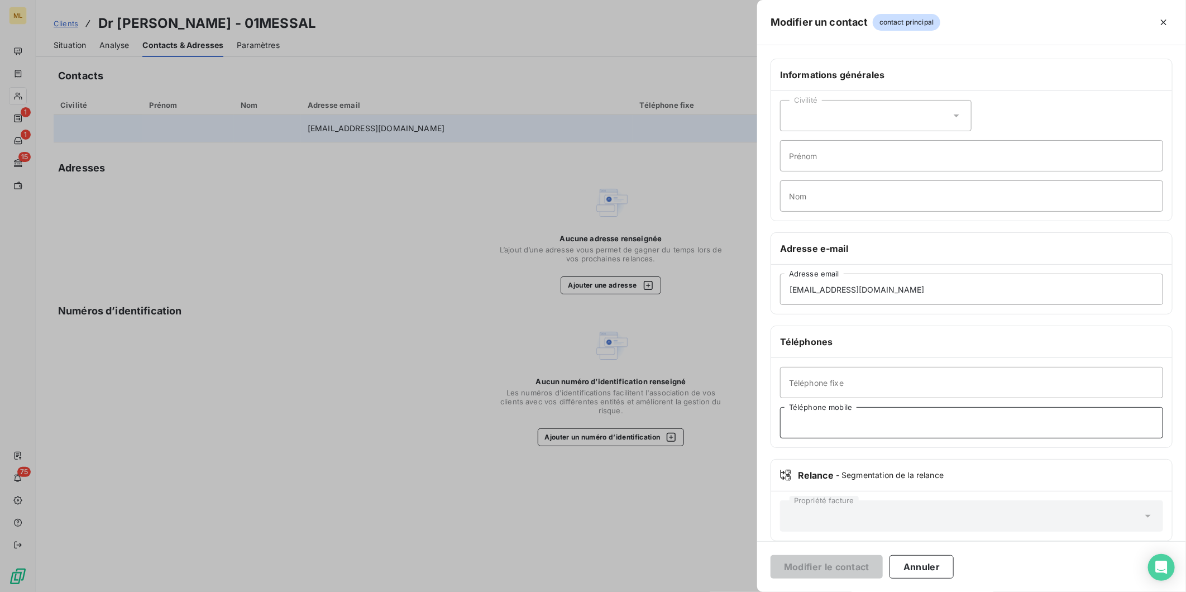
click at [844, 420] on input "Téléphone mobile" at bounding box center [971, 422] width 383 height 31
paste input "07 86 23 34 81"
type input "07 86 23 34 81"
click at [827, 567] on button "Modifier le contact" at bounding box center [827, 566] width 112 height 23
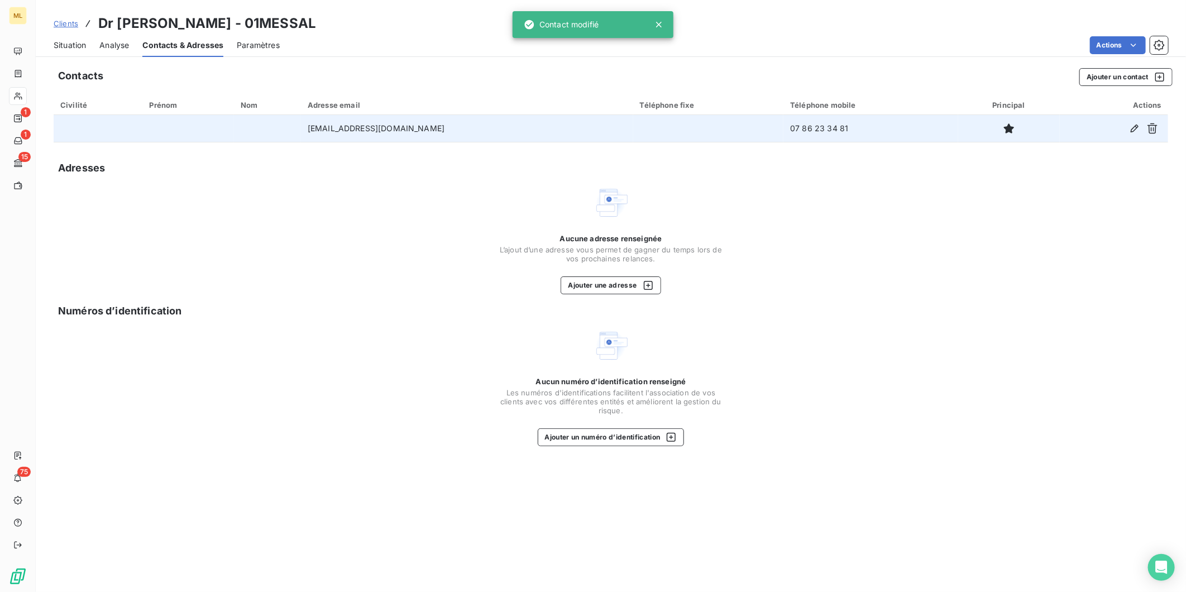
click at [60, 46] on span "Situation" at bounding box center [70, 45] width 32 height 11
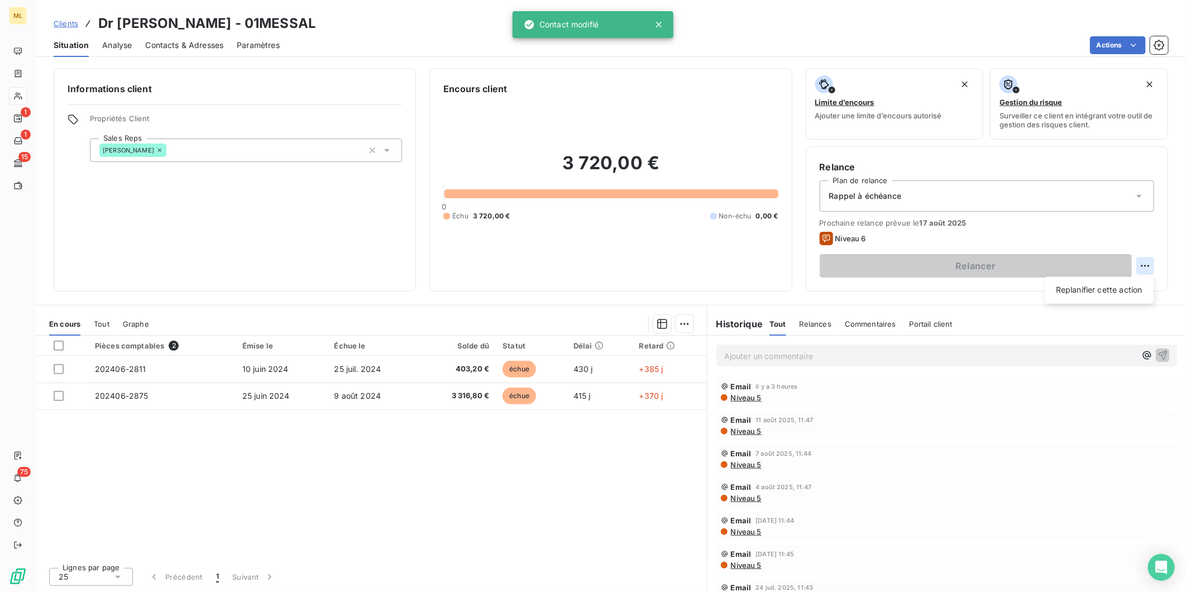
click at [1147, 268] on html "ML 1 1 15 75 Clients Dr [PERSON_NAME] - 01MESSAL Situation Analyse Contacts & A…" at bounding box center [593, 296] width 1186 height 592
click at [1123, 290] on div "Replanifier cette action" at bounding box center [1099, 290] width 100 height 18
select select "7"
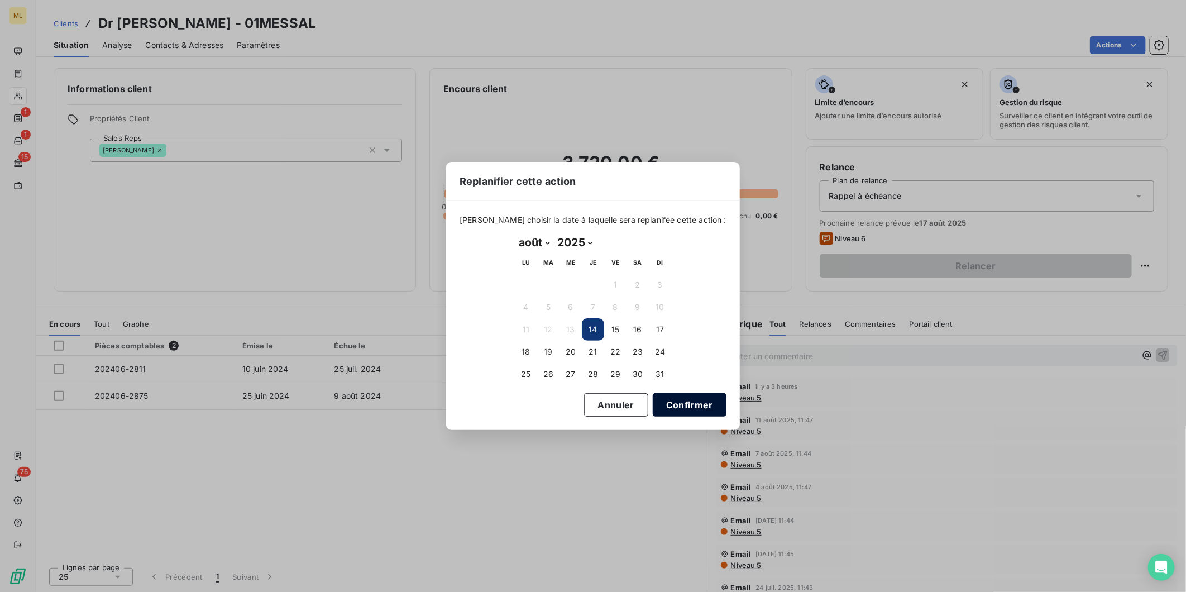
click at [663, 405] on button "Confirmer" at bounding box center [690, 404] width 74 height 23
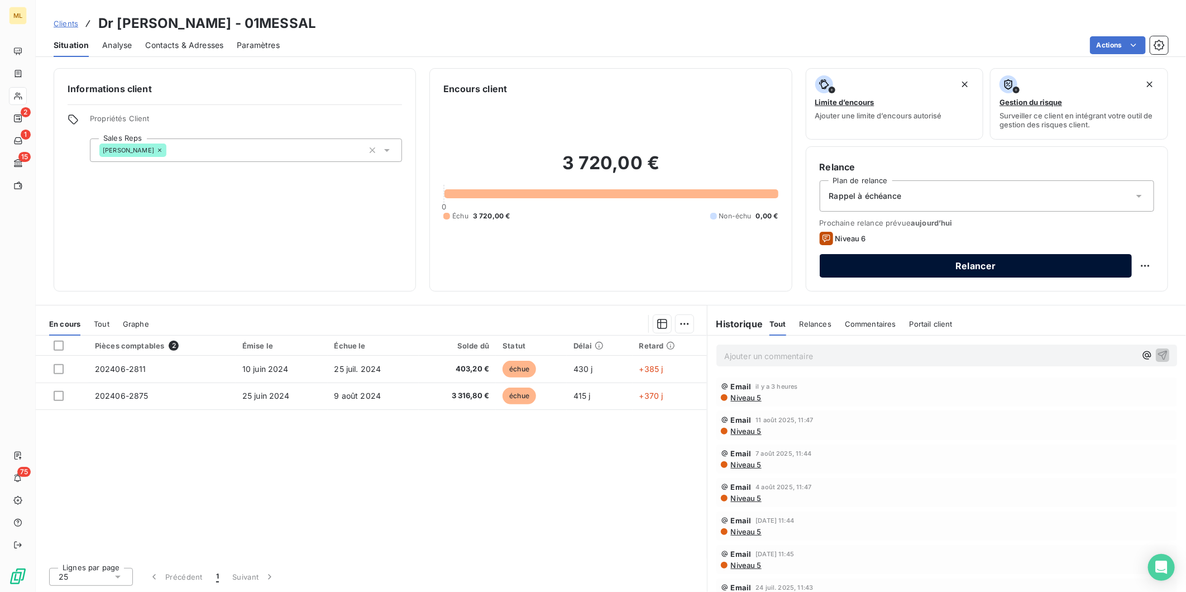
click at [964, 263] on button "Relancer" at bounding box center [976, 265] width 312 height 23
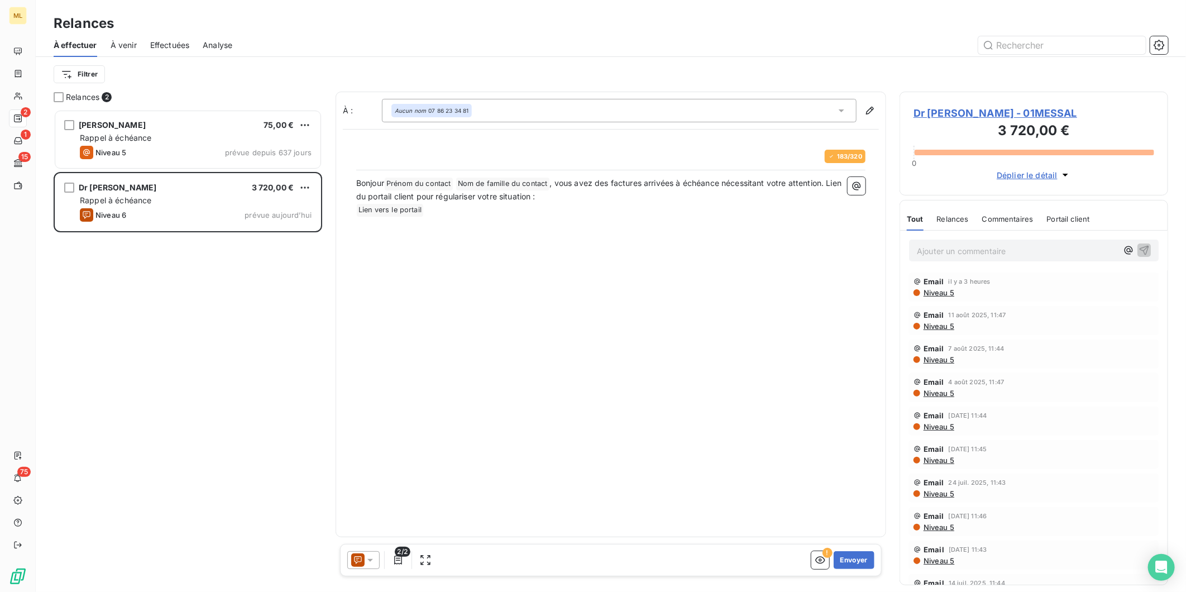
scroll to position [472, 259]
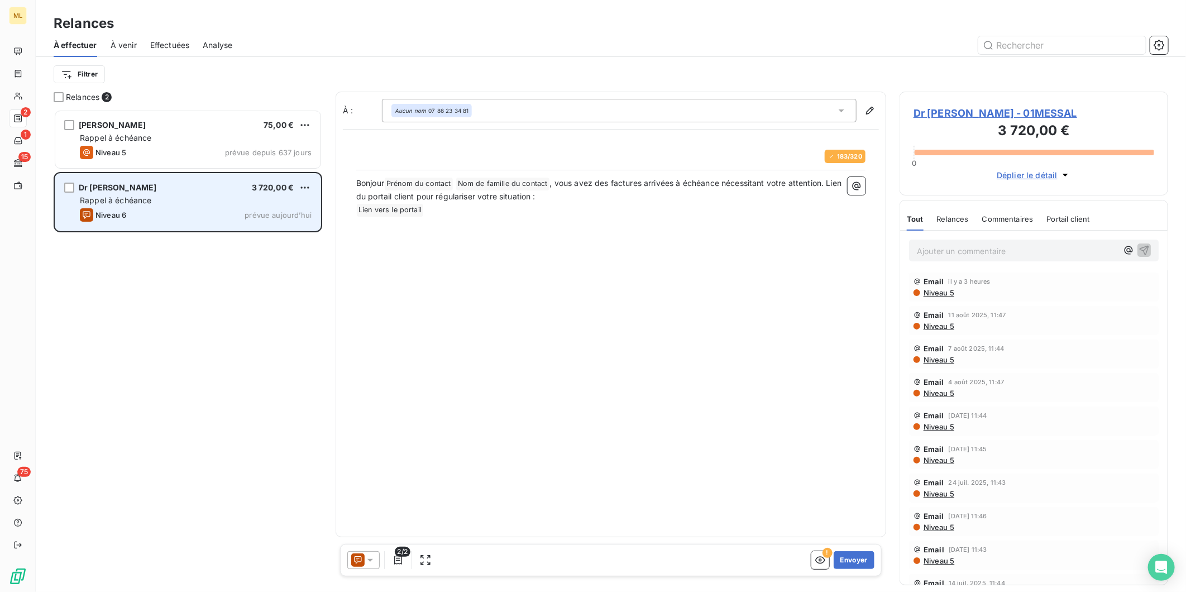
click at [204, 197] on div "Rappel à échéance" at bounding box center [196, 200] width 232 height 11
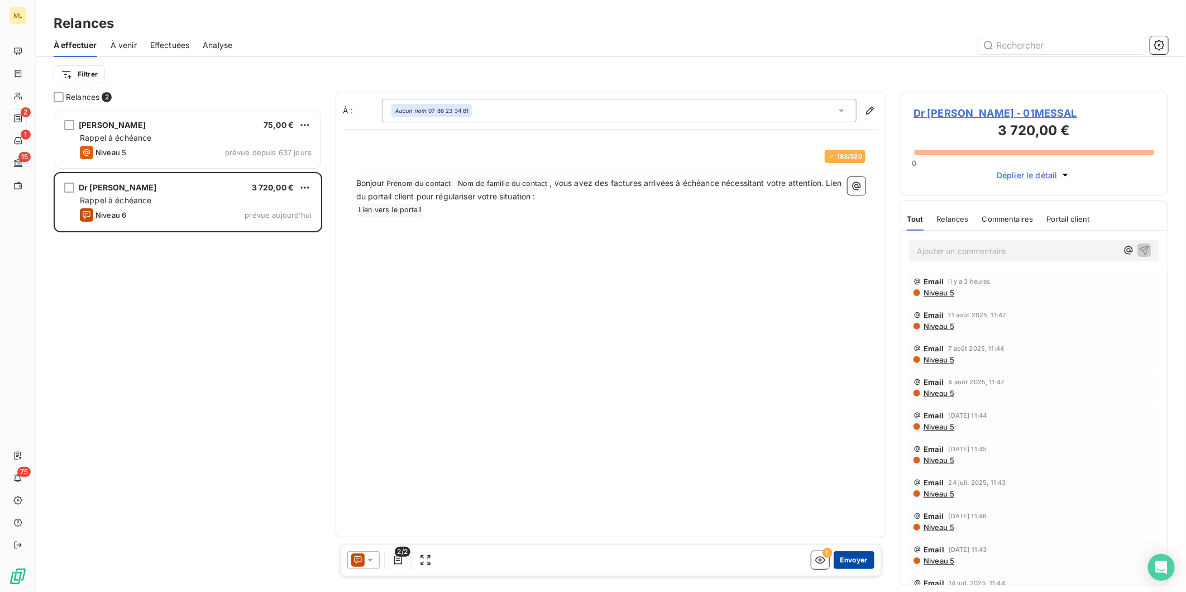
click at [861, 561] on button "Envoyer" at bounding box center [854, 560] width 41 height 18
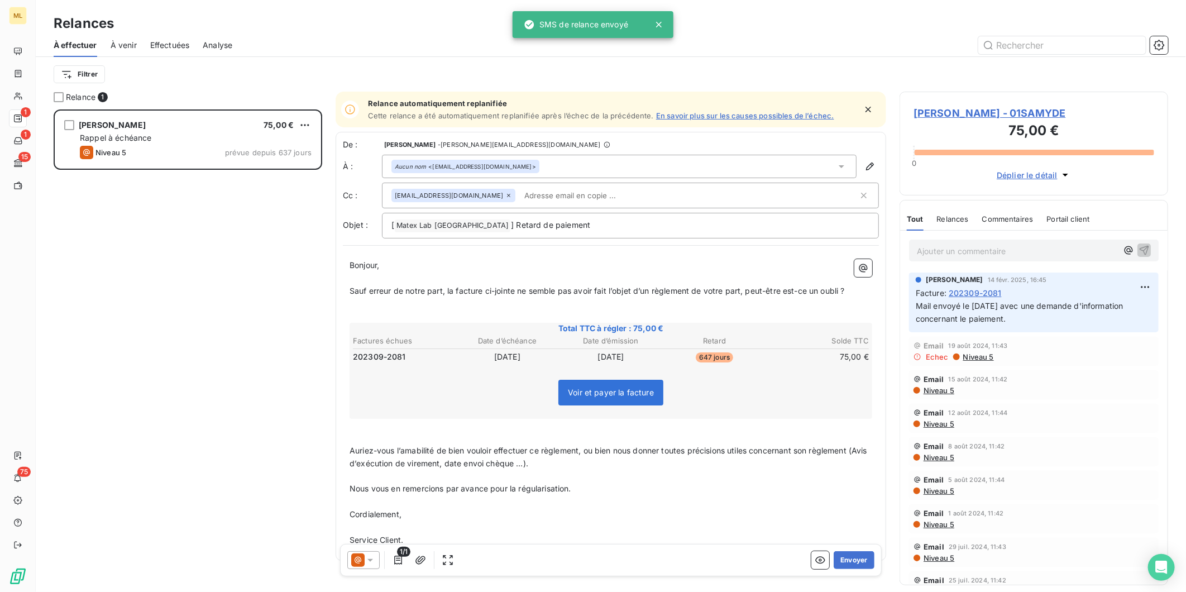
click at [128, 41] on span "À venir" at bounding box center [124, 45] width 26 height 11
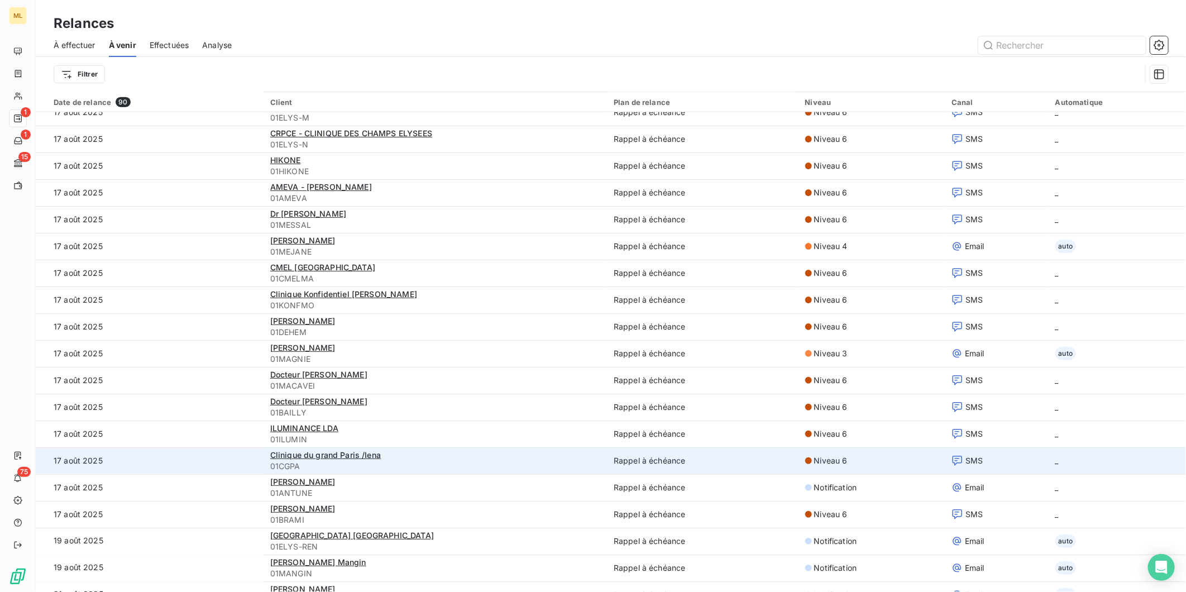
scroll to position [868, 0]
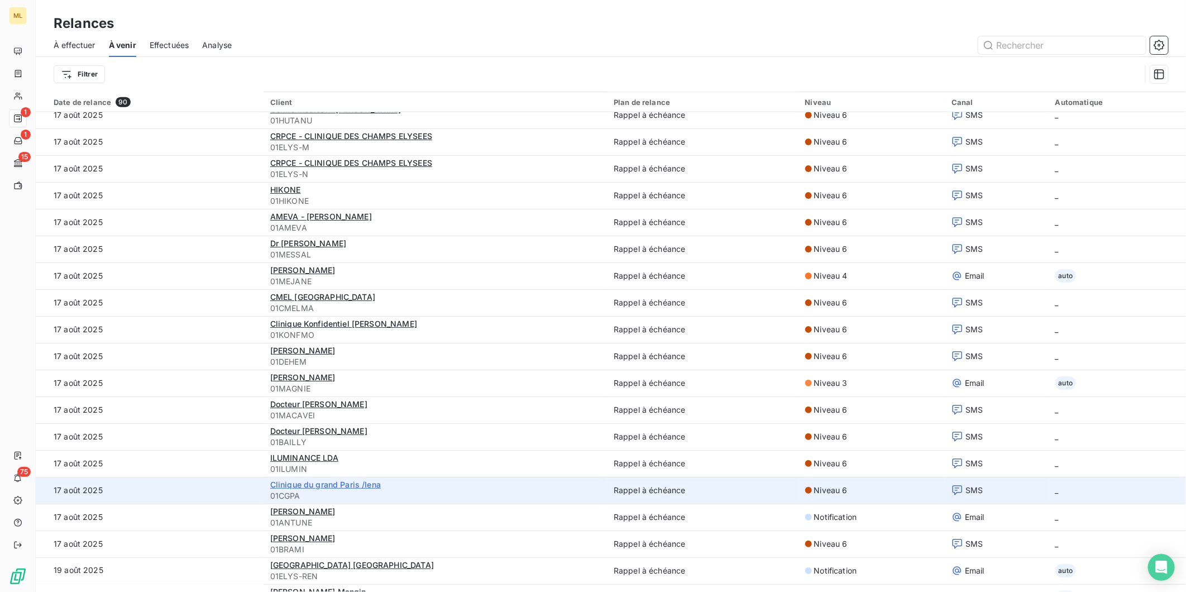
click at [355, 484] on span "Clinique du grand Paris /Iena" at bounding box center [325, 484] width 111 height 9
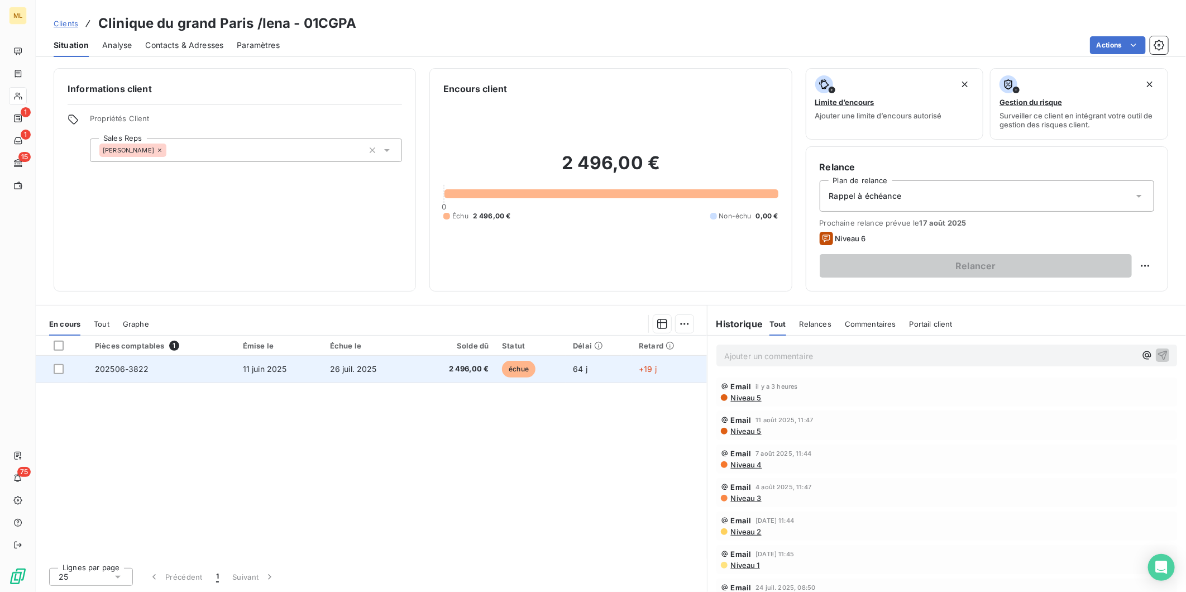
click at [359, 361] on td "26 juil. 2025" at bounding box center [369, 369] width 92 height 27
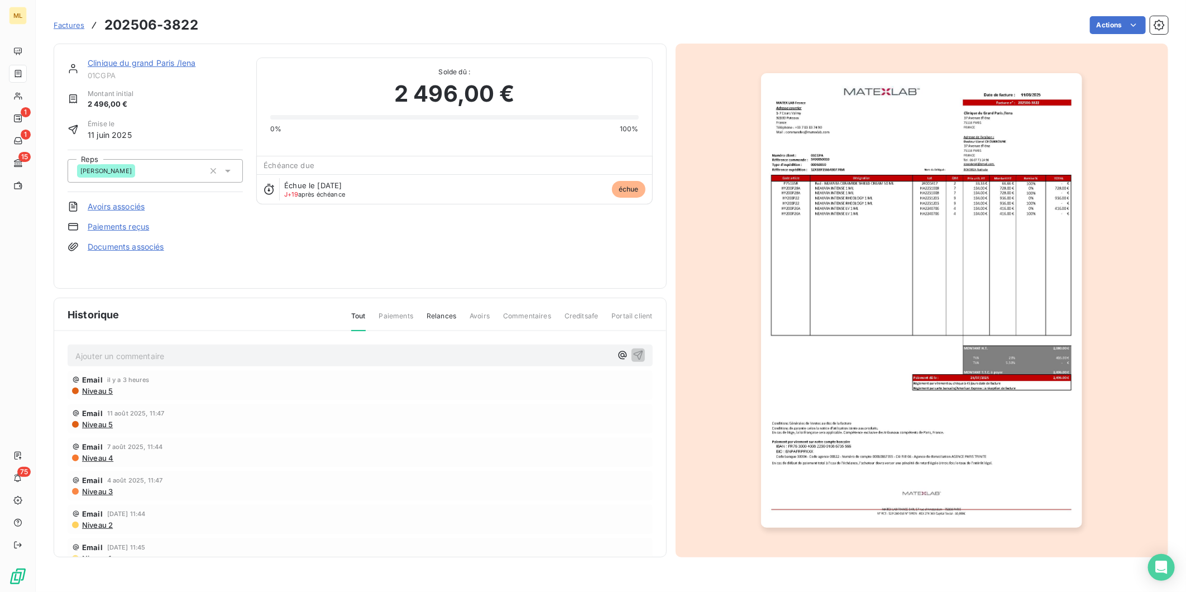
click at [132, 61] on link "Clinique du grand Paris /Iena" at bounding box center [142, 62] width 108 height 9
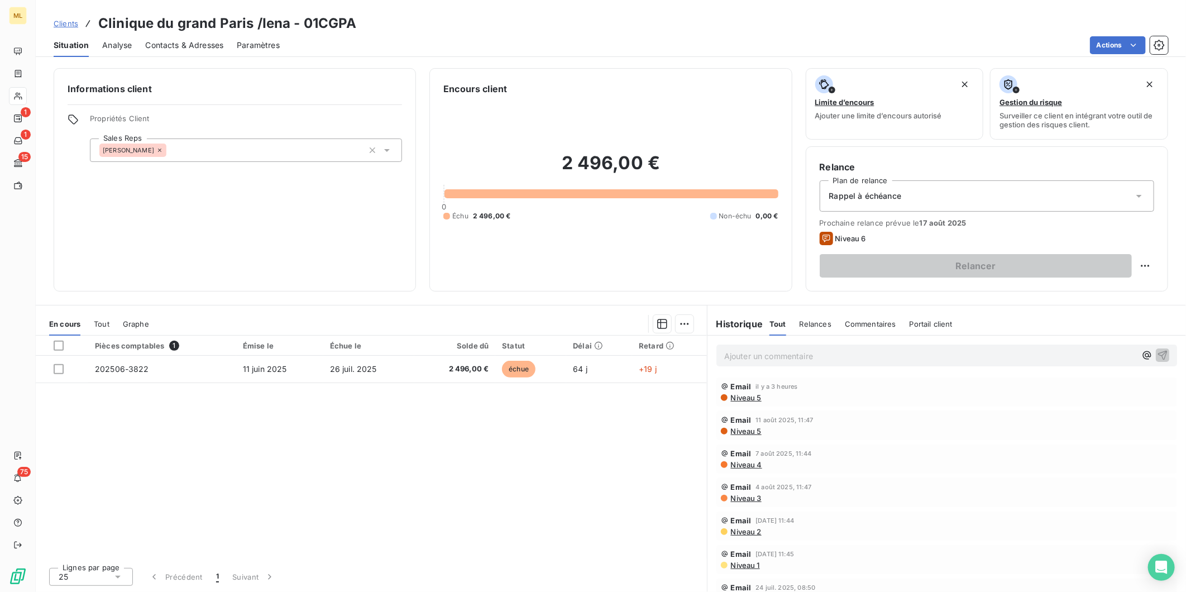
click at [203, 45] on span "Contacts & Adresses" at bounding box center [184, 45] width 78 height 11
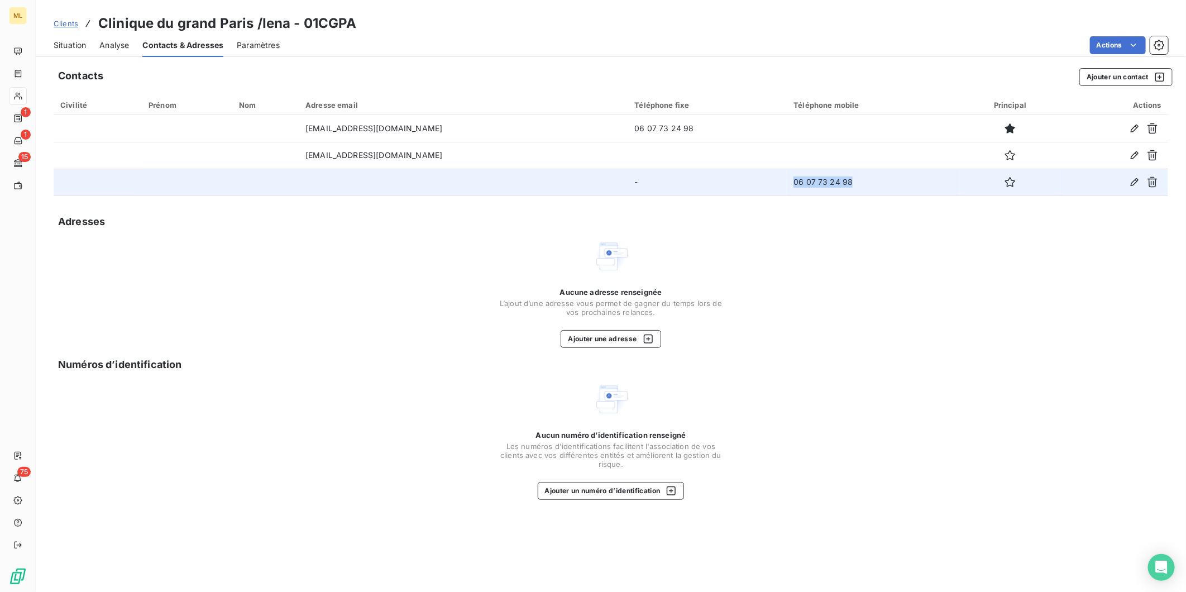
drag, startPoint x: 869, startPoint y: 182, endPoint x: 801, endPoint y: 179, distance: 67.7
click at [801, 179] on td "06 07 73 24 98" at bounding box center [873, 182] width 173 height 27
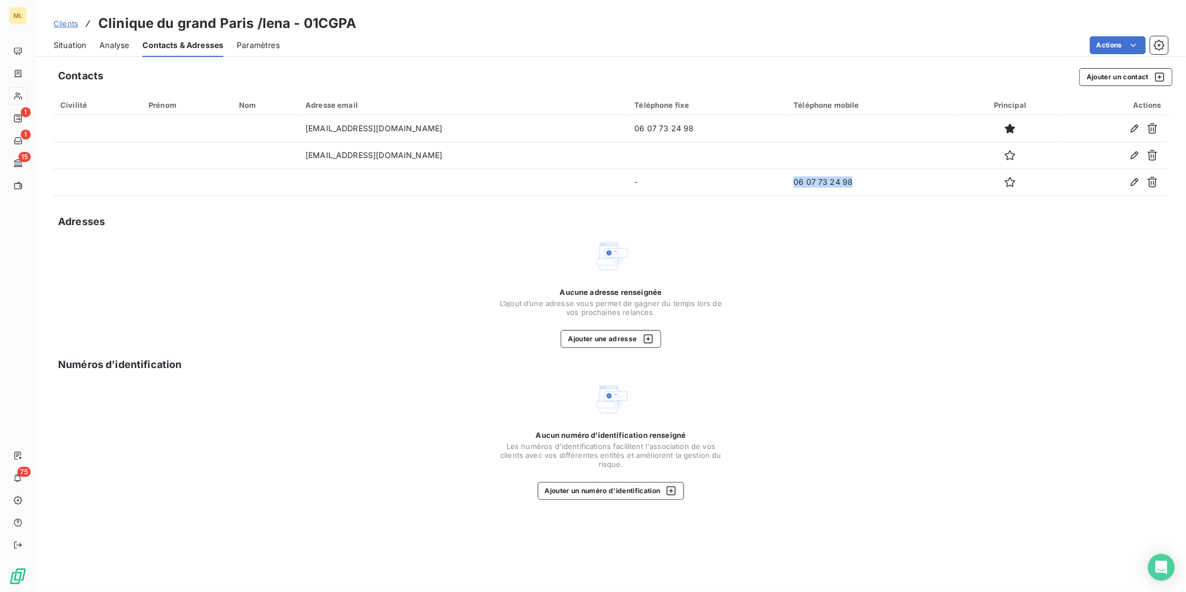
copy td "06 07 73 24 98"
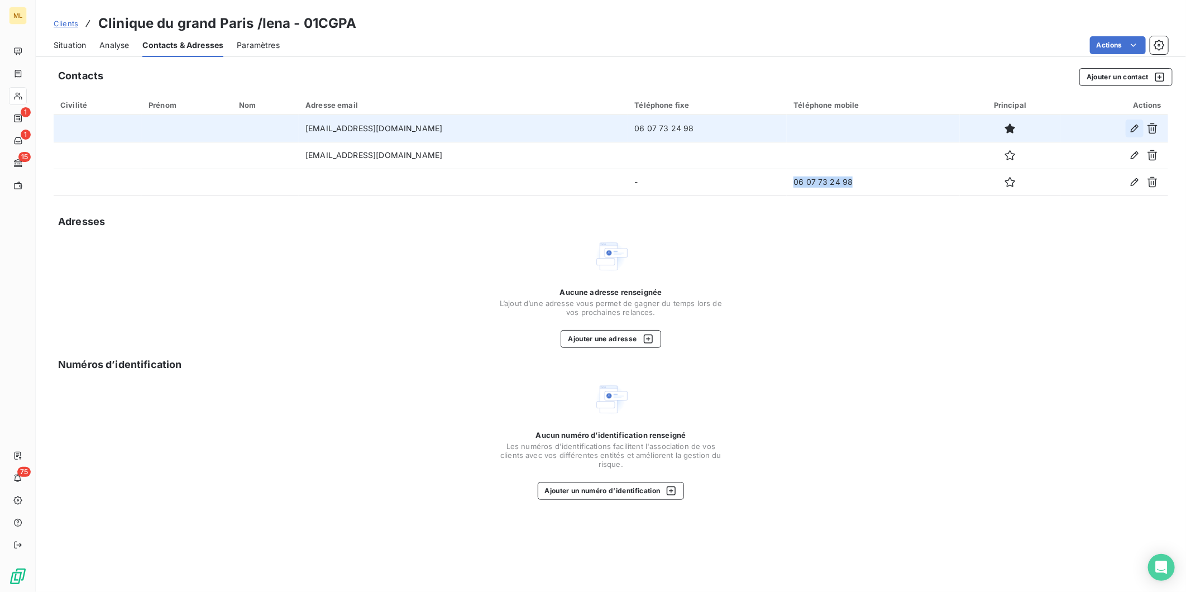
click at [1133, 130] on icon "button" at bounding box center [1134, 128] width 11 height 11
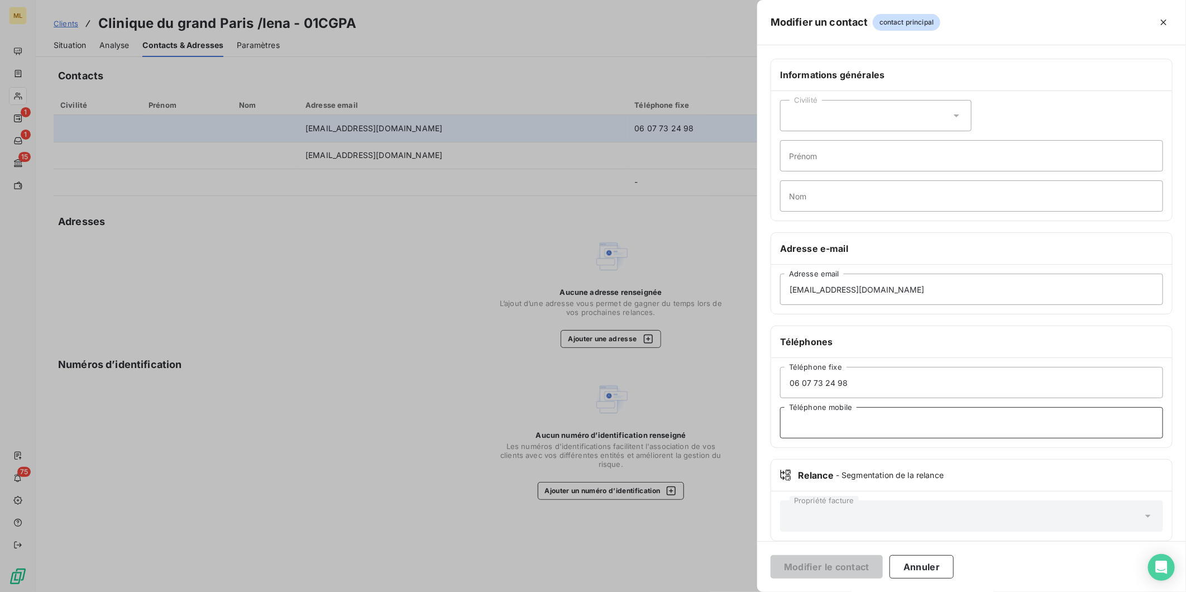
click at [838, 415] on input "Téléphone mobile" at bounding box center [971, 422] width 383 height 31
paste input "06 07 73 24 98"
type input "06 07 73 24 98"
drag, startPoint x: 815, startPoint y: 376, endPoint x: 756, endPoint y: 375, distance: 59.2
click at [756, 591] on div "Modifier un contact contact principal Informations générales Civilité Prénom No…" at bounding box center [593, 592] width 1186 height 0
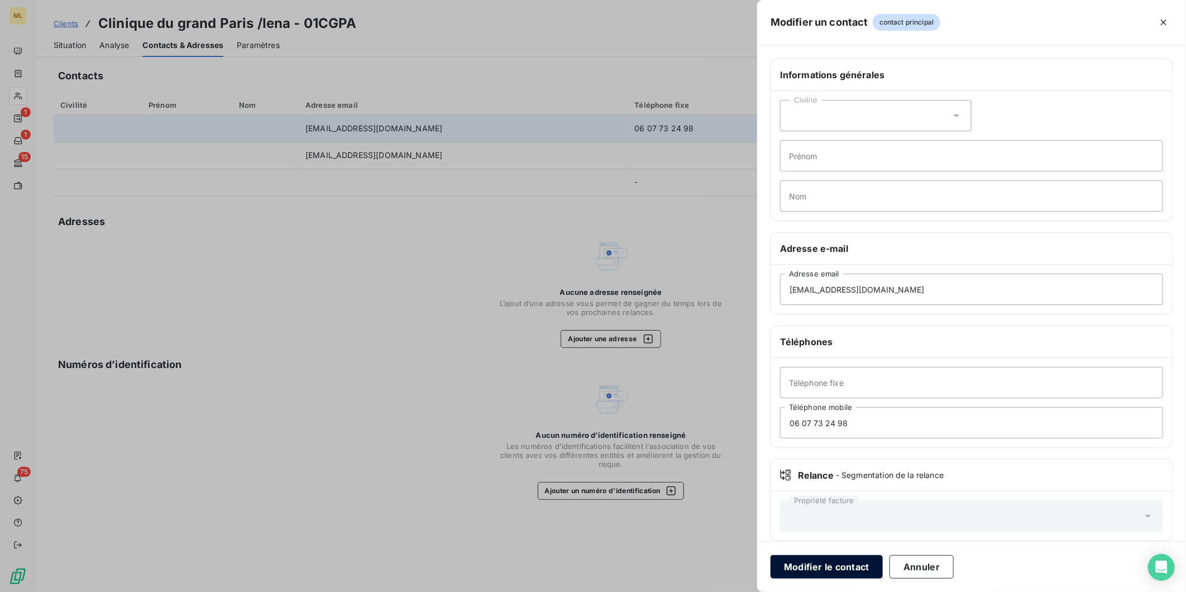
click at [841, 569] on button "Modifier le contact" at bounding box center [827, 566] width 112 height 23
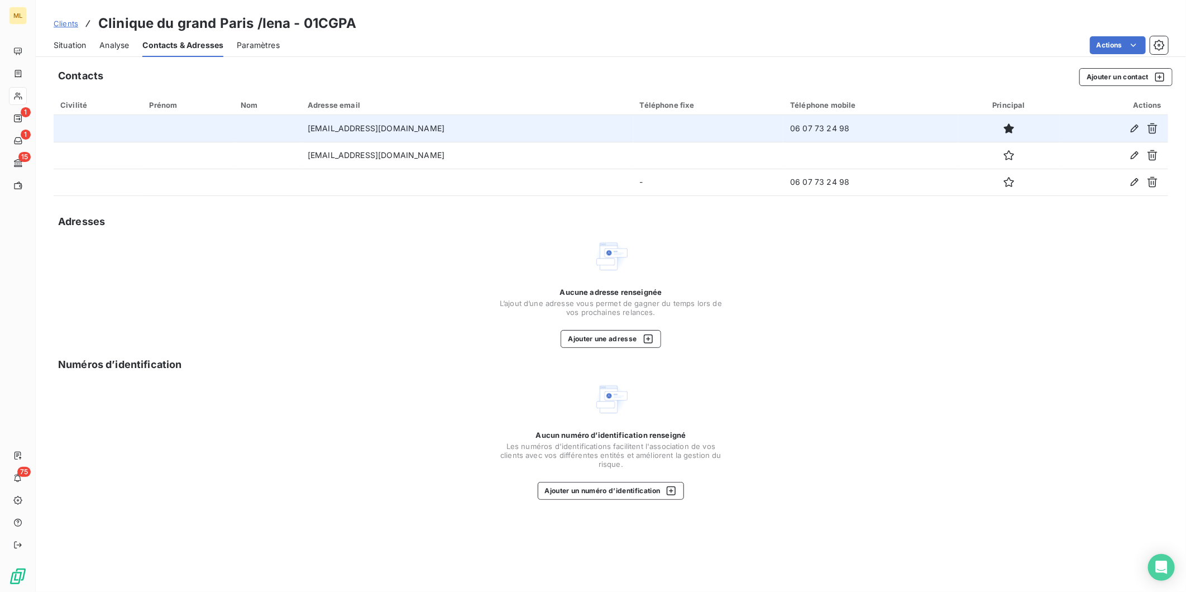
click at [113, 43] on span "Analyse" at bounding box center [114, 45] width 30 height 11
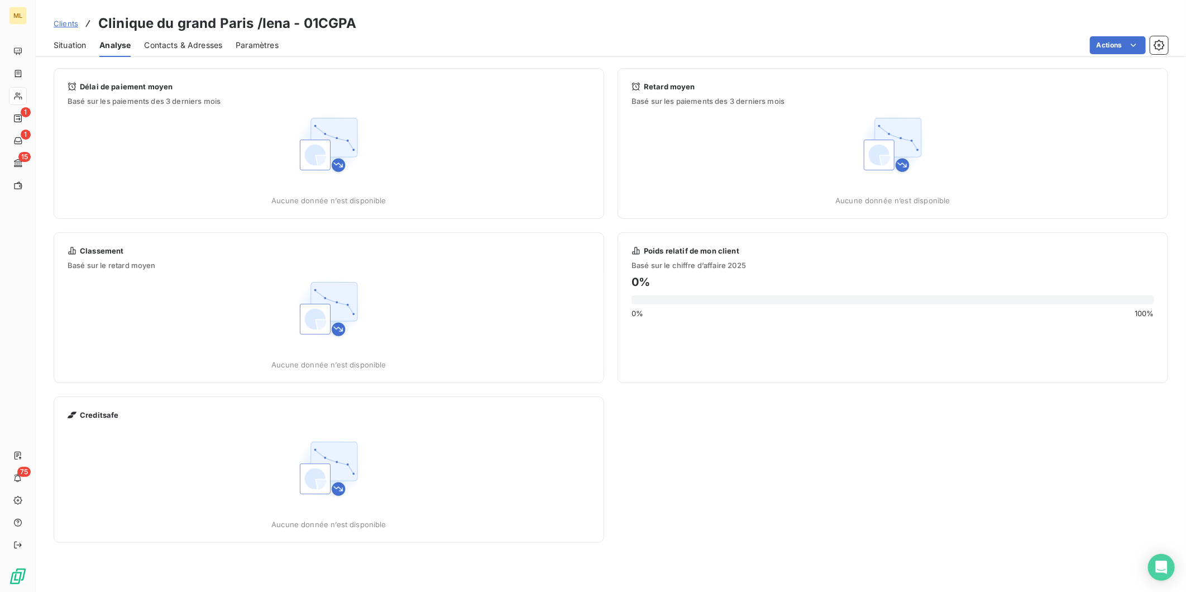
click at [73, 38] on div "Situation" at bounding box center [70, 45] width 32 height 23
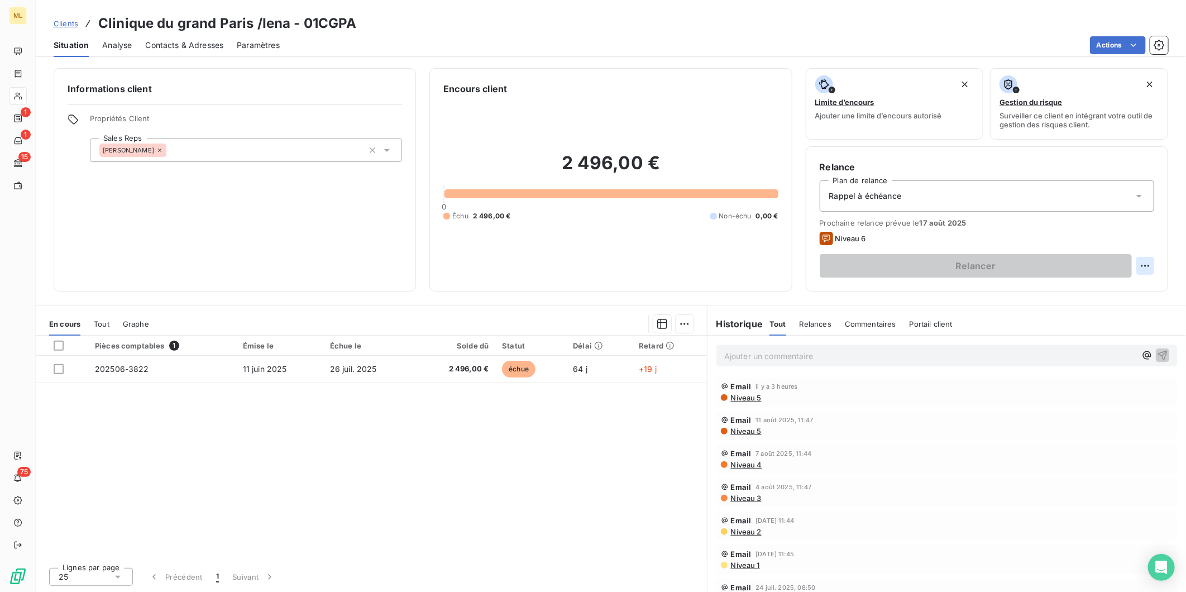
click at [1148, 265] on html "ML 1 1 15 75 Clients Clinique du grand Paris /Iena - 01CGPA Situation Analyse C…" at bounding box center [593, 296] width 1186 height 592
click at [1107, 283] on div "Replanifier cette action" at bounding box center [1099, 290] width 100 height 18
select select "7"
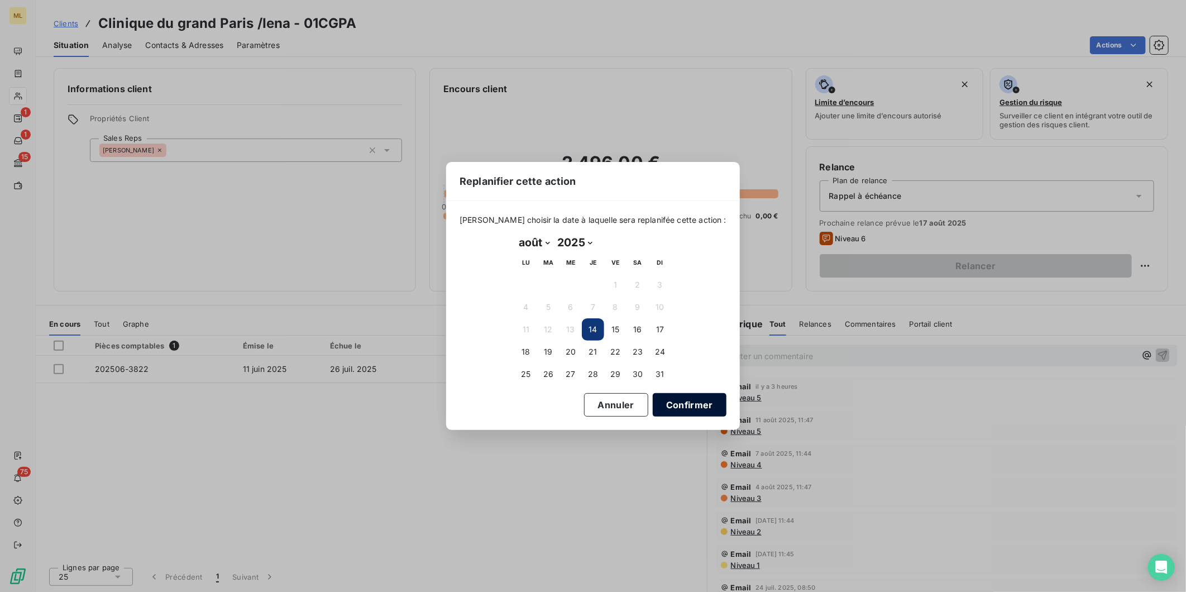
click at [683, 408] on button "Confirmer" at bounding box center [690, 404] width 74 height 23
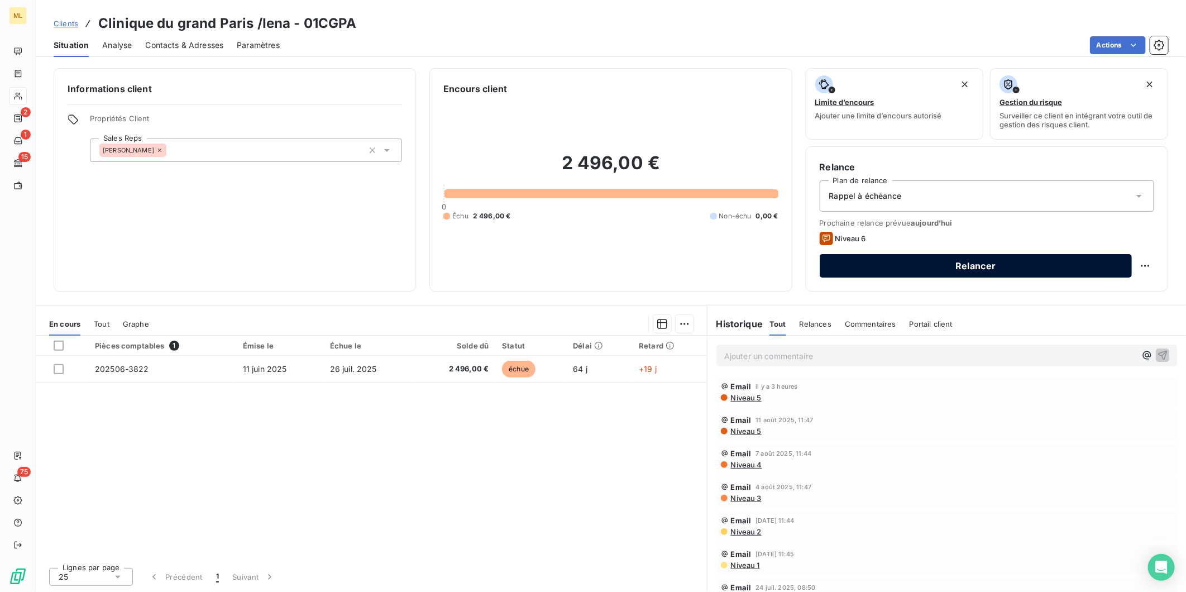
click at [1000, 265] on button "Relancer" at bounding box center [976, 265] width 312 height 23
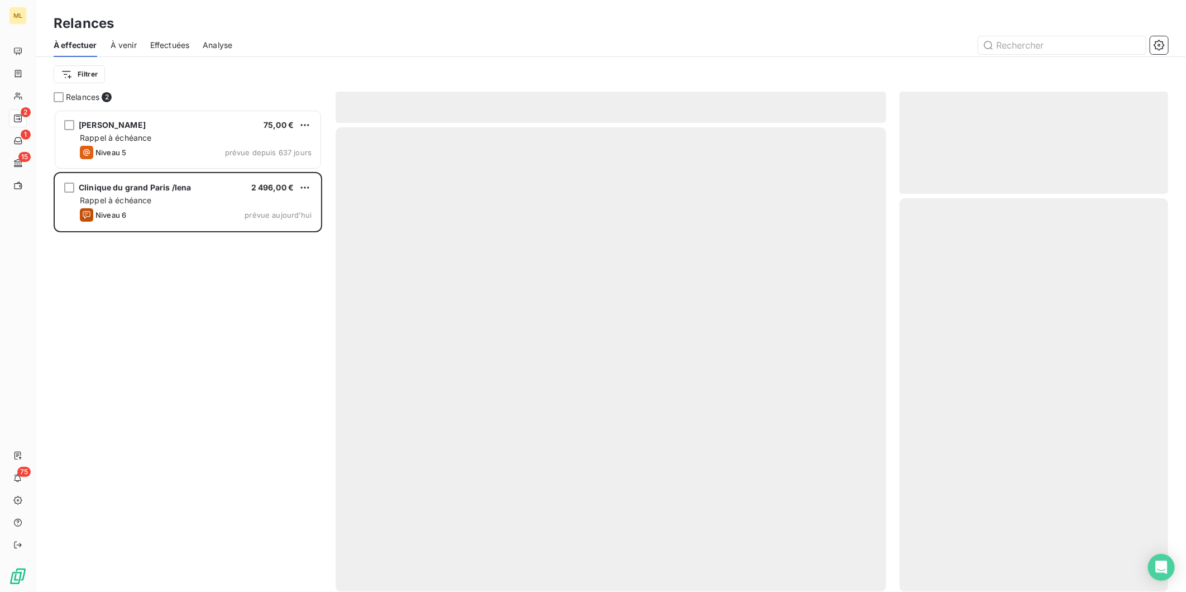
scroll to position [472, 259]
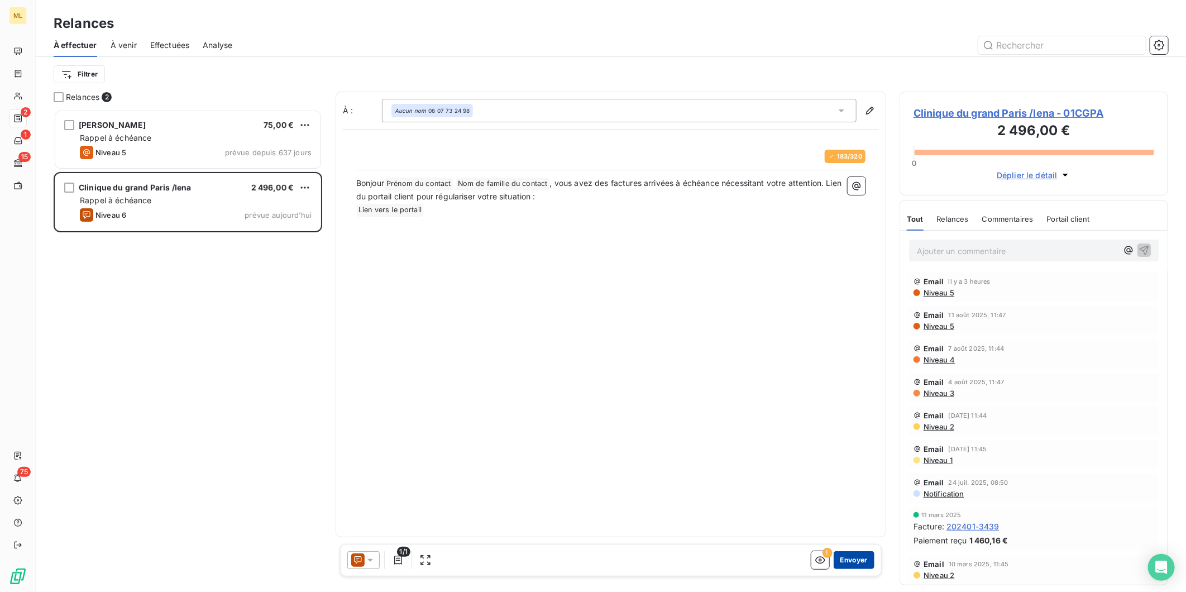
click at [856, 562] on button "Envoyer" at bounding box center [854, 560] width 41 height 18
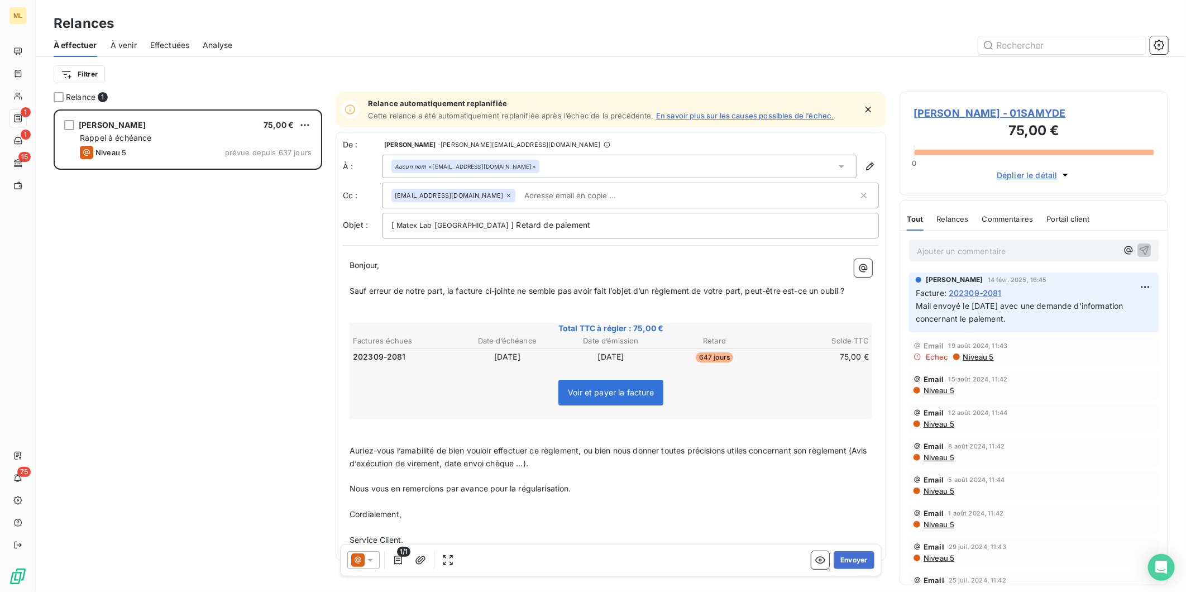
click at [115, 43] on span "À venir" at bounding box center [124, 45] width 26 height 11
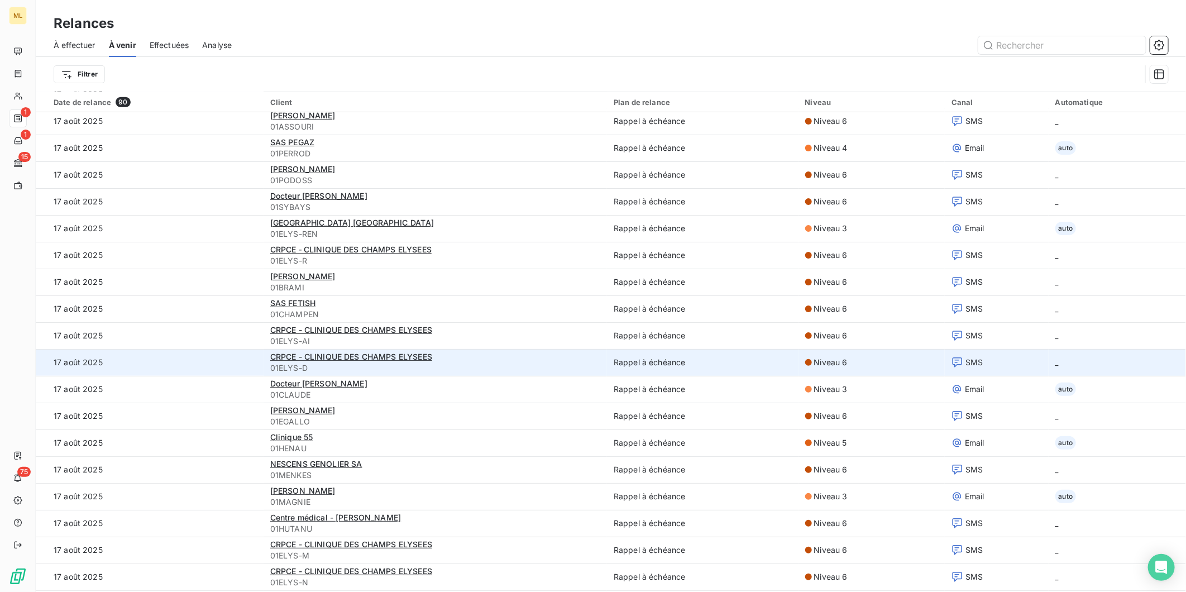
scroll to position [434, 0]
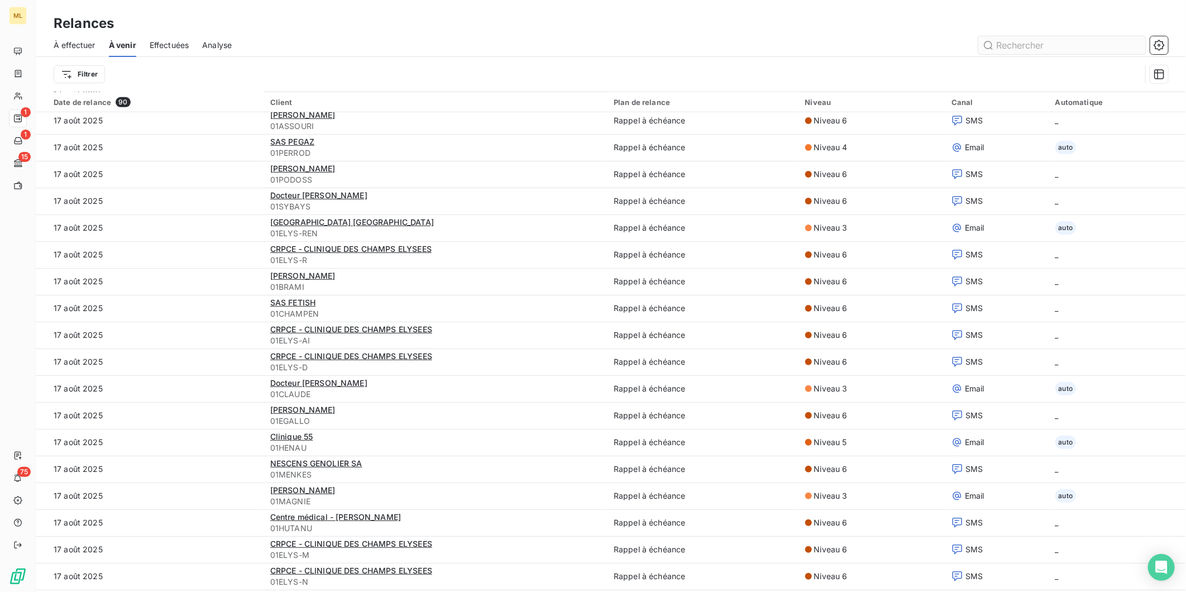
click at [1015, 43] on input "text" at bounding box center [1062, 45] width 168 height 18
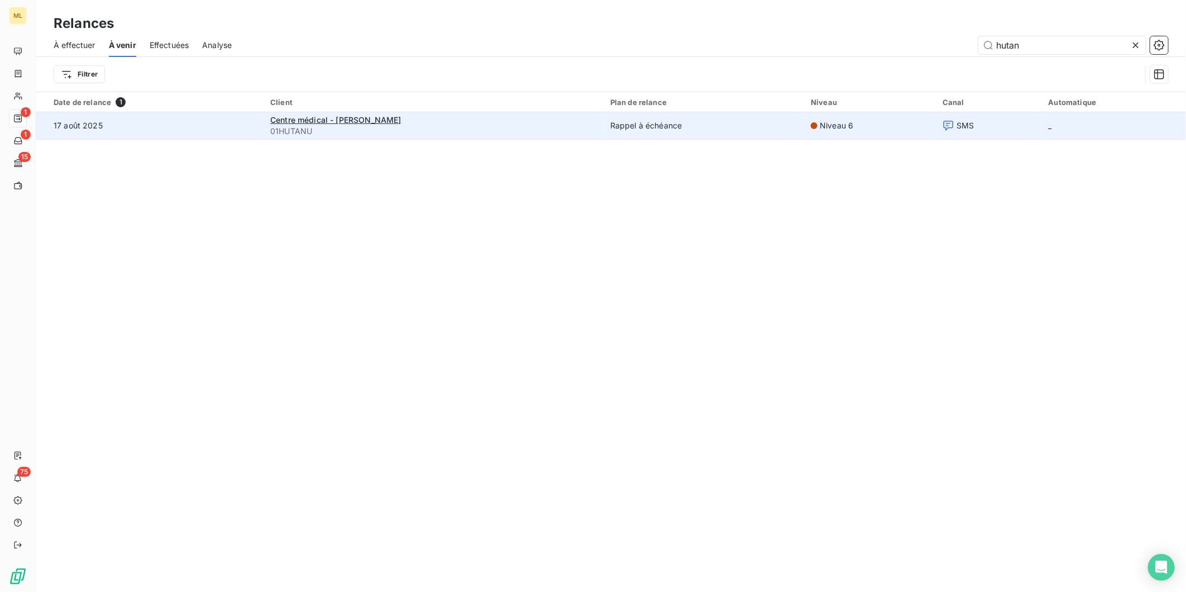
type input "hutan"
click at [481, 121] on div "Centre médical - [PERSON_NAME]" at bounding box center [433, 119] width 327 height 11
click at [367, 116] on span "Centre médical - [PERSON_NAME]" at bounding box center [335, 119] width 131 height 9
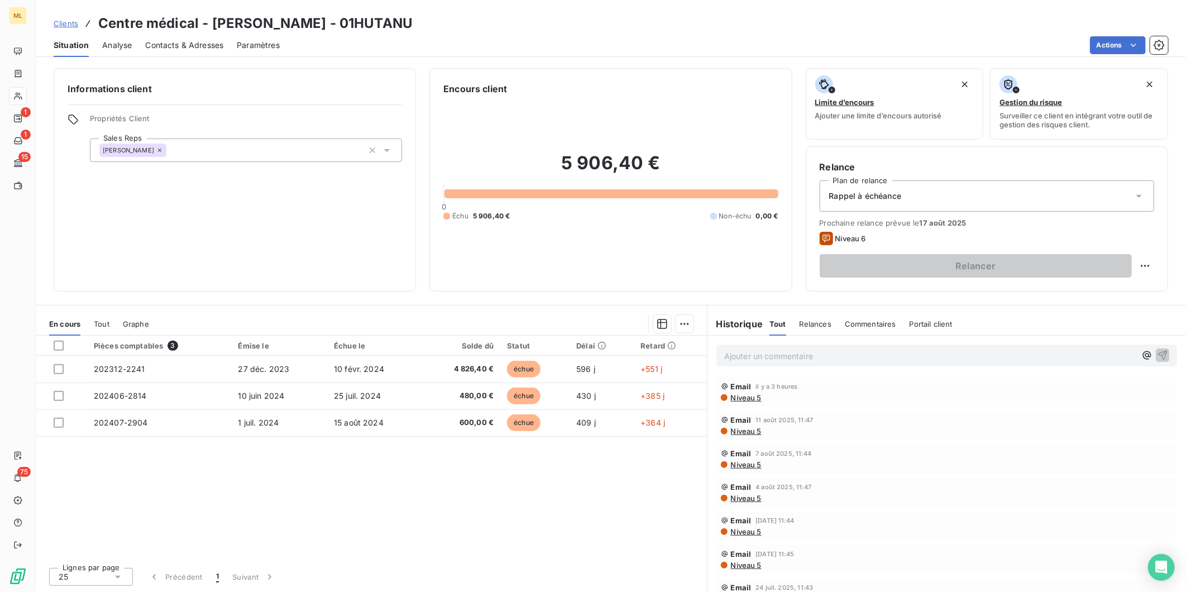
click at [169, 46] on span "Contacts & Adresses" at bounding box center [184, 45] width 78 height 11
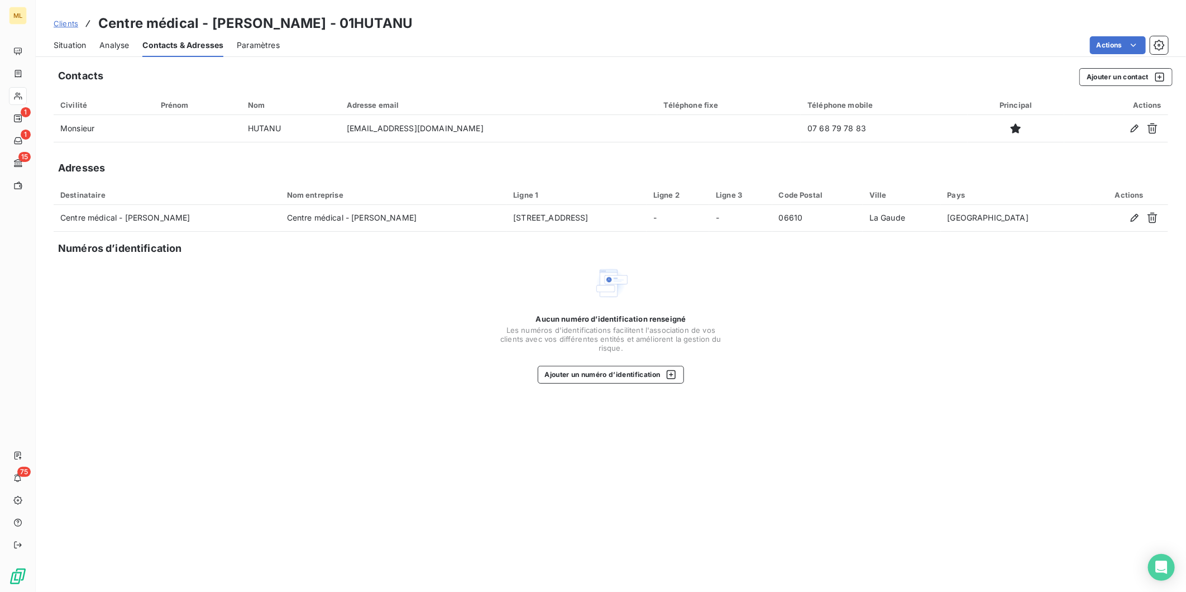
click at [74, 46] on span "Situation" at bounding box center [70, 45] width 32 height 11
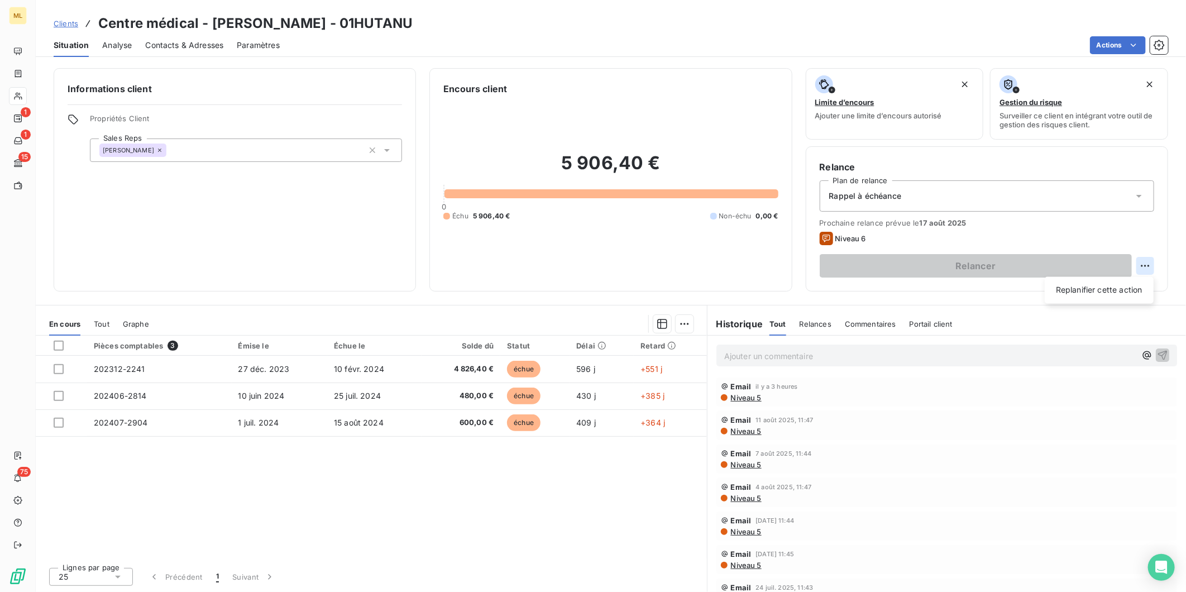
click at [1146, 266] on html "ML 1 1 15 75 Clients Centre médical - [PERSON_NAME] - 01HUTANU Situation Analys…" at bounding box center [593, 296] width 1186 height 592
click at [1103, 288] on div "Replanifier cette action" at bounding box center [1099, 290] width 100 height 18
select select "7"
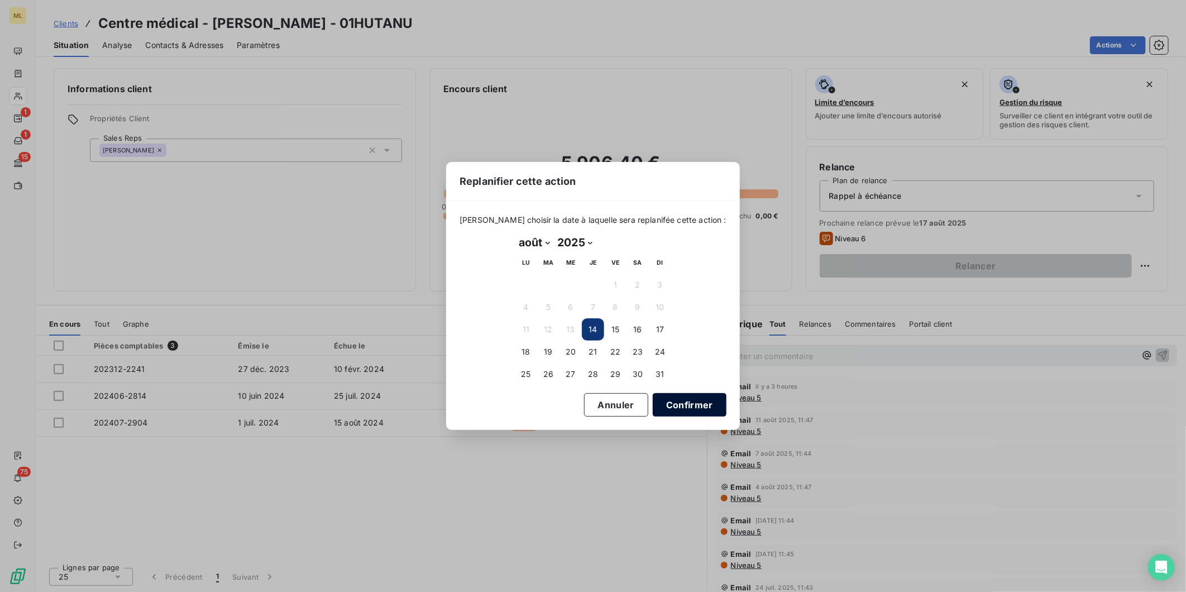
click at [680, 399] on button "Confirmer" at bounding box center [690, 404] width 74 height 23
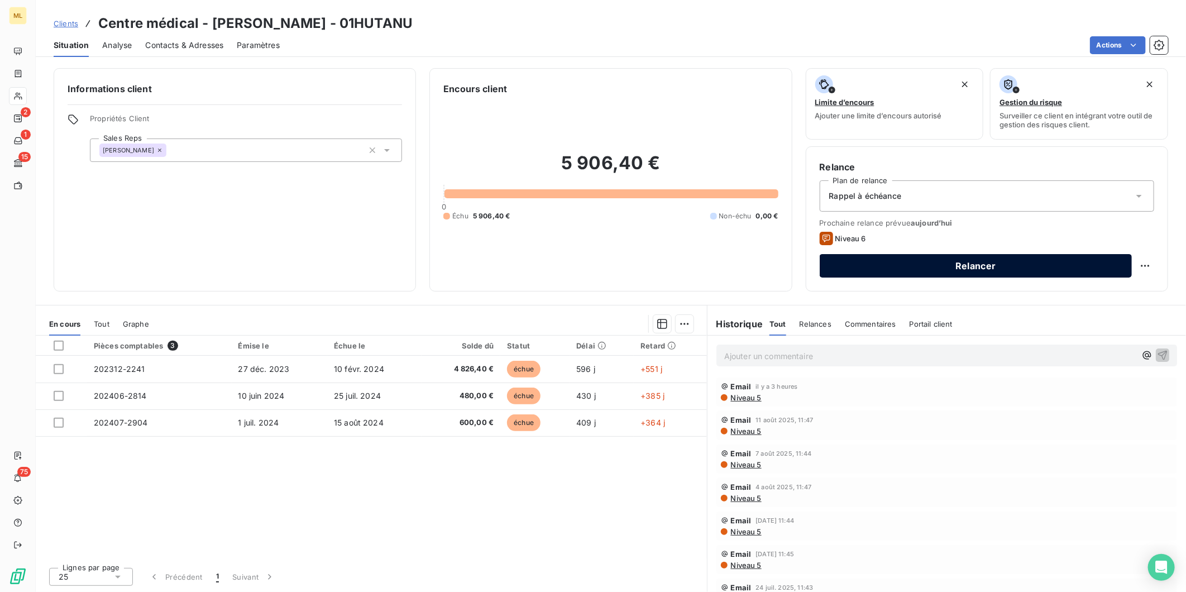
click at [995, 265] on button "Relancer" at bounding box center [976, 265] width 312 height 23
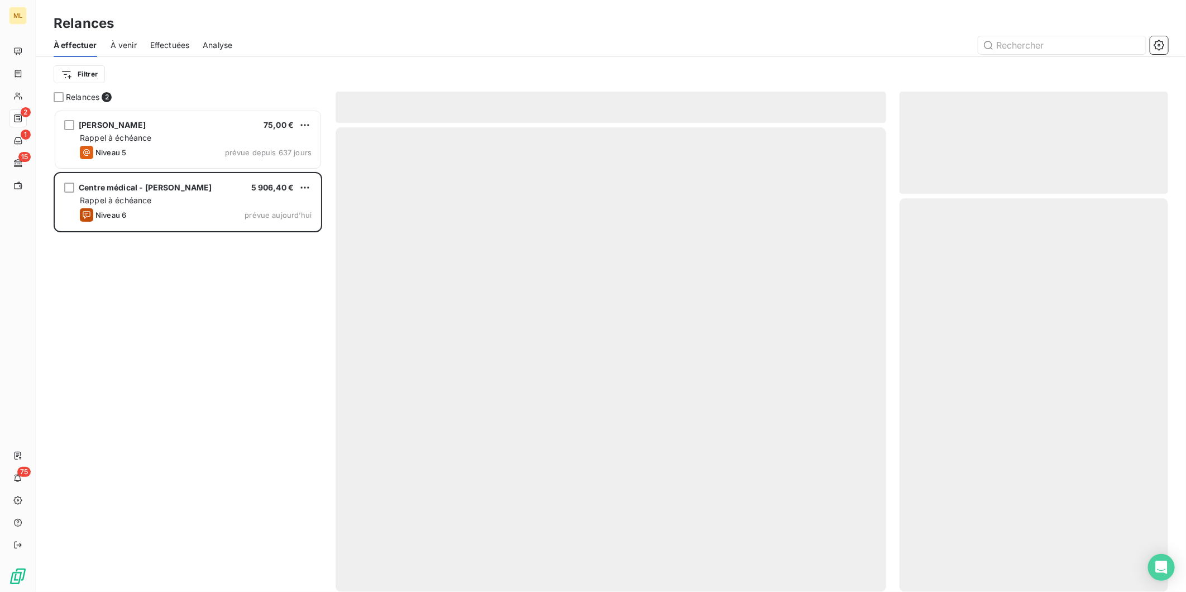
scroll to position [472, 259]
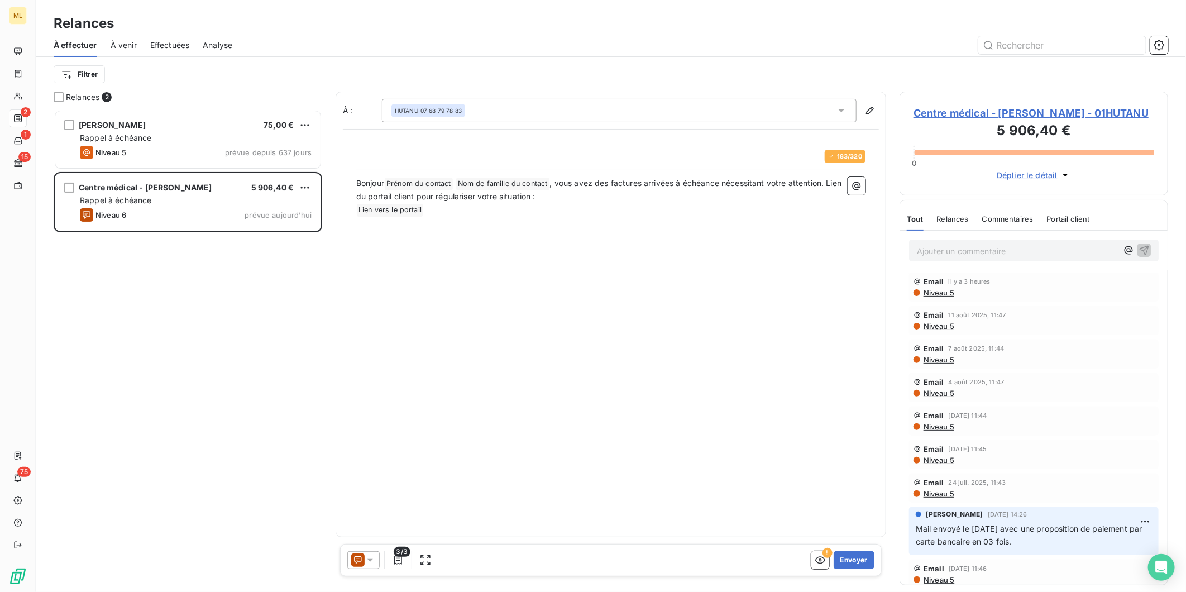
click at [1035, 175] on span "Déplier le détail" at bounding box center [1027, 175] width 61 height 12
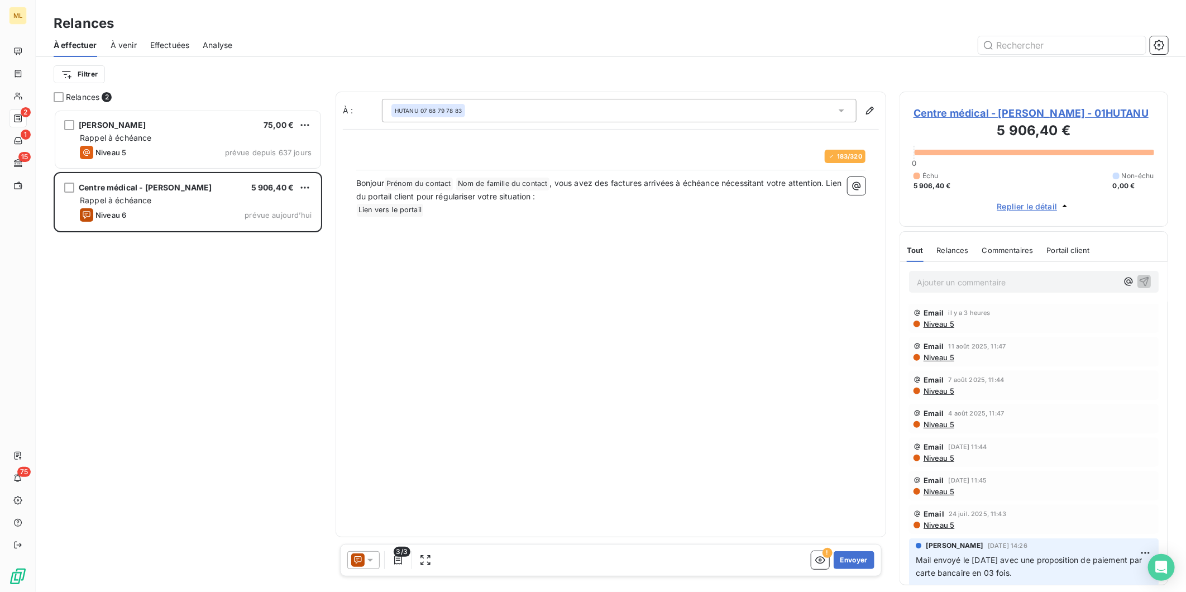
click at [1030, 201] on span "Replier le détail" at bounding box center [1027, 206] width 60 height 12
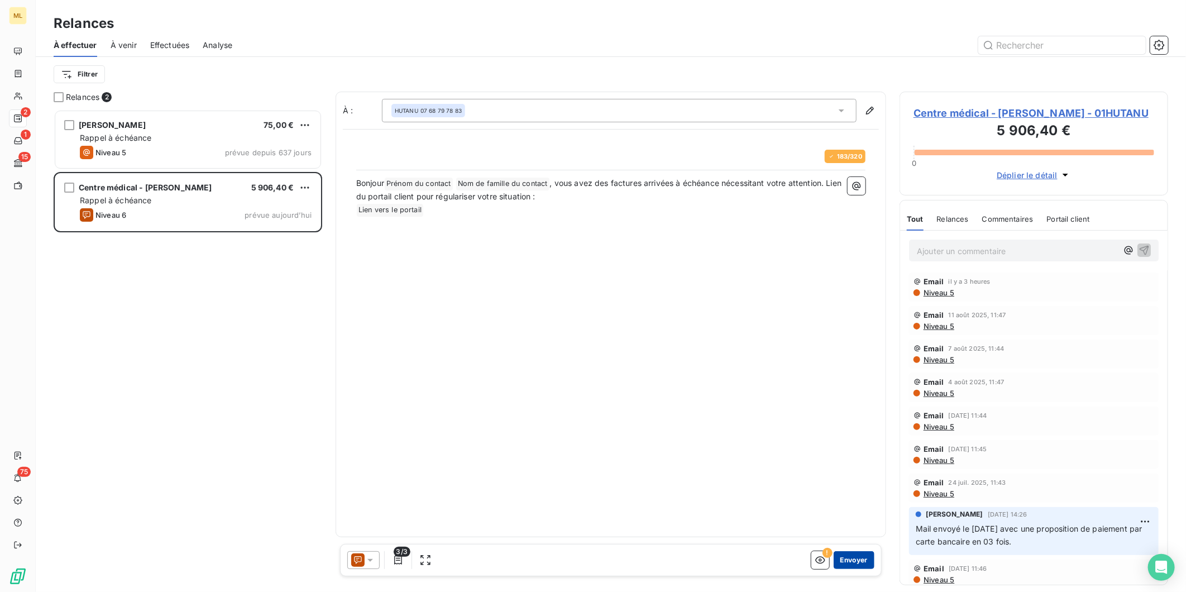
click at [852, 561] on button "Envoyer" at bounding box center [854, 560] width 41 height 18
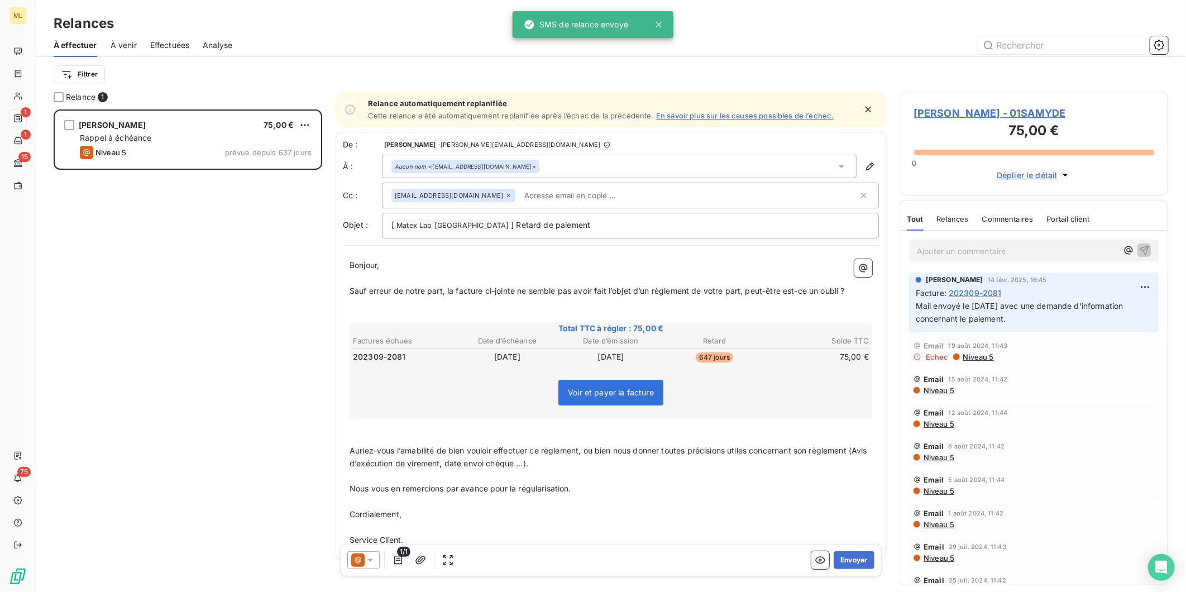
click at [139, 48] on div "À effectuer À venir Effectuées Analyse" at bounding box center [611, 45] width 1150 height 23
click at [127, 45] on span "À venir" at bounding box center [124, 45] width 26 height 11
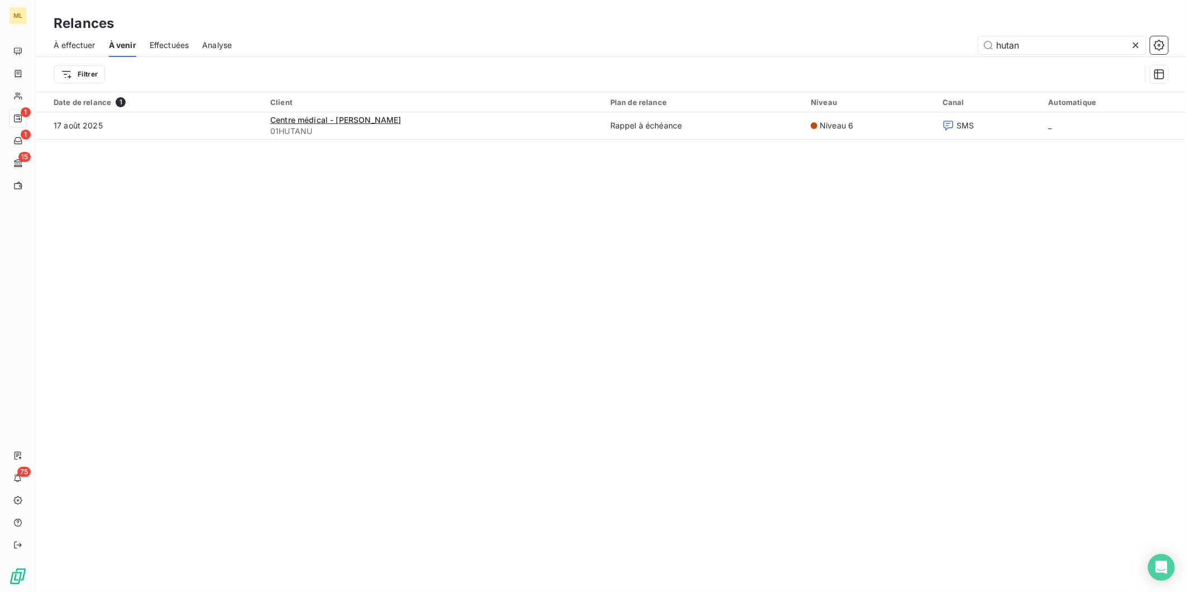
click at [1141, 45] on icon at bounding box center [1135, 45] width 11 height 11
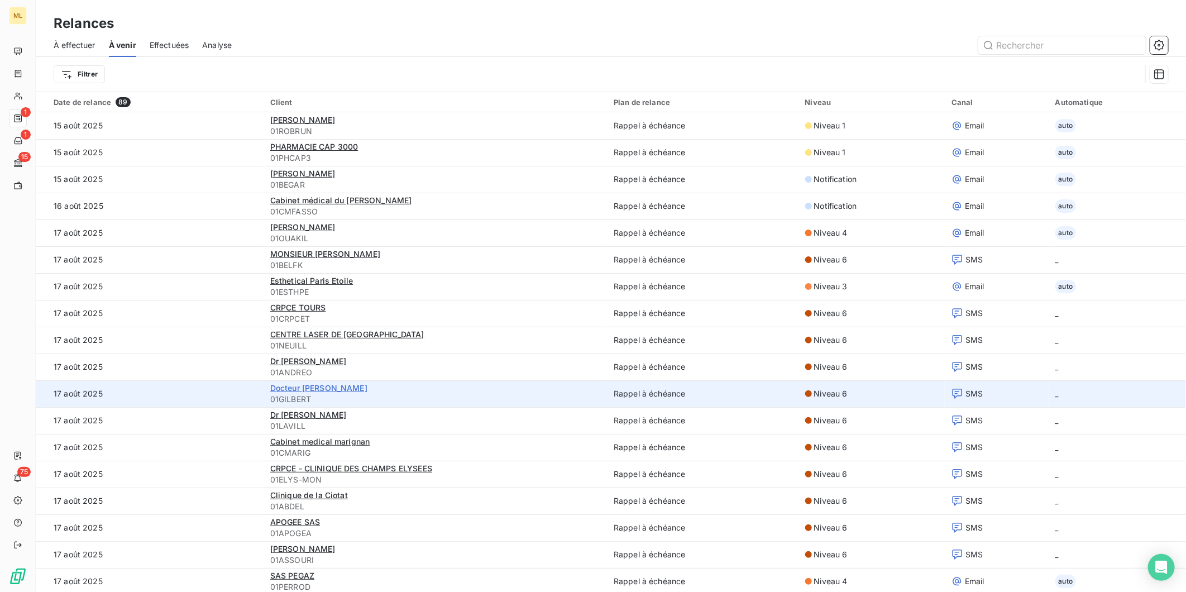
click at [354, 389] on span "Docteur [PERSON_NAME]" at bounding box center [318, 387] width 97 height 9
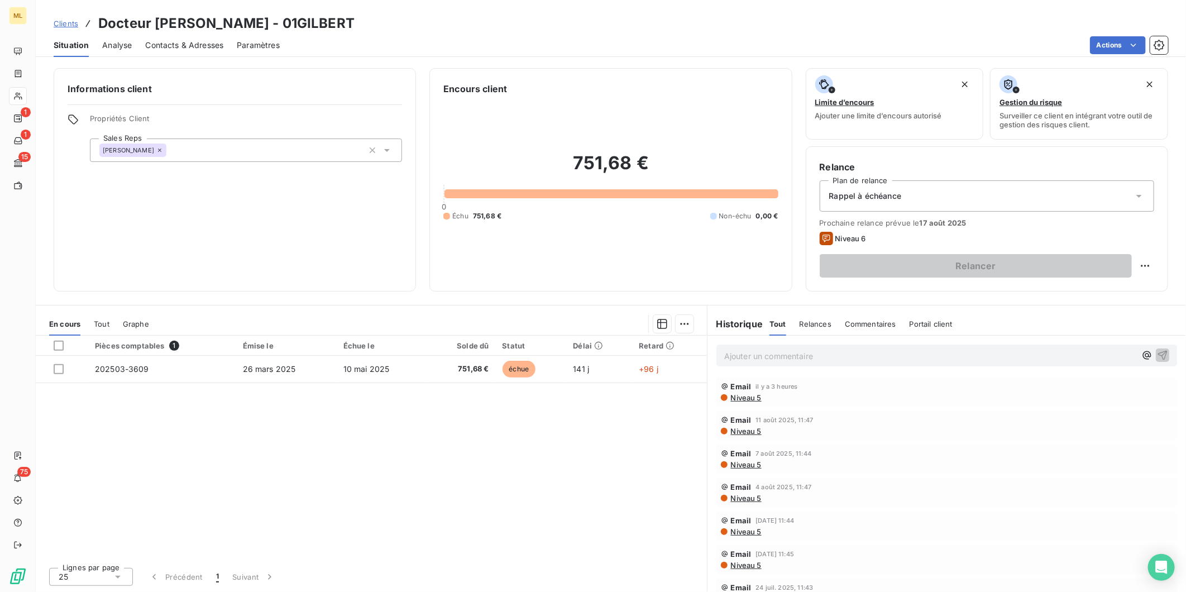
click at [177, 38] on div "Contacts & Adresses" at bounding box center [184, 45] width 78 height 23
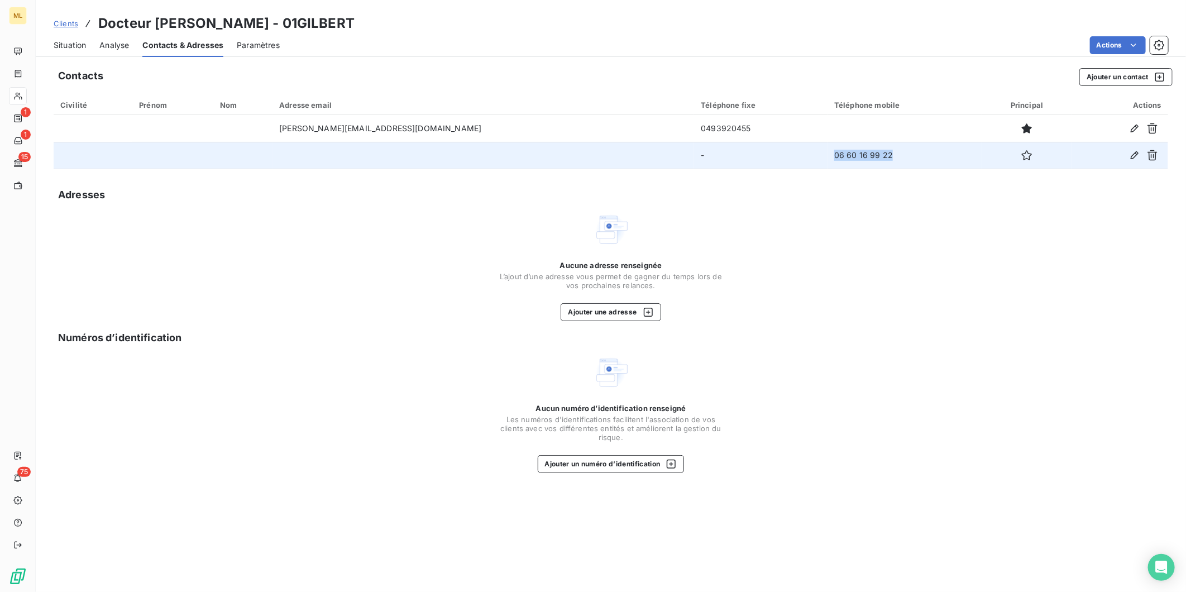
drag, startPoint x: 831, startPoint y: 151, endPoint x: 766, endPoint y: 149, distance: 65.4
click at [828, 149] on td "06 60 16 99 22" at bounding box center [905, 155] width 155 height 27
copy td "06 60 16 99 22"
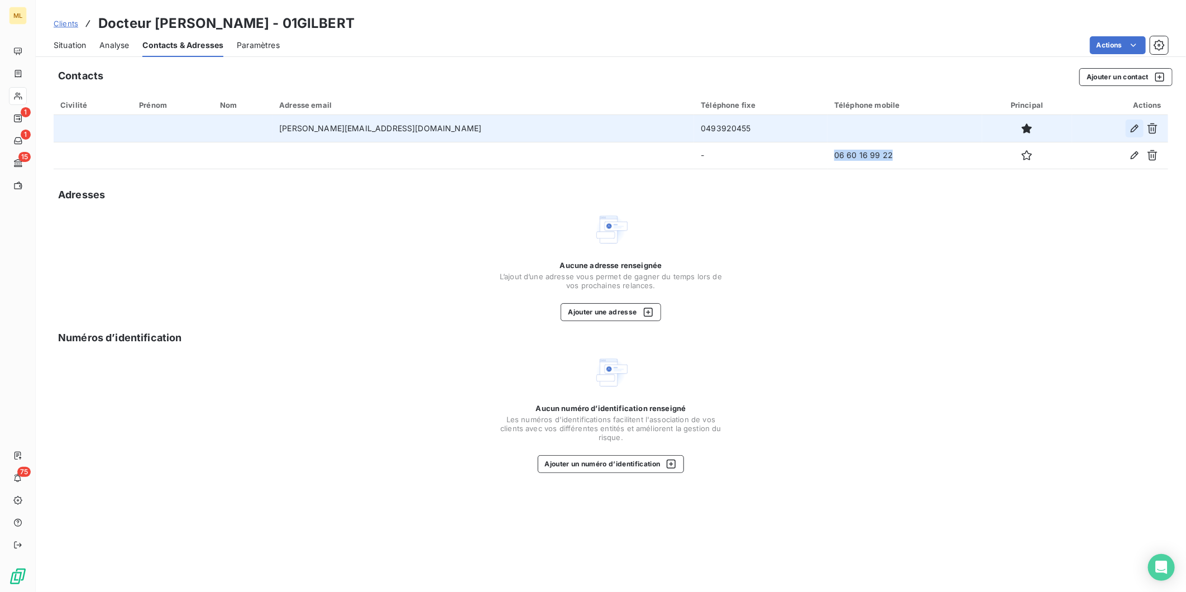
click at [1130, 127] on icon "button" at bounding box center [1134, 128] width 11 height 11
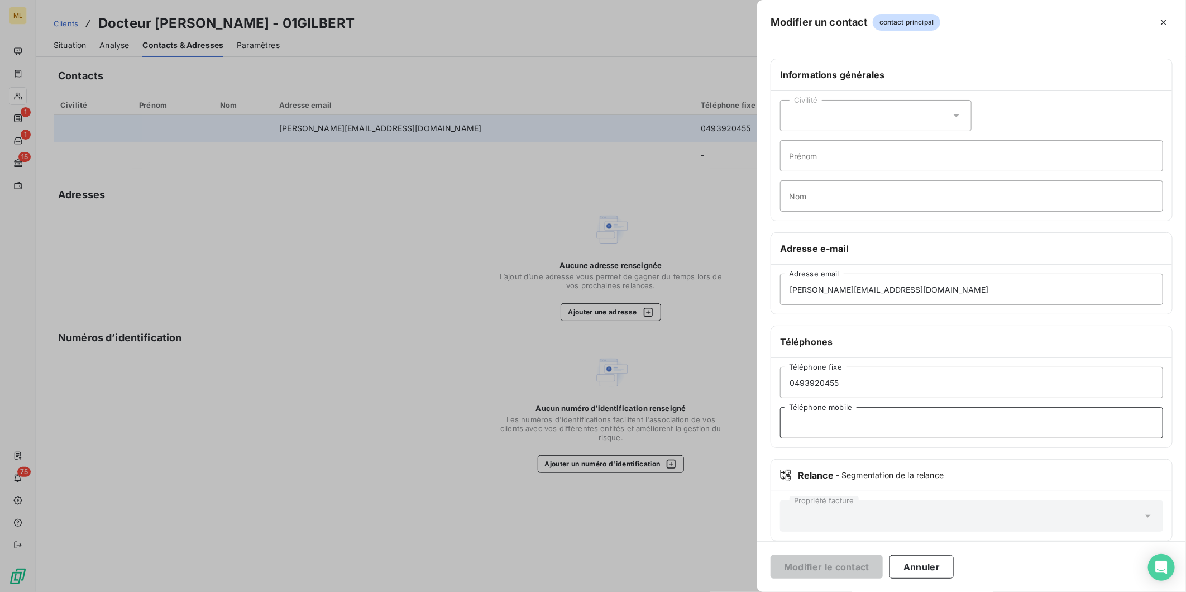
click at [844, 422] on input "Téléphone mobile" at bounding box center [971, 422] width 383 height 31
paste input "06 60 16 99 22"
type input "06 60 16 99 22"
click at [841, 560] on button "Modifier le contact" at bounding box center [827, 566] width 112 height 23
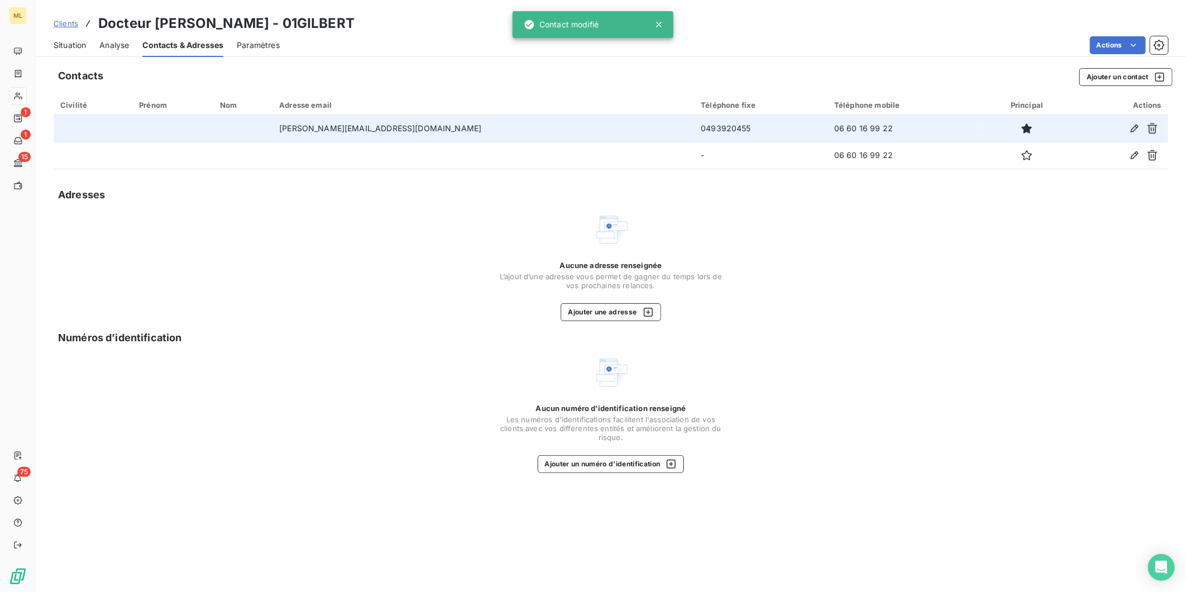
click at [76, 44] on span "Situation" at bounding box center [70, 45] width 32 height 11
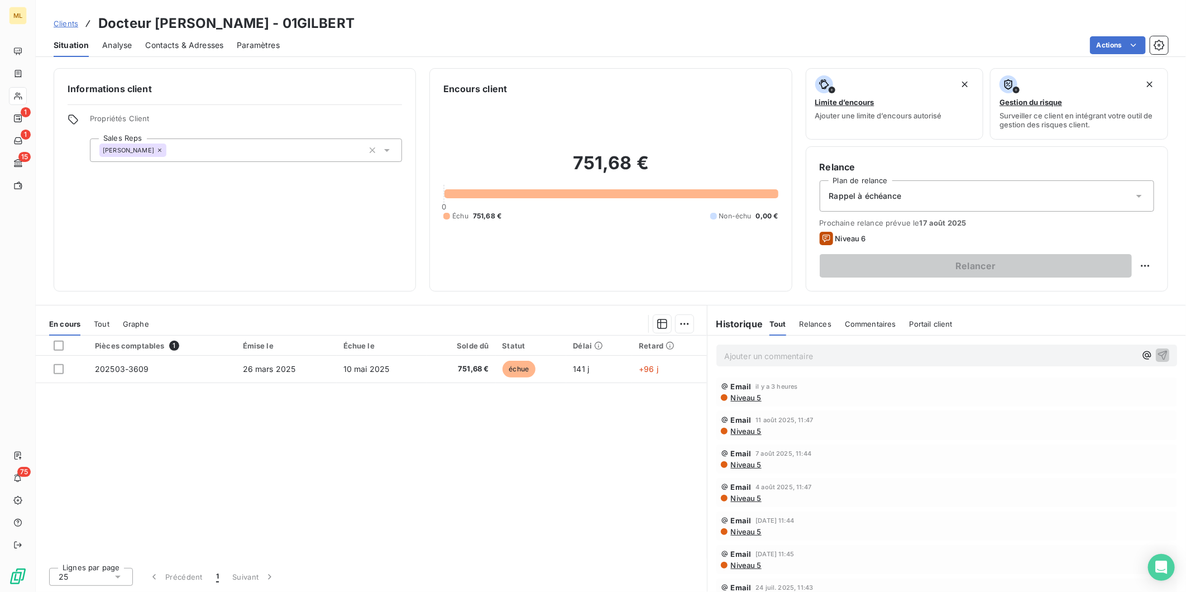
click at [109, 322] on div "En cours Tout Graphe" at bounding box center [371, 323] width 671 height 23
click at [103, 318] on div "Tout" at bounding box center [102, 323] width 16 height 23
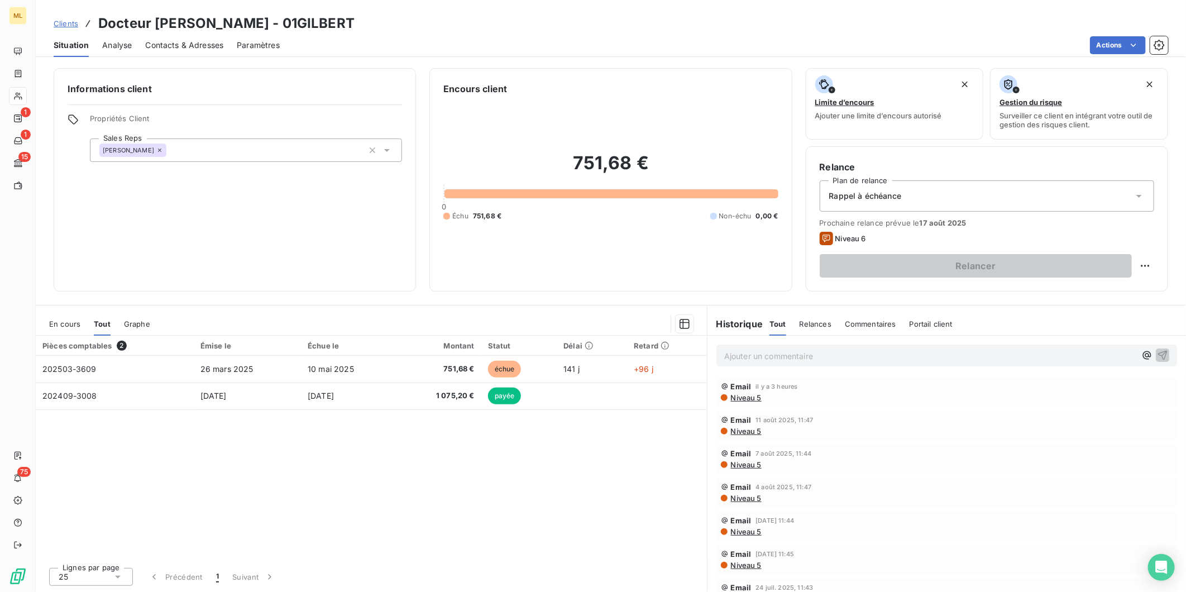
click at [68, 323] on span "En cours" at bounding box center [64, 323] width 31 height 9
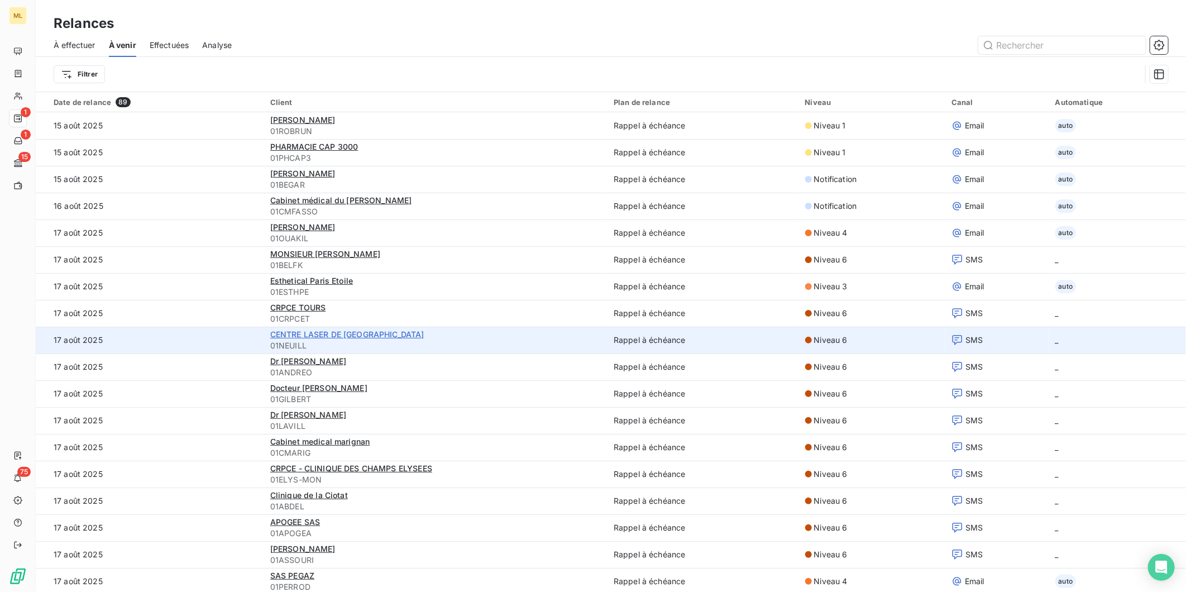
click at [338, 336] on span "CENTRE LASER DE [GEOGRAPHIC_DATA]" at bounding box center [347, 334] width 154 height 9
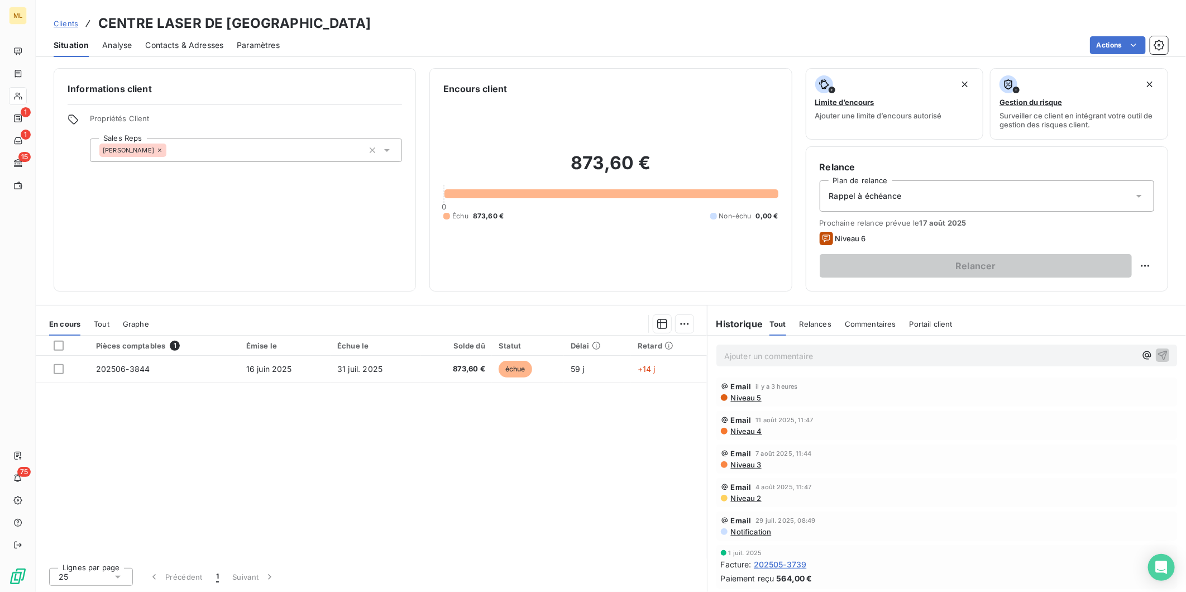
click at [197, 46] on span "Contacts & Adresses" at bounding box center [184, 45] width 78 height 11
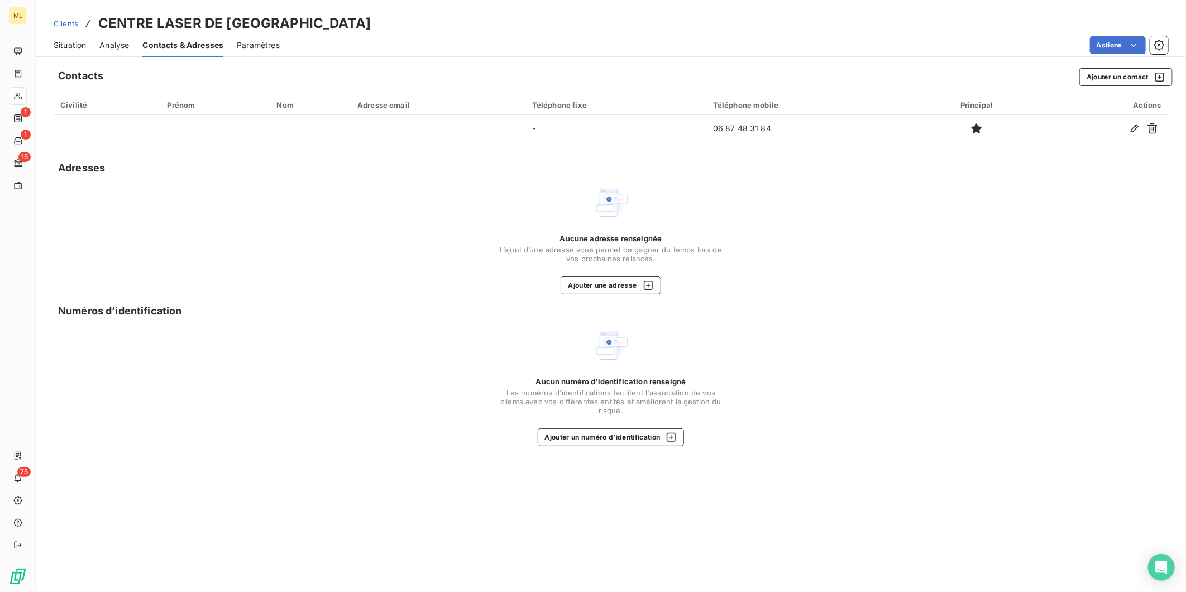
click at [74, 46] on span "Situation" at bounding box center [70, 45] width 32 height 11
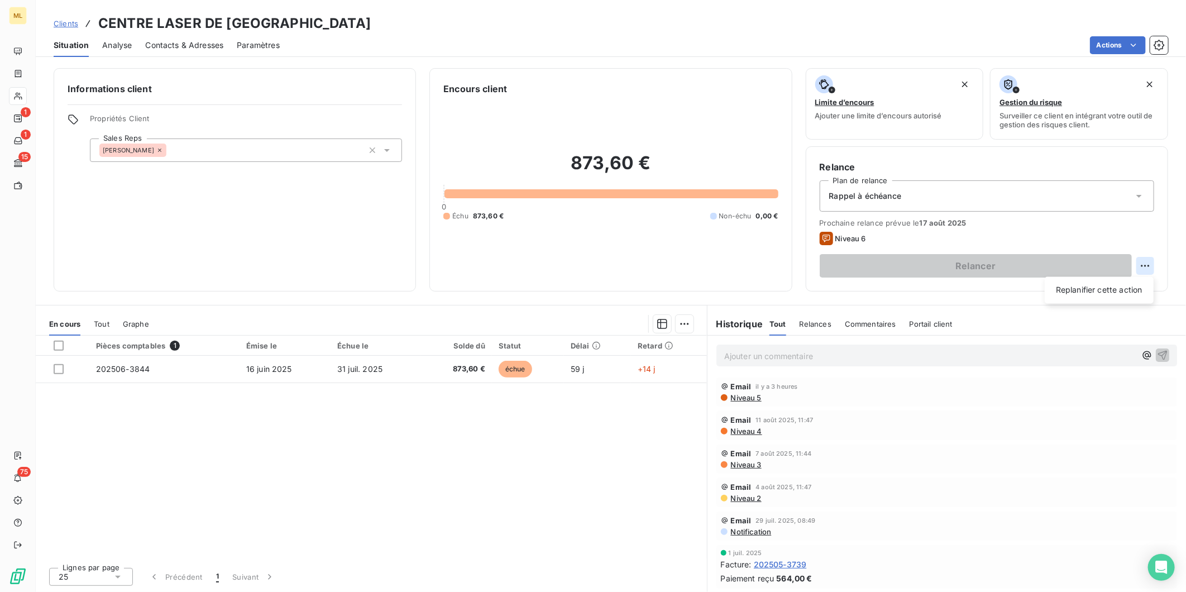
click at [1141, 266] on html "ML 1 1 15 75 Clients CENTRE LASER DE NEUILLY - 01NEUILL Situation Analyse Conta…" at bounding box center [593, 296] width 1186 height 592
click at [1103, 289] on div "Replanifier cette action" at bounding box center [1099, 290] width 100 height 18
select select "7"
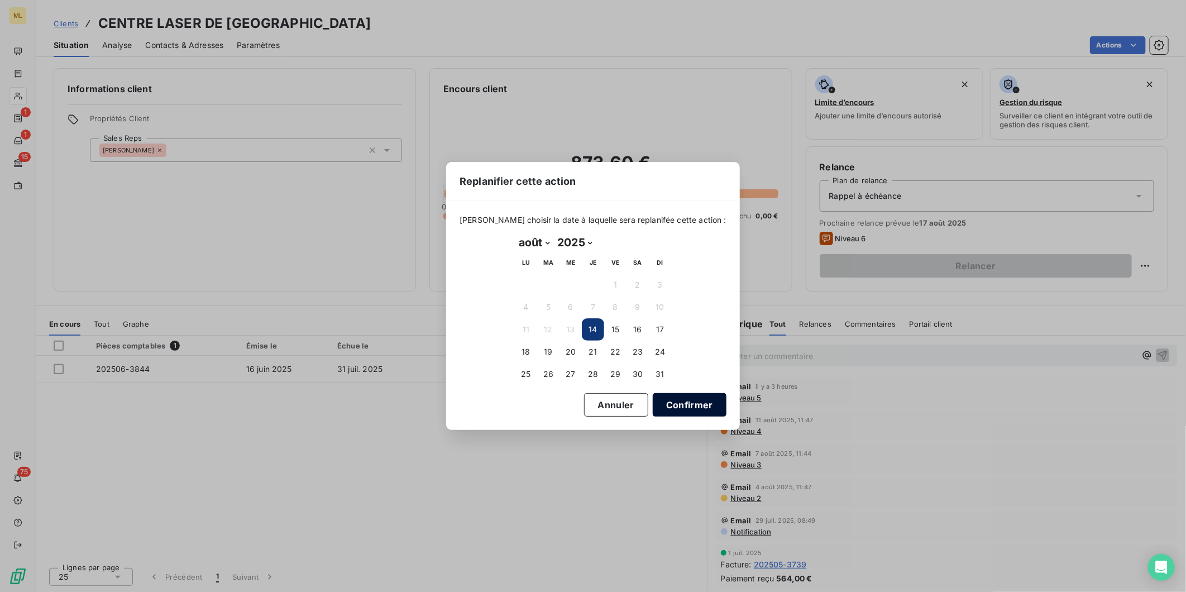
click at [672, 408] on button "Confirmer" at bounding box center [690, 404] width 74 height 23
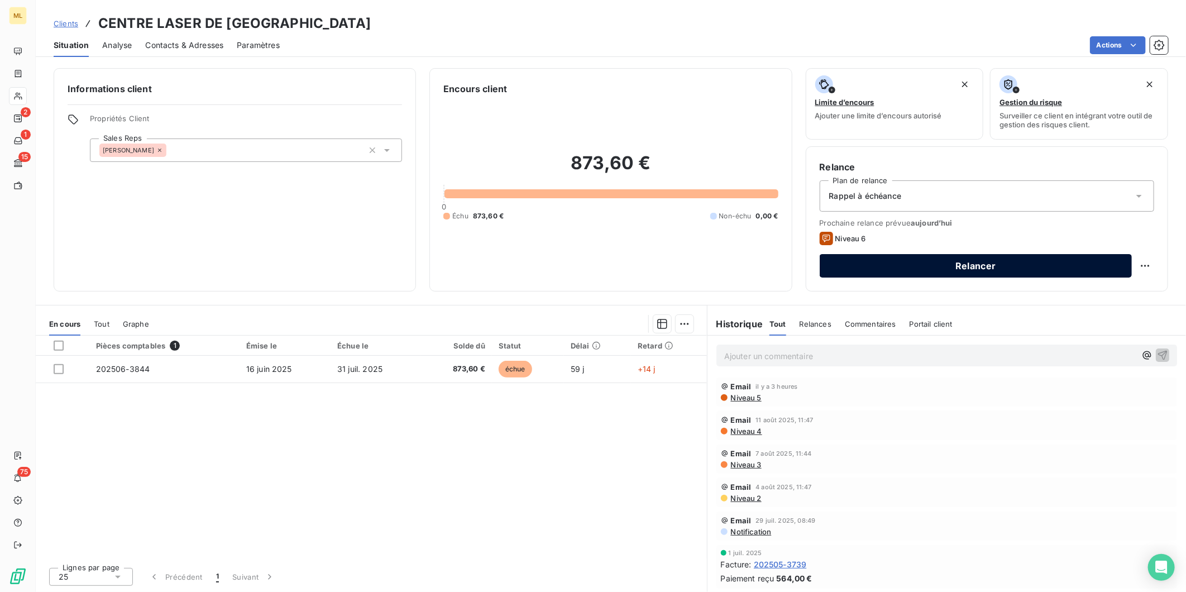
click at [989, 265] on button "Relancer" at bounding box center [976, 265] width 312 height 23
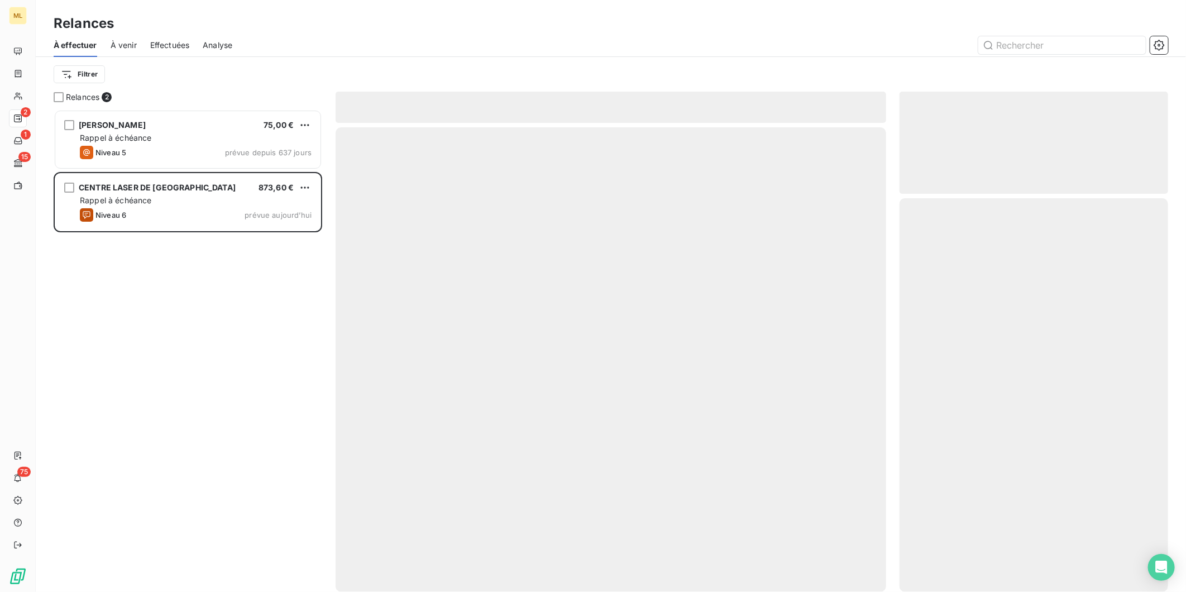
scroll to position [472, 259]
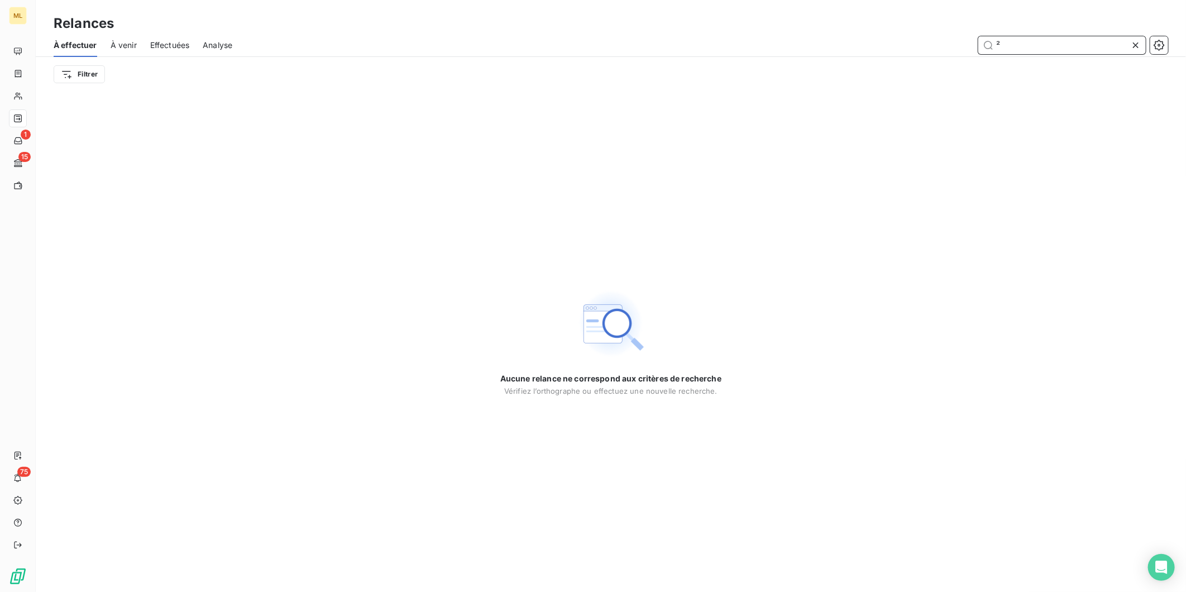
type input "²"
